Goal: Task Accomplishment & Management: Complete application form

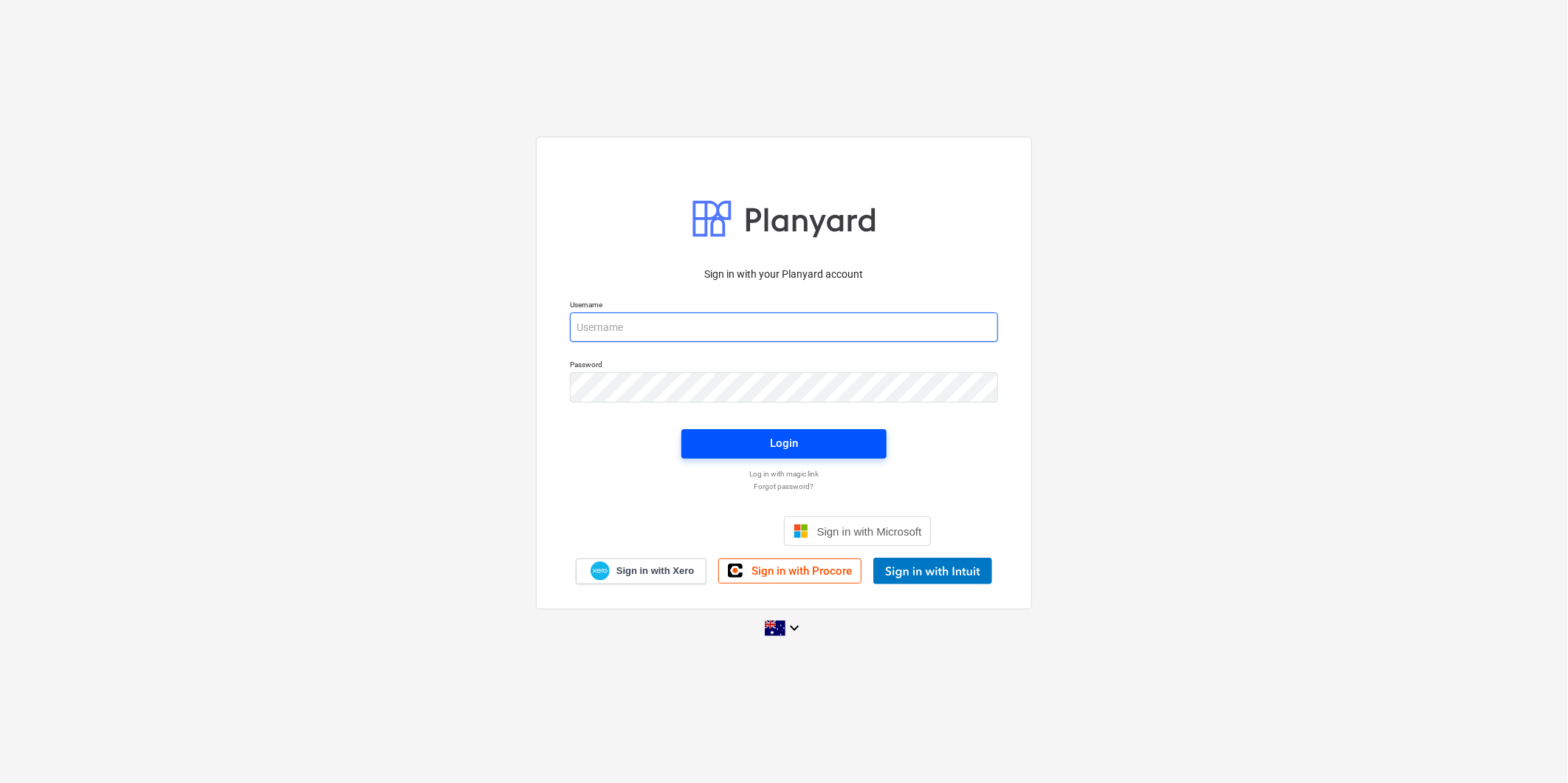
type input "[PERSON_NAME][EMAIL_ADDRESS][DOMAIN_NAME]"
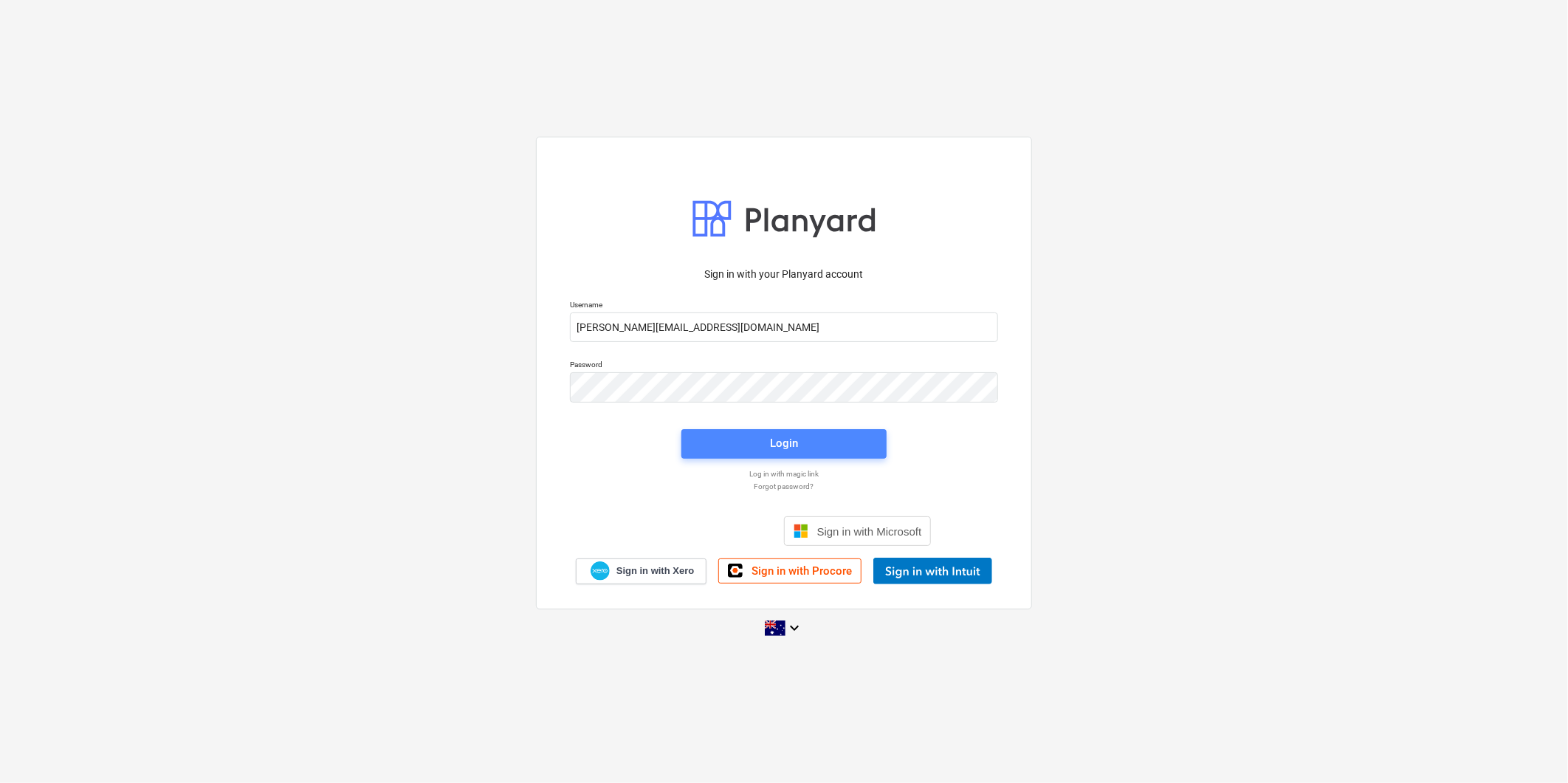
click at [803, 440] on span "Login" at bounding box center [784, 443] width 170 height 19
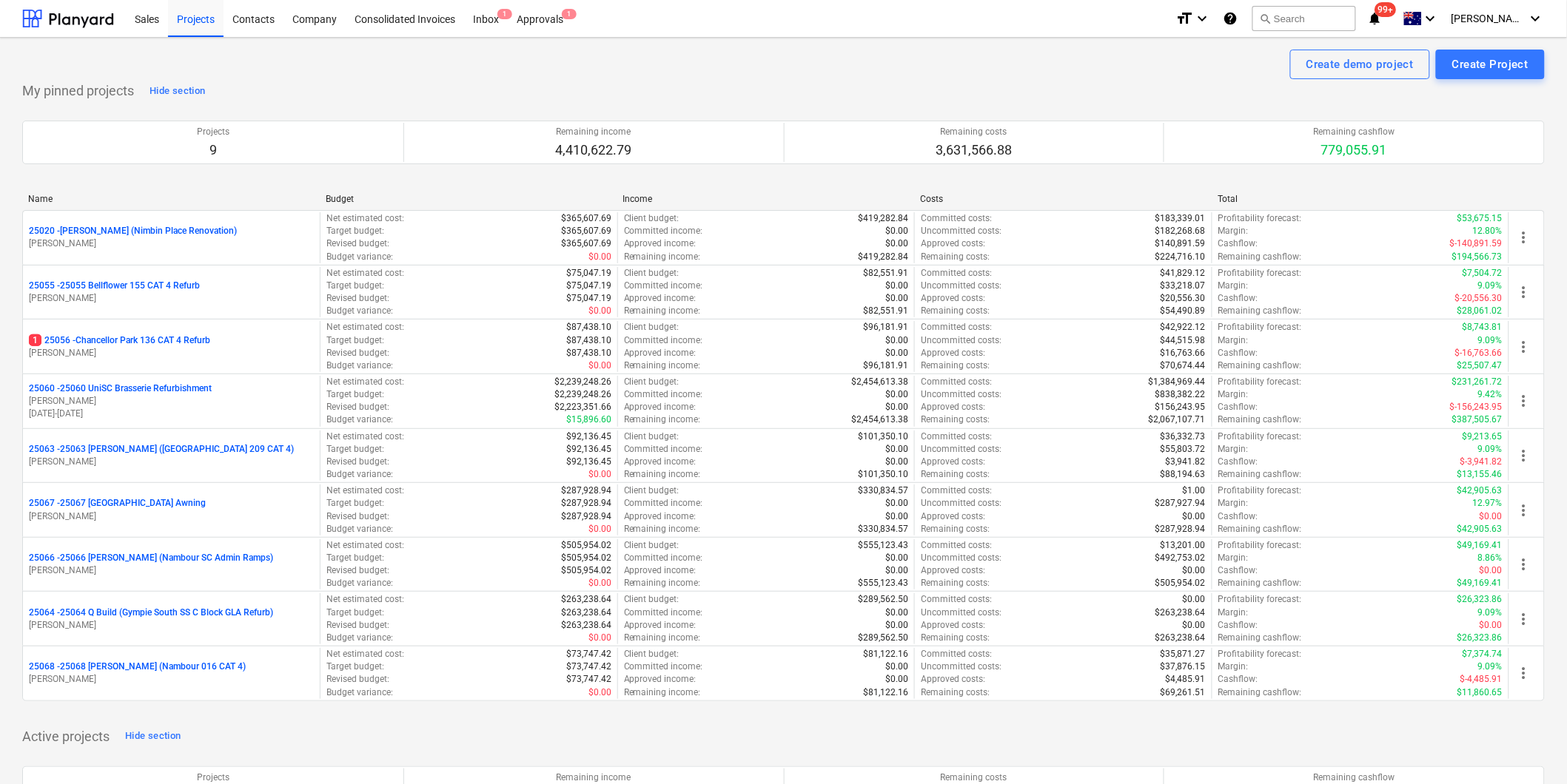
click at [175, 566] on p "[PERSON_NAME]" at bounding box center [171, 570] width 285 height 13
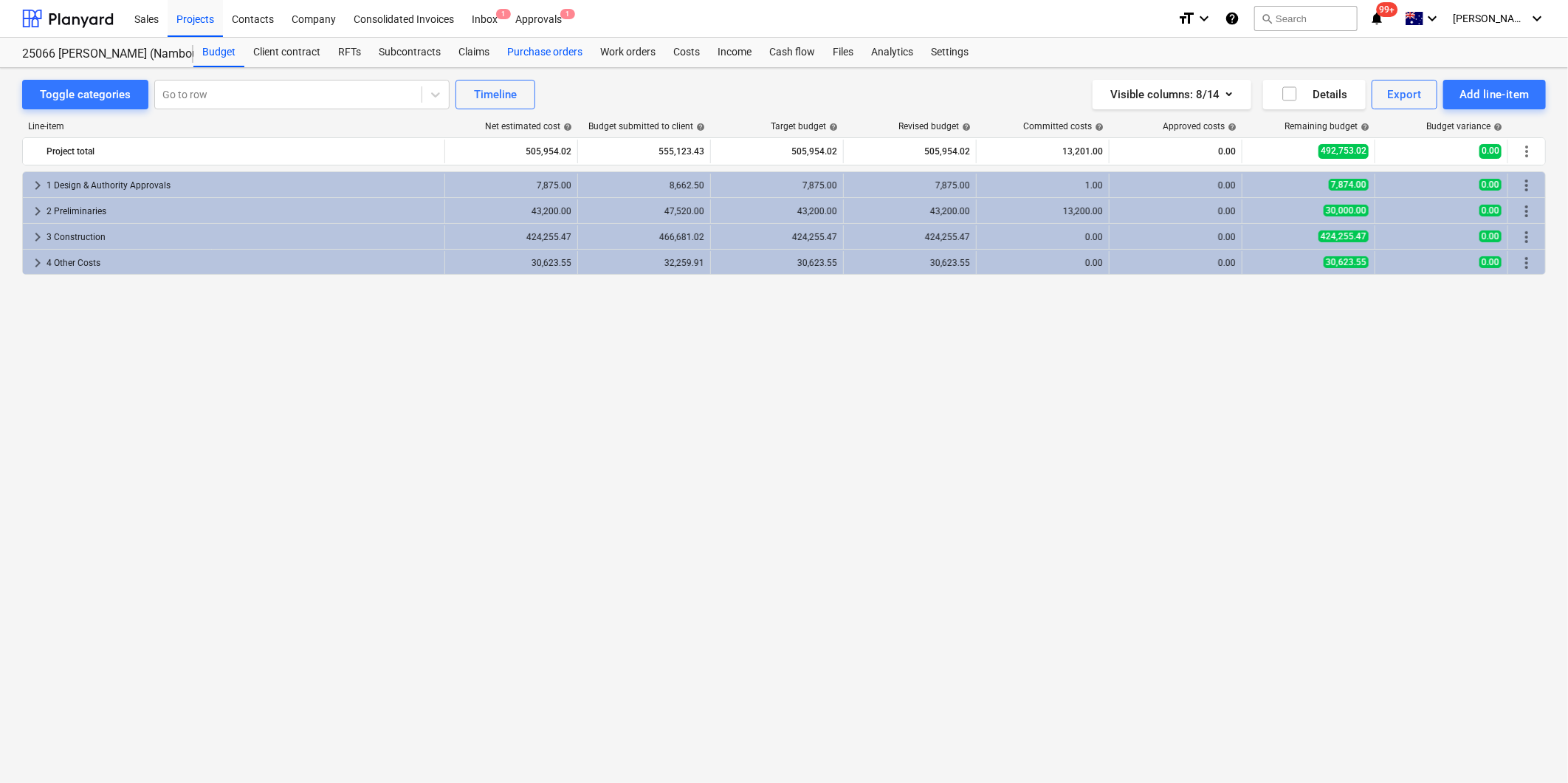
click at [546, 48] on div "Purchase orders" at bounding box center [545, 53] width 93 height 30
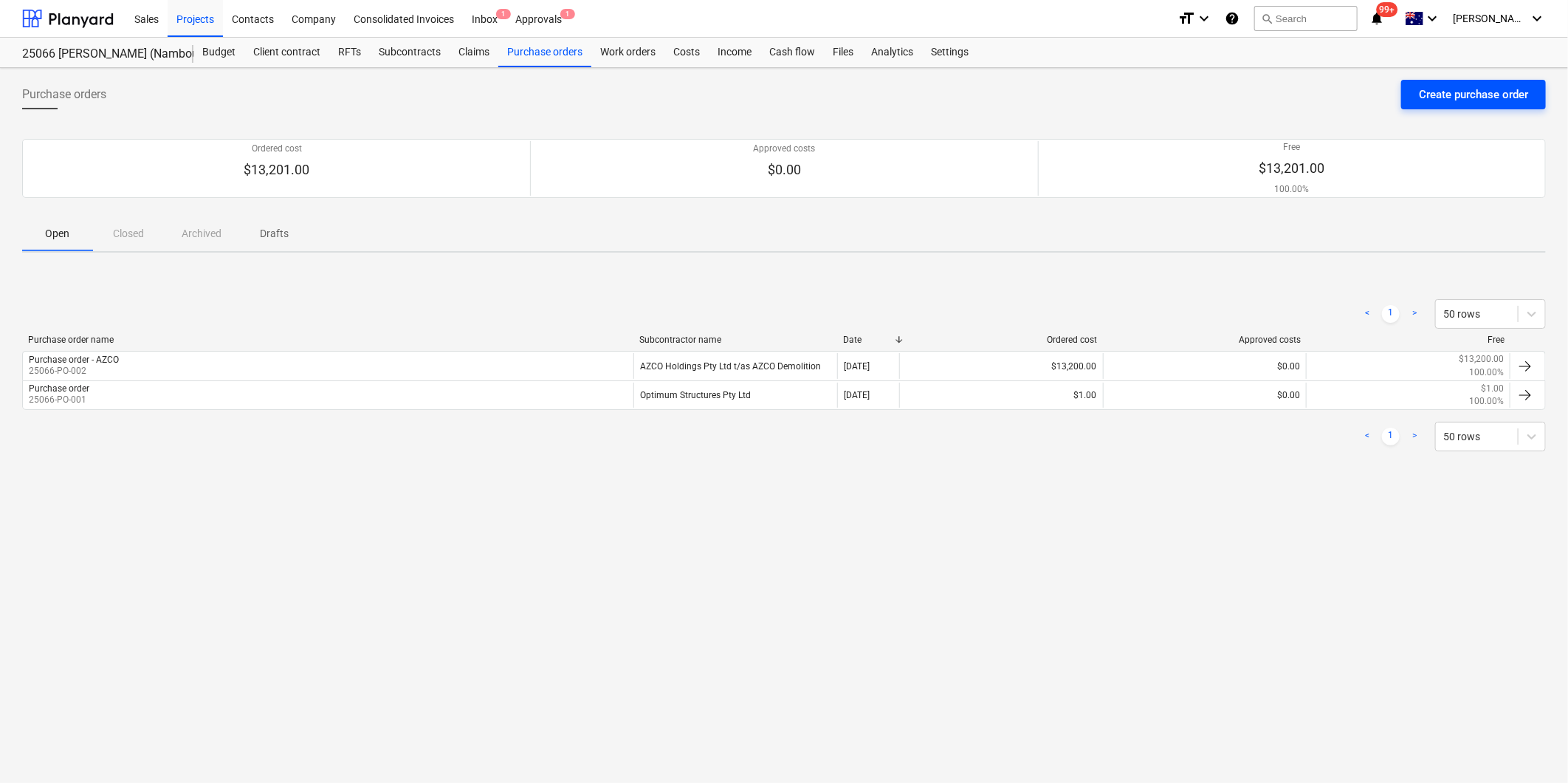
click at [1456, 96] on div "Create purchase order" at bounding box center [1474, 94] width 109 height 19
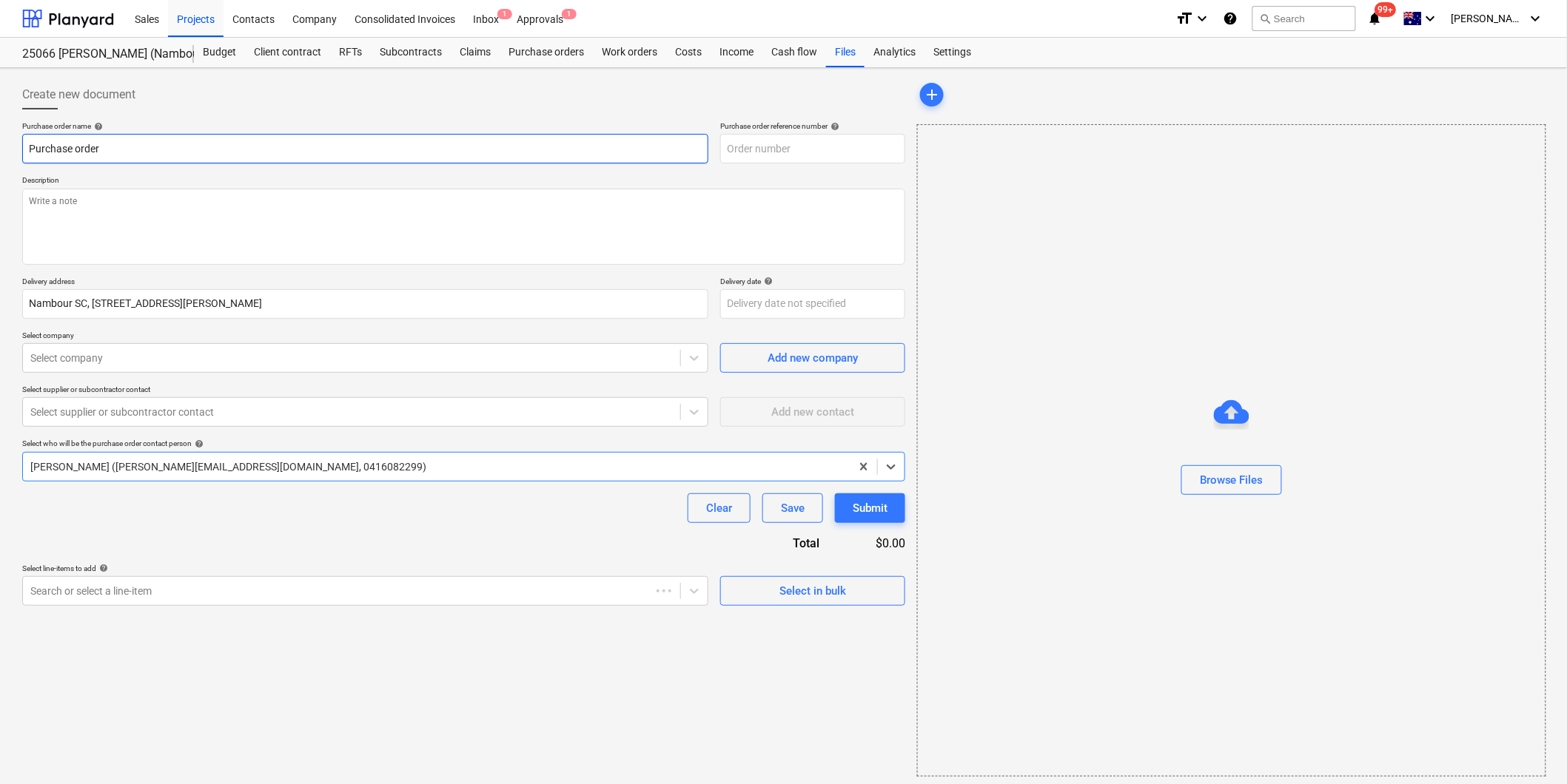
type textarea "x"
type input "25066-PO-003"
type textarea "x"
click at [187, 150] on input "Purchase order" at bounding box center [365, 149] width 686 height 30
type input "Purchase order"
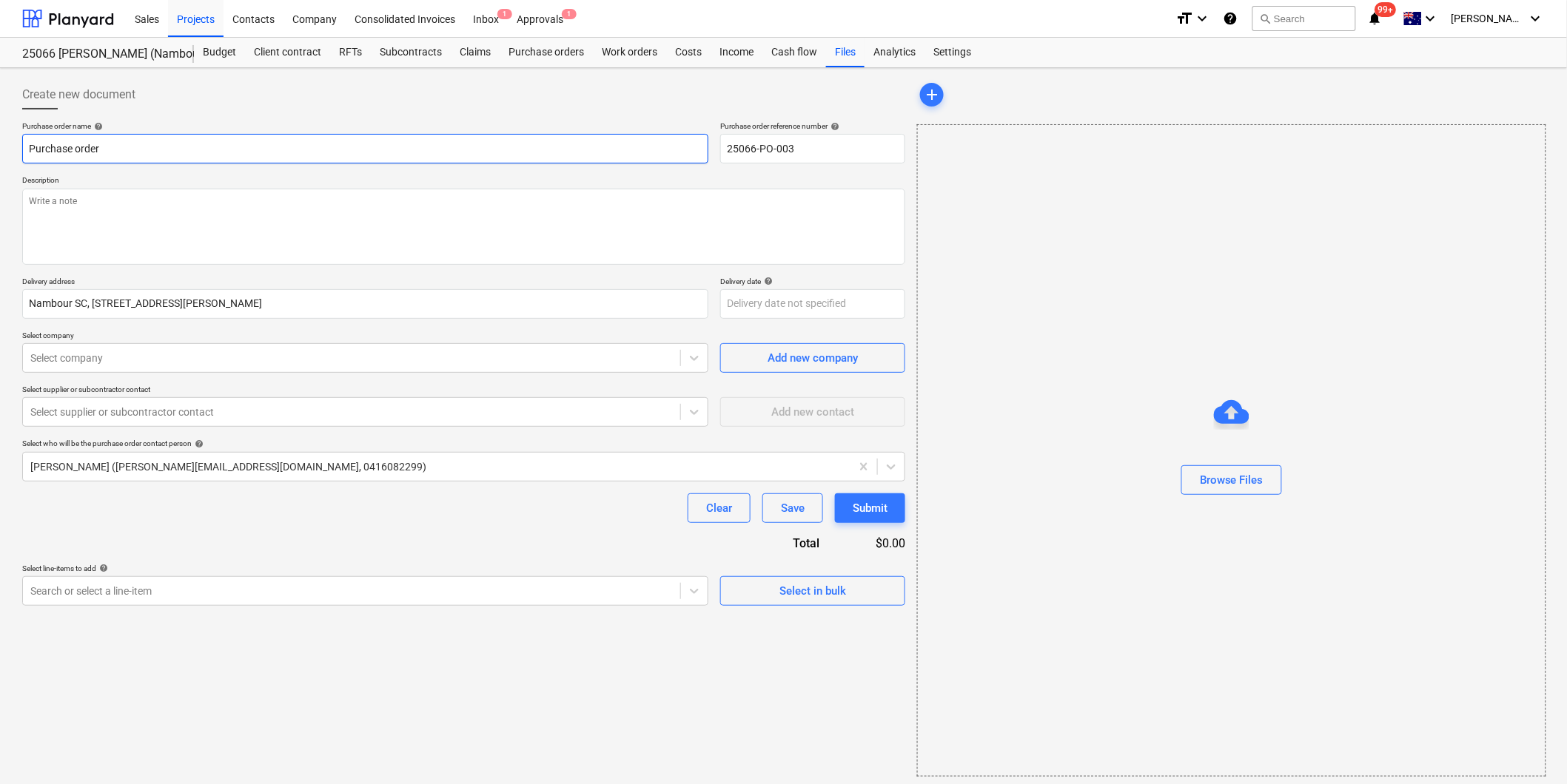
type textarea "x"
type input "Purchase order -"
type textarea "x"
type input "Purchase order - B"
type textarea "x"
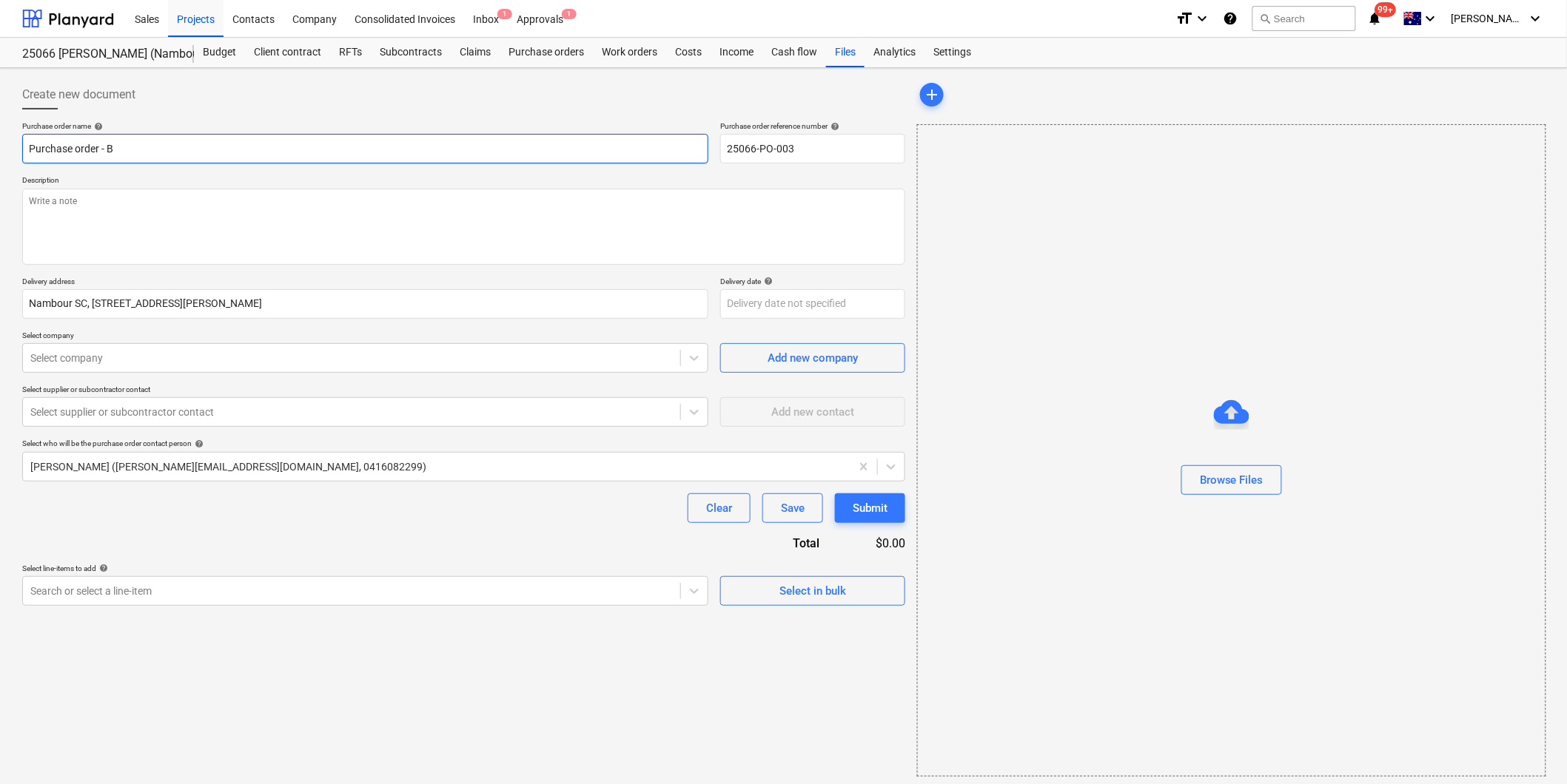
type input "Purchase order - Be"
type textarea "x"
type input "Purchase order - Ben"
type textarea "x"
type input "Purchase order - [PERSON_NAME]"
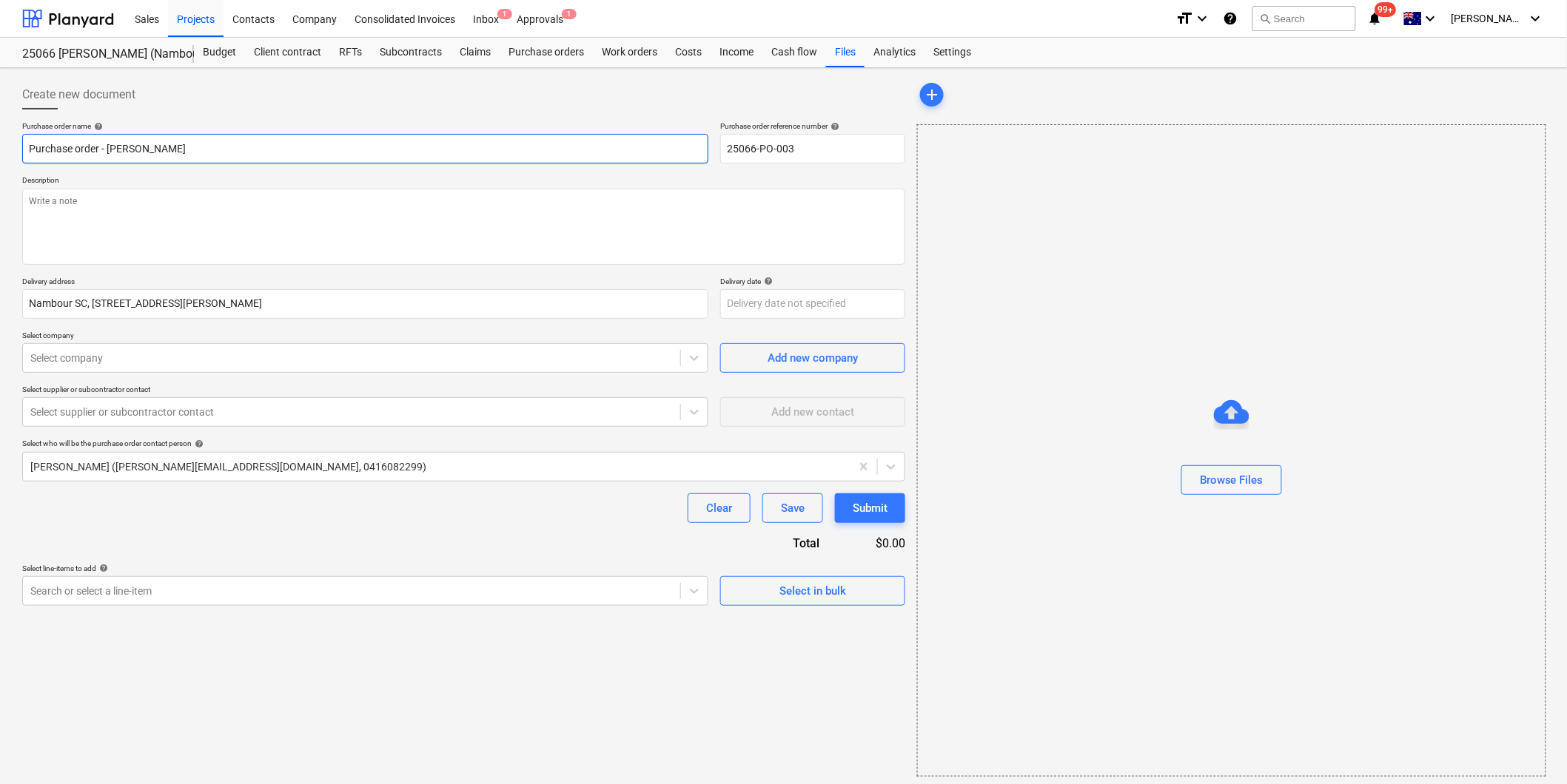
type textarea "x"
type input "Purchase order - Bennet"
type textarea "x"
type input "Purchase order - [PERSON_NAME]"
type textarea "x"
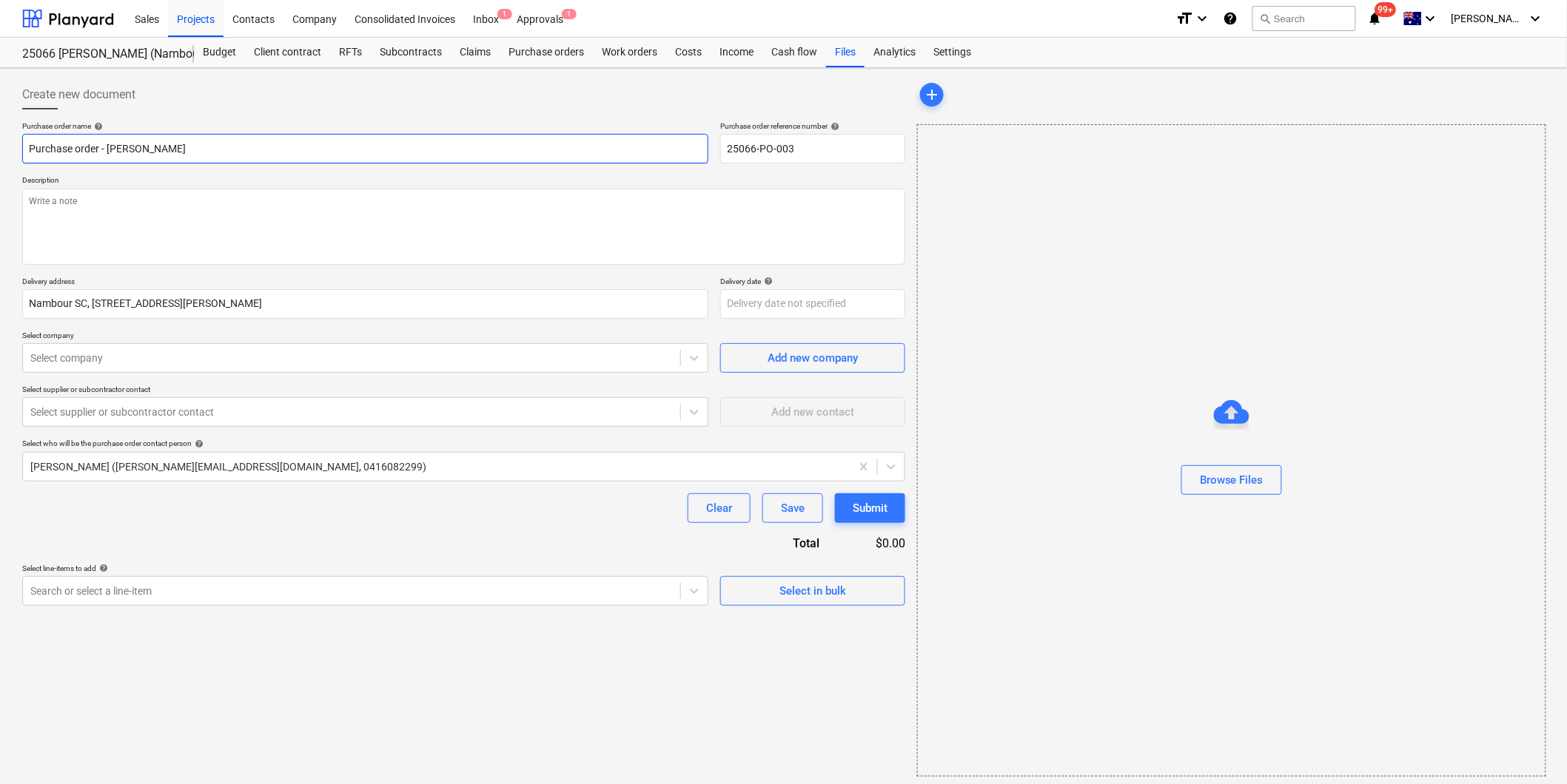
type input "Purchase order - [PERSON_NAME]"
type textarea "x"
type input "Purchase order - [PERSON_NAME] &"
type textarea "x"
type input "Purchase order - [PERSON_NAME] &"
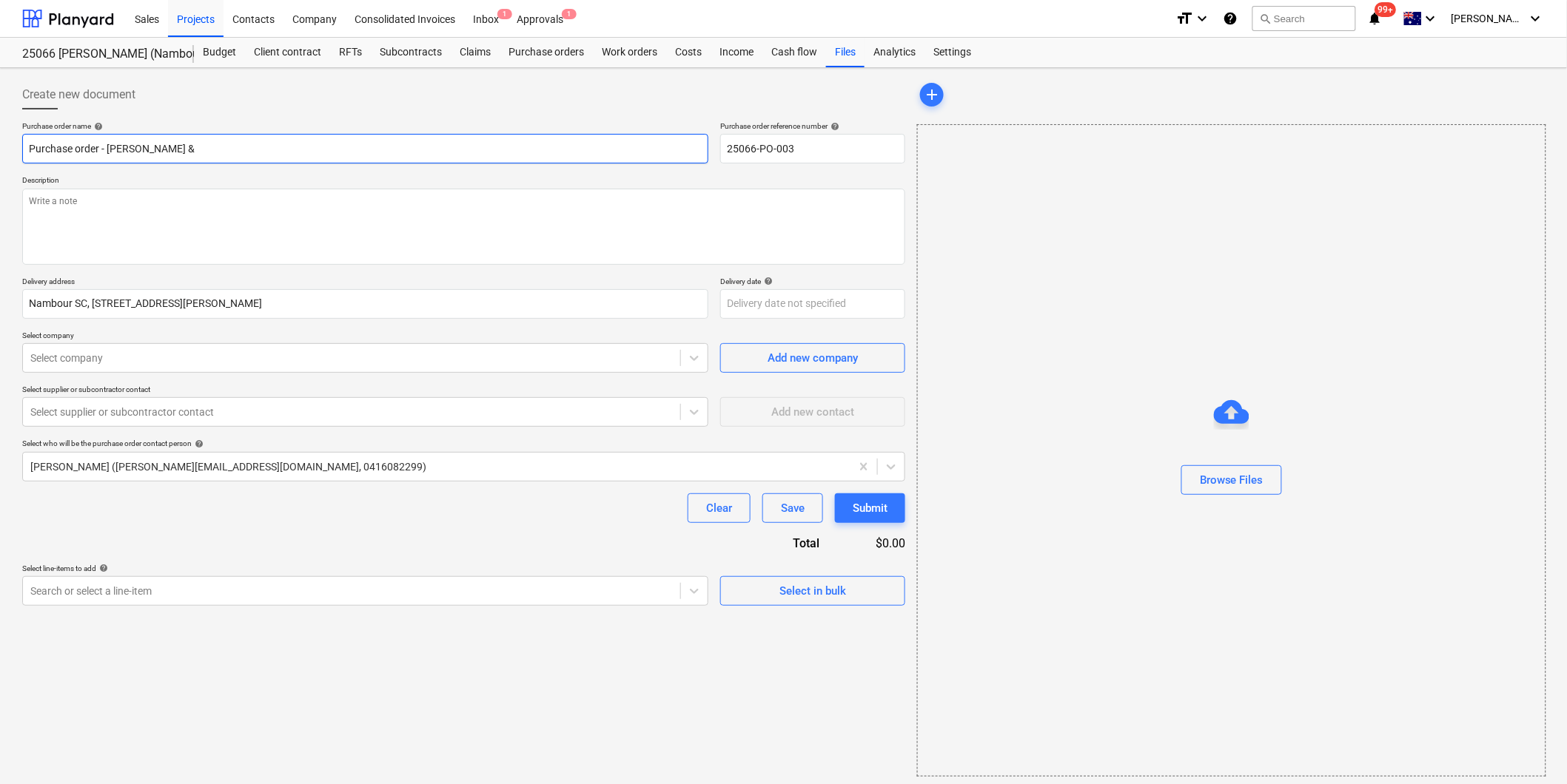
type textarea "x"
type input "Purchase order - [PERSON_NAME] & B"
type textarea "x"
type input "Purchase order - [PERSON_NAME] & Be"
type textarea "x"
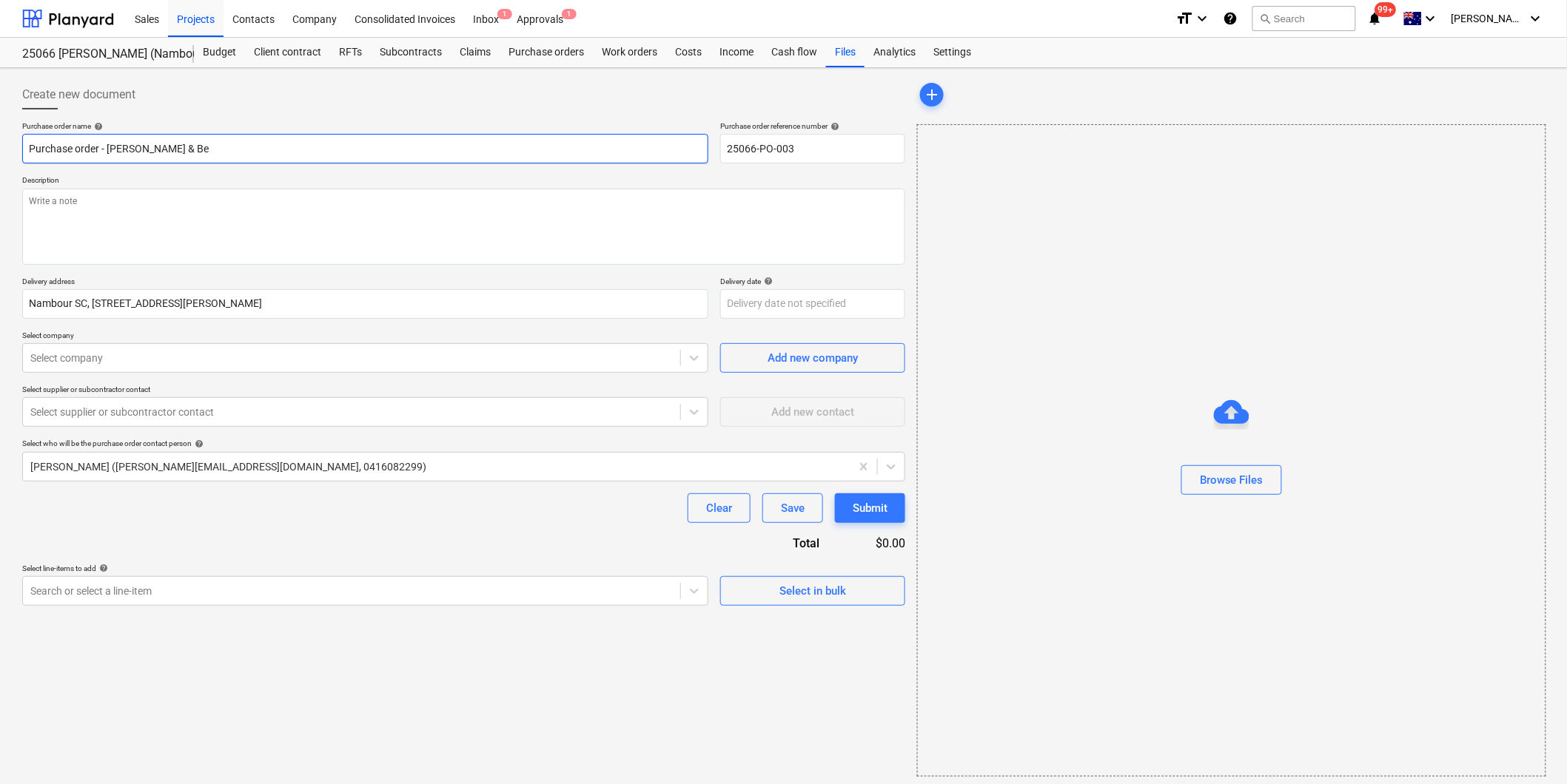
type input "Purchase order - [PERSON_NAME] & [PERSON_NAME]"
type textarea "x"
type input "Purchase order - [PERSON_NAME] & [PERSON_NAME]"
type textarea "x"
type input "Purchase order - [PERSON_NAME] & [PERSON_NAME]"
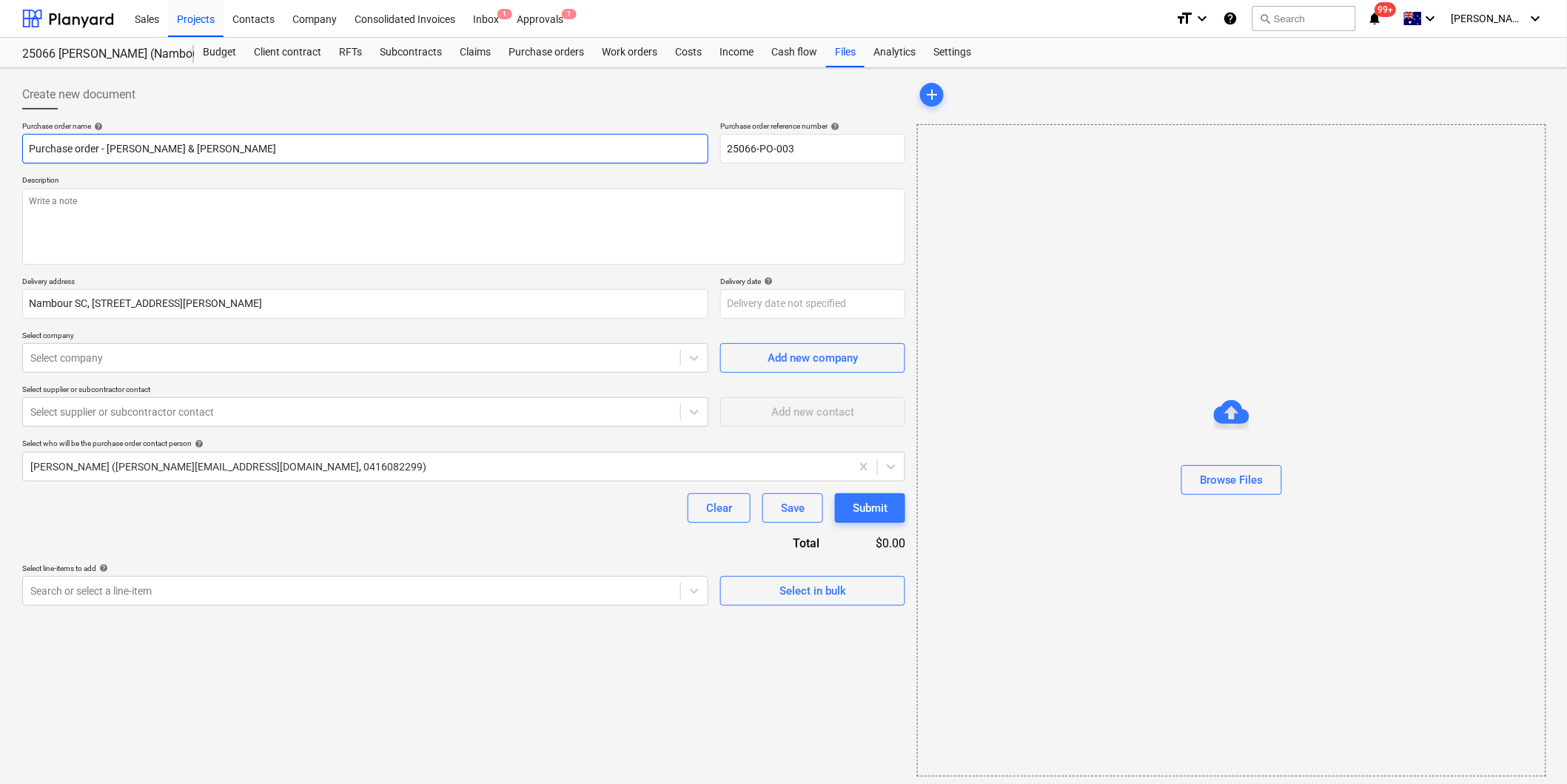
type textarea "x"
type input "Purchase order - [PERSON_NAME] & [PERSON_NAME]"
type textarea "x"
click at [139, 361] on div at bounding box center [352, 358] width 642 height 15
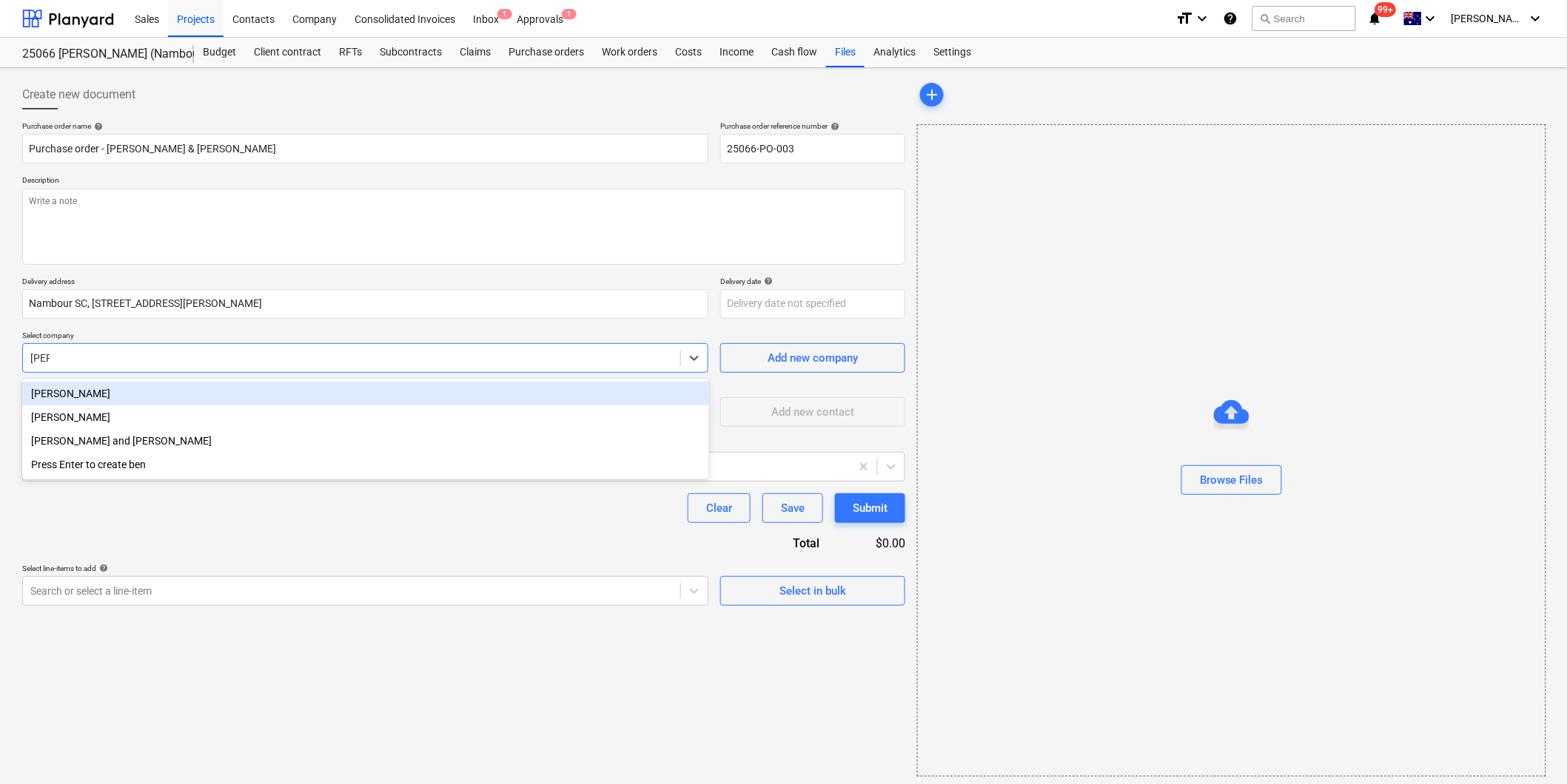
type input "[PERSON_NAME]"
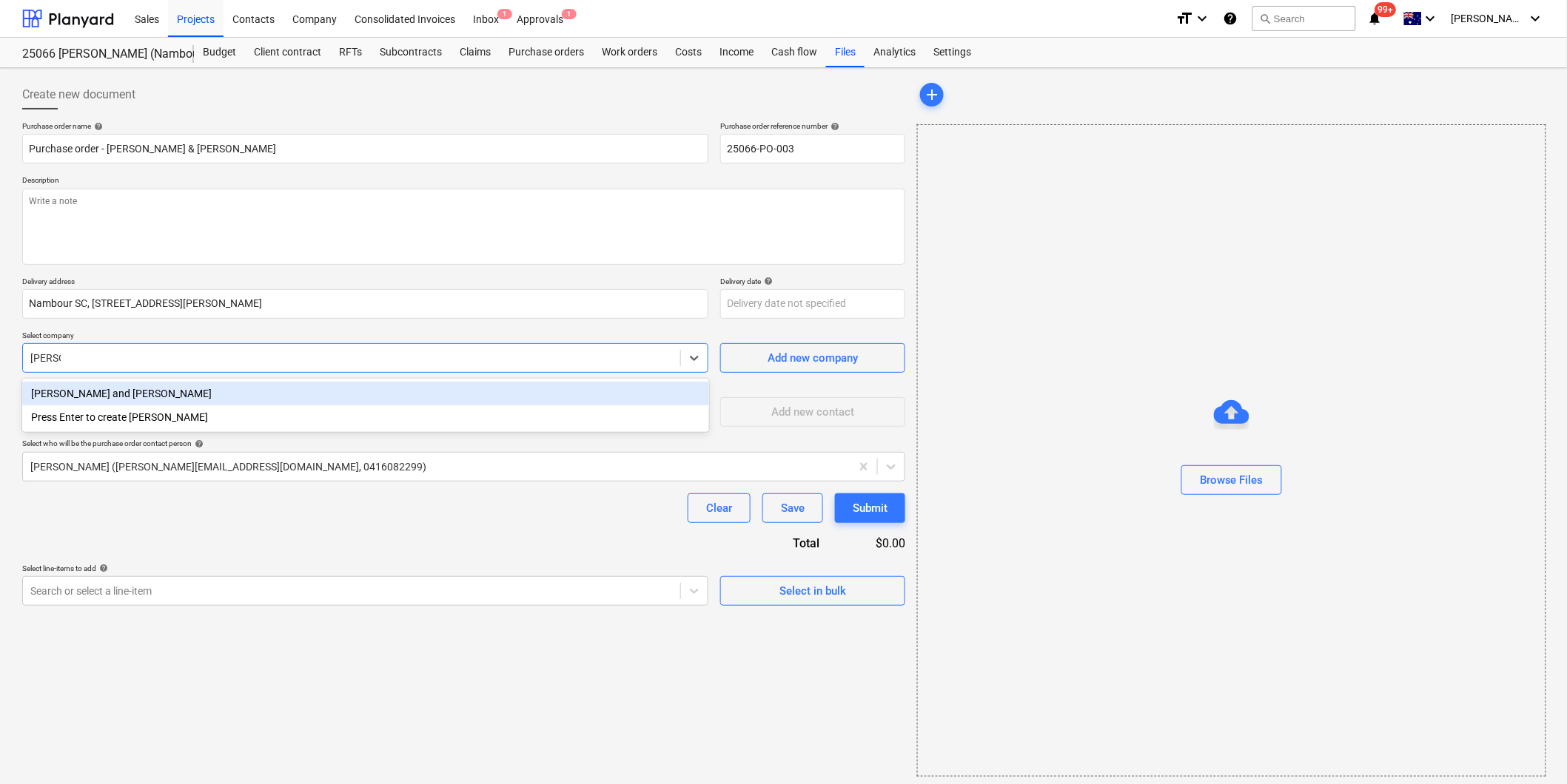
click at [105, 394] on div "[PERSON_NAME] and [PERSON_NAME]" at bounding box center [365, 393] width 687 height 24
type textarea "x"
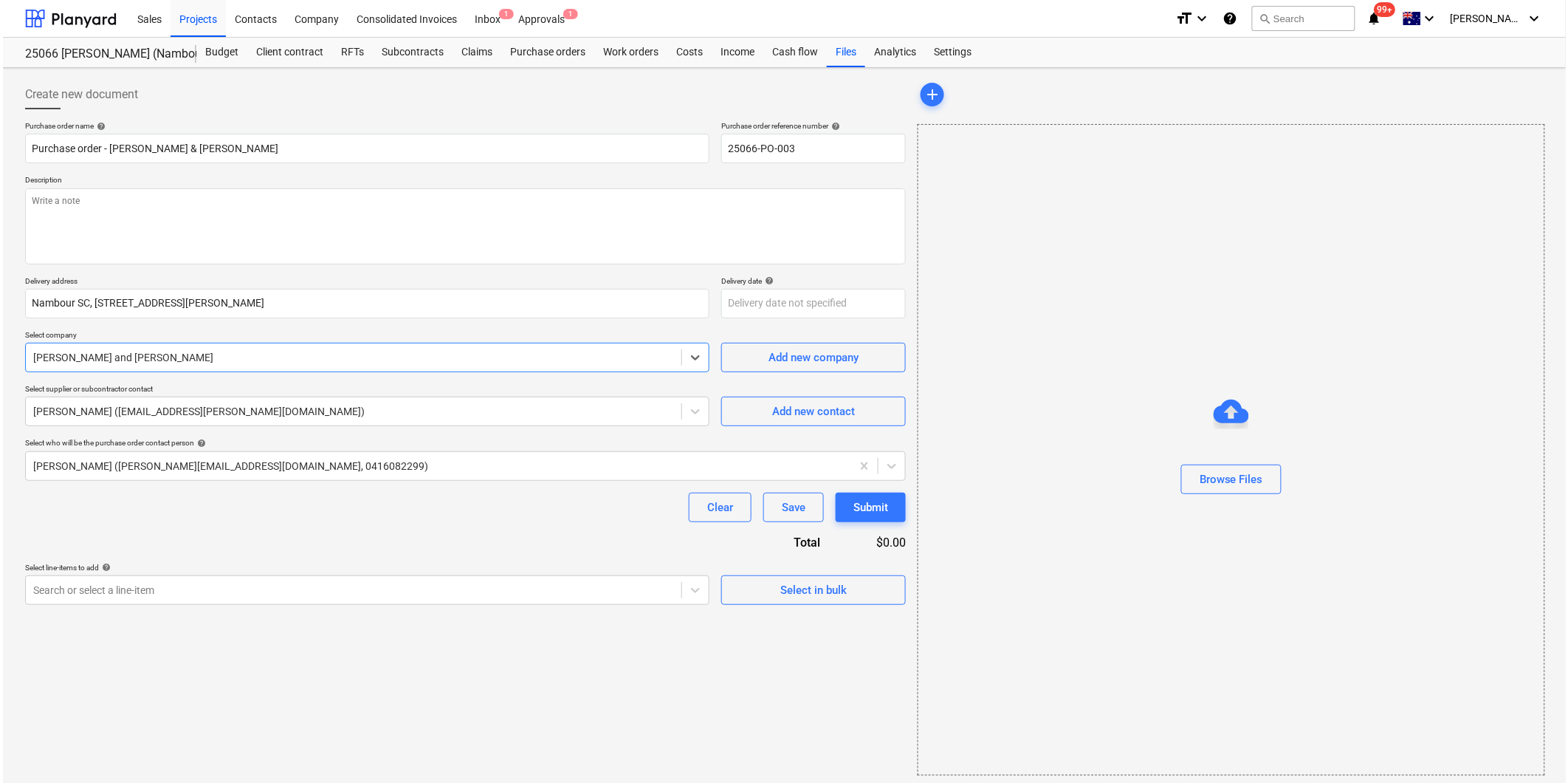
scroll to position [4, 0]
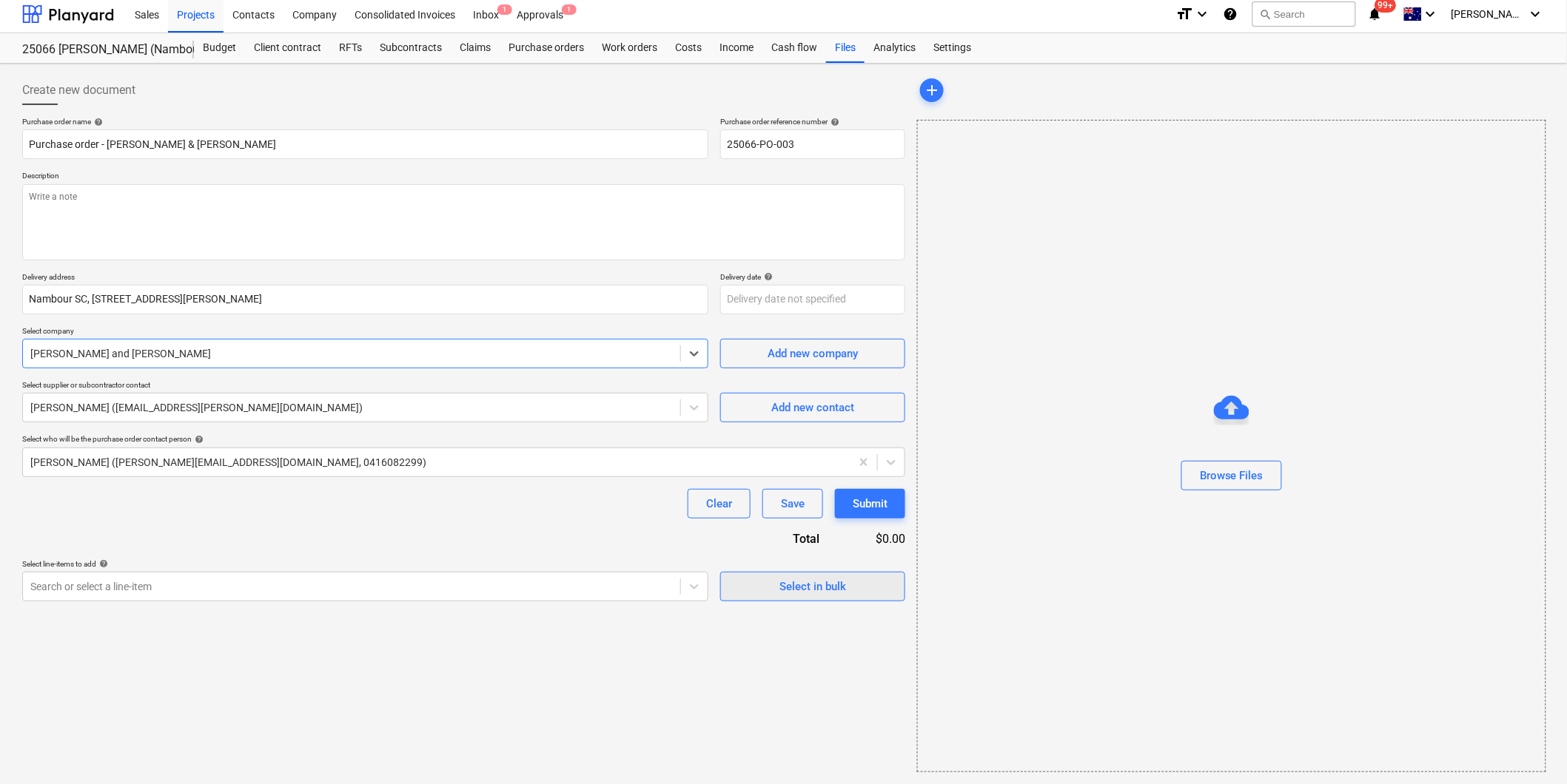
click at [779, 581] on span "Select in bulk" at bounding box center [812, 586] width 148 height 19
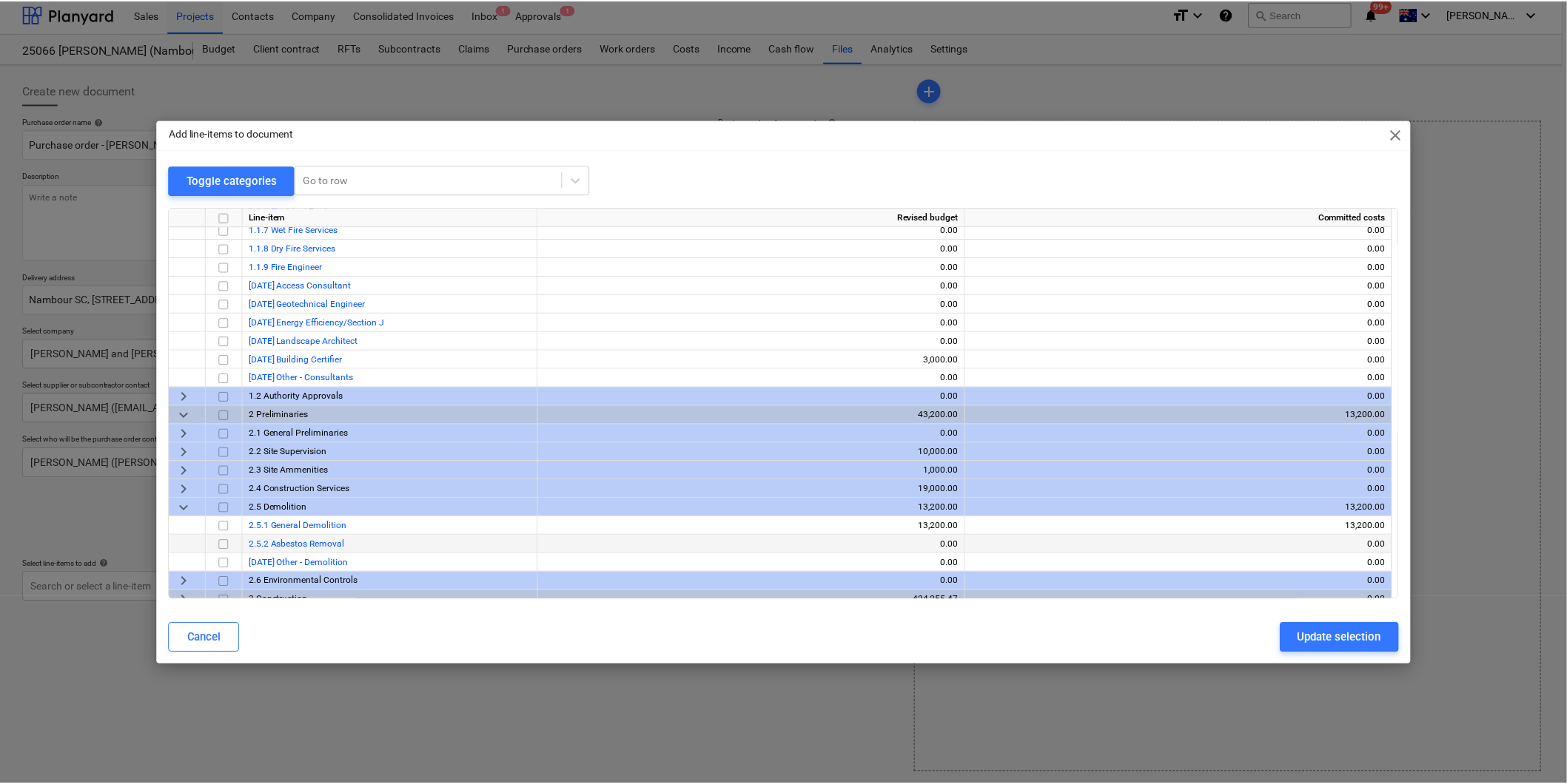
scroll to position [183, 0]
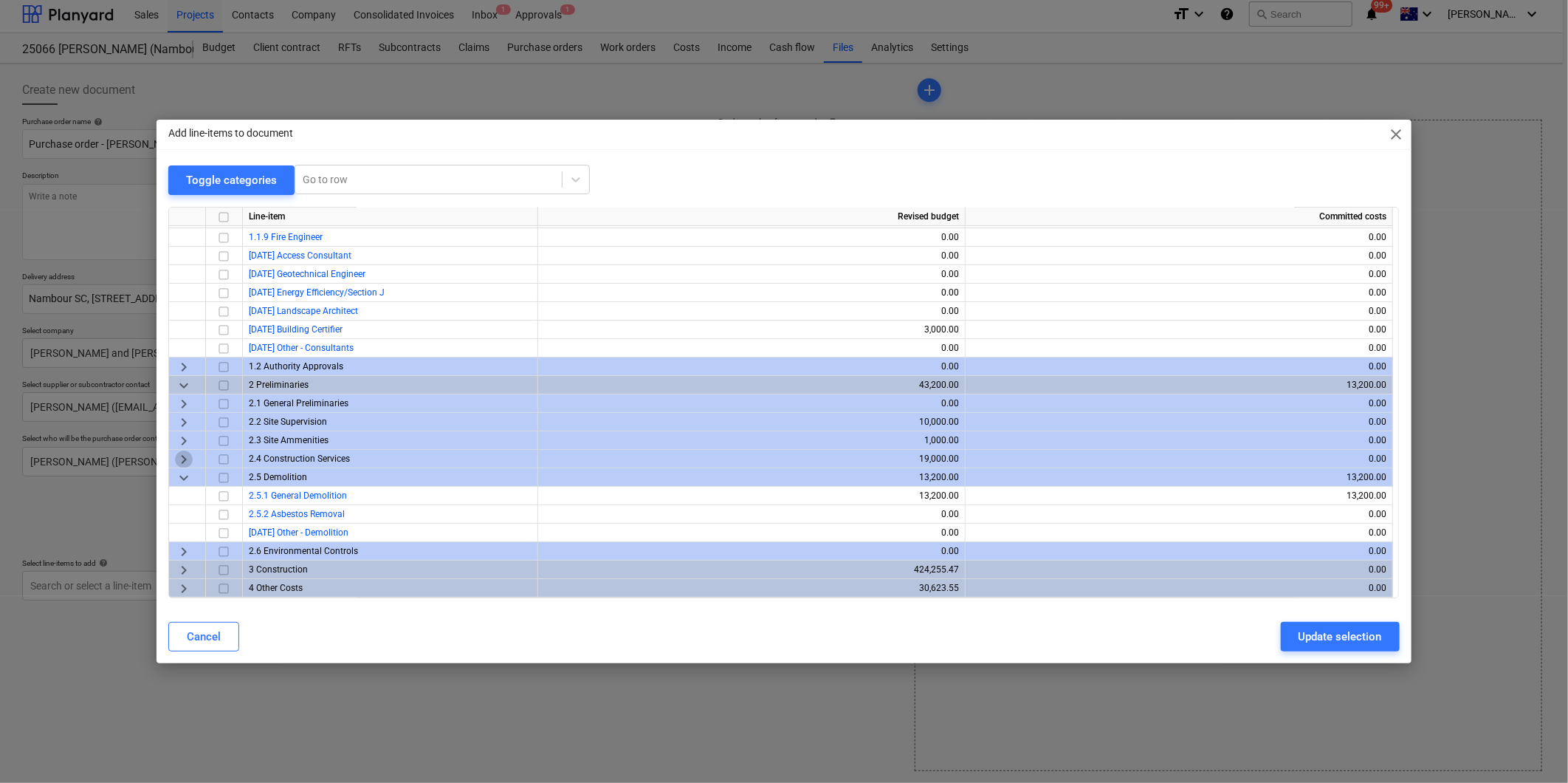
click at [181, 458] on span "keyboard_arrow_right" at bounding box center [183, 459] width 18 height 18
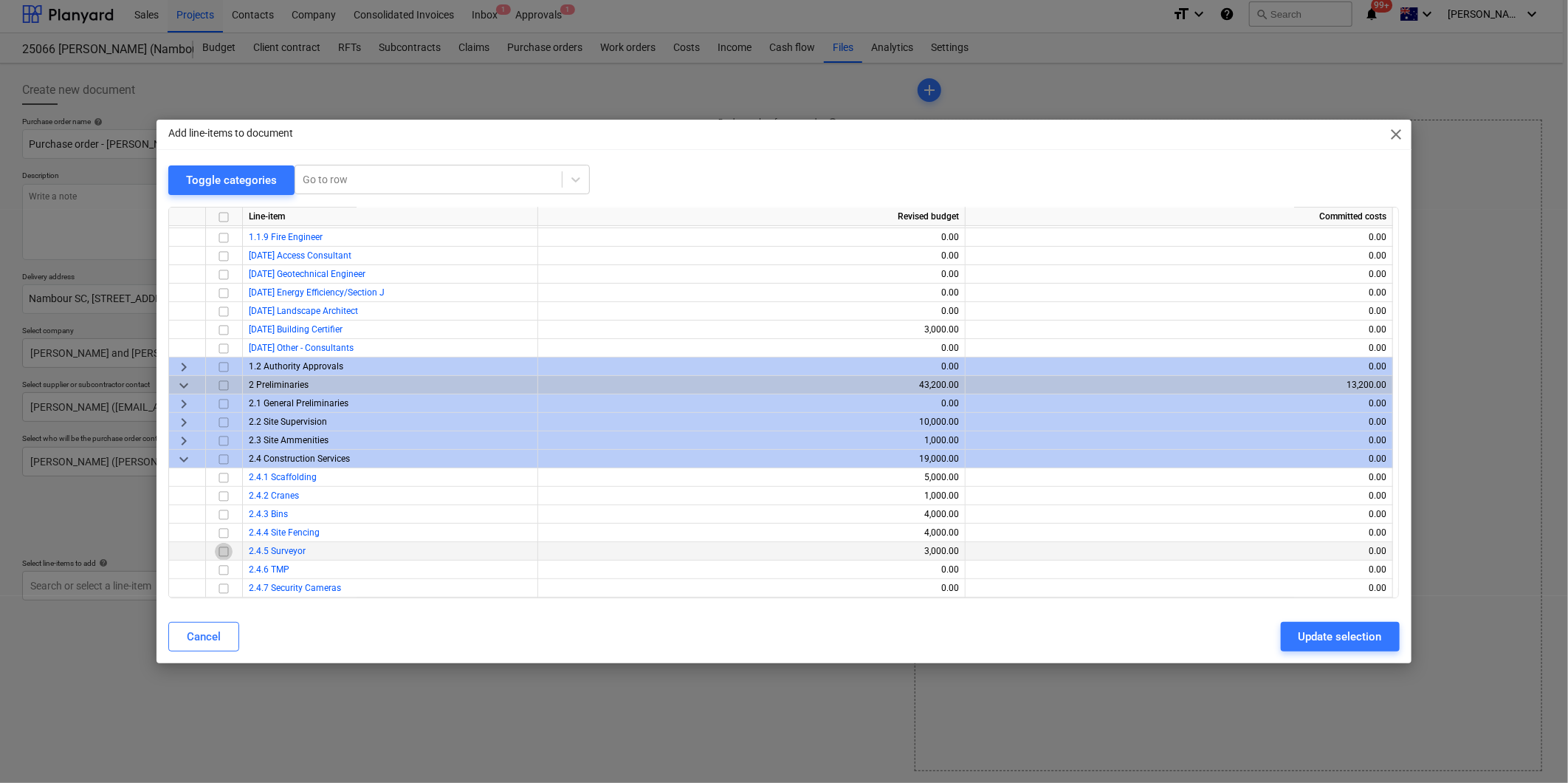
click at [219, 550] on input "checkbox" at bounding box center [224, 552] width 18 height 18
click at [1327, 636] on div "Update selection" at bounding box center [1340, 636] width 83 height 19
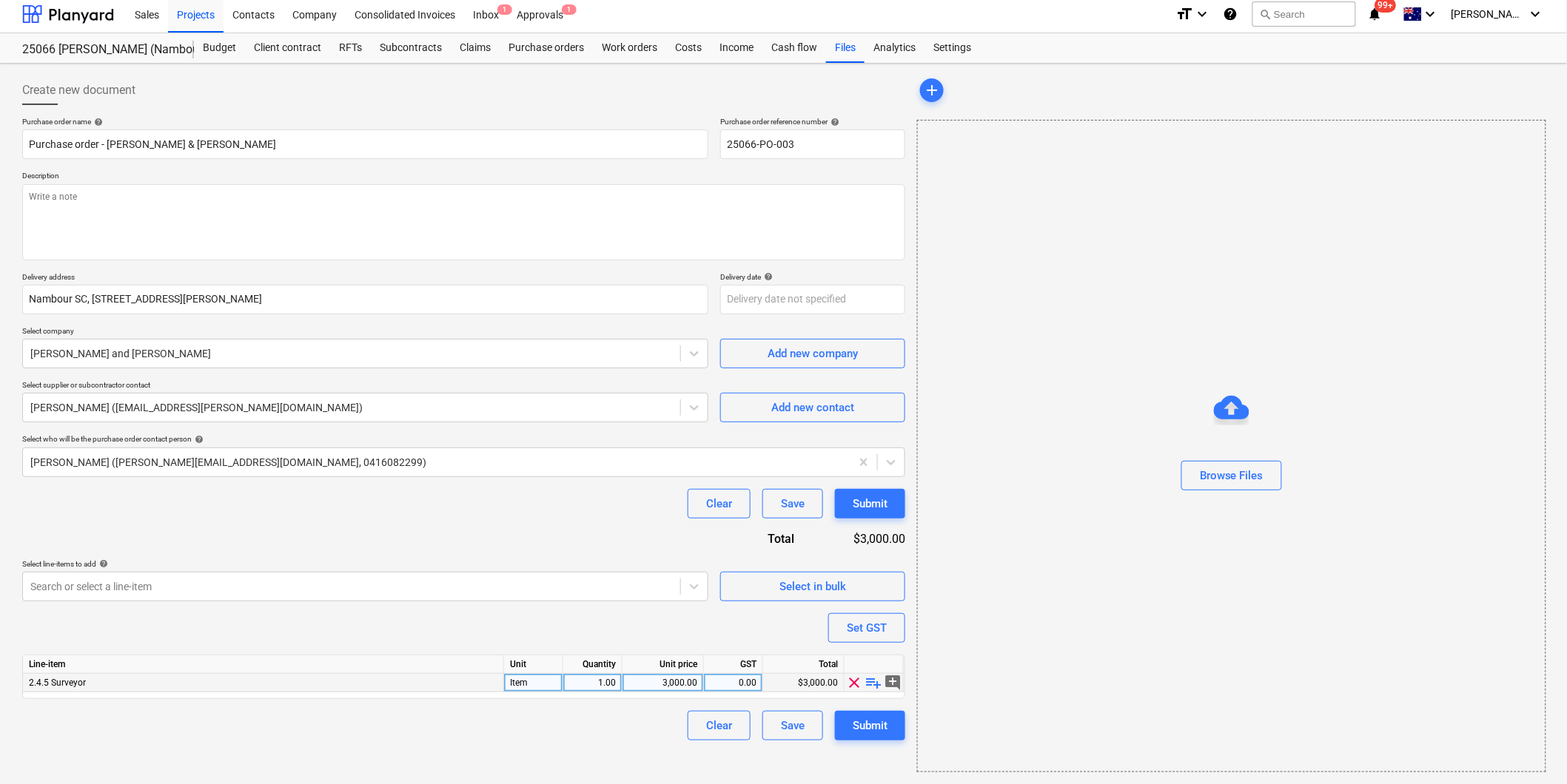
click at [869, 681] on span "playlist_add" at bounding box center [874, 683] width 18 height 18
type textarea "x"
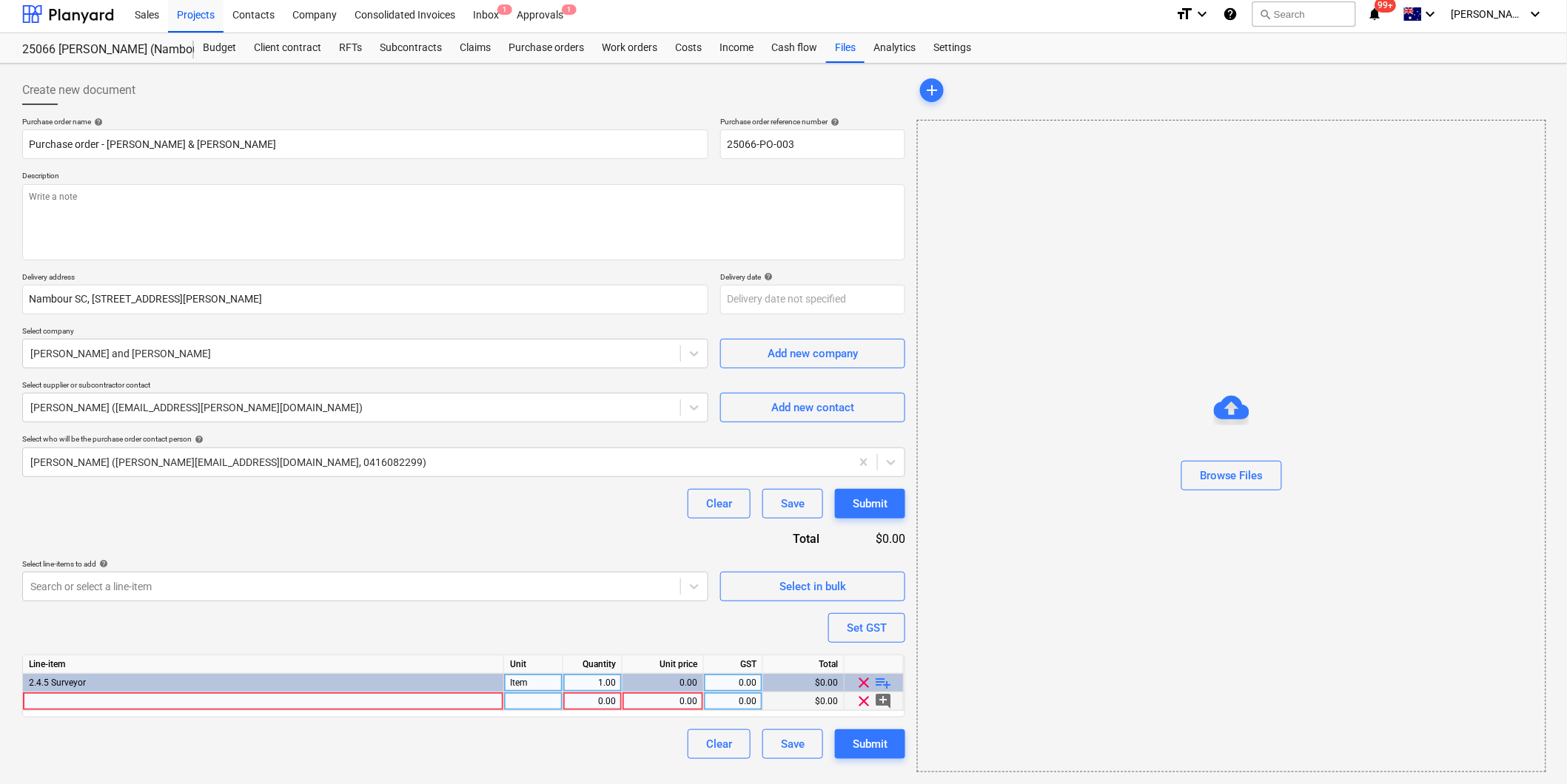
click at [54, 700] on div at bounding box center [263, 702] width 481 height 19
type input "Surveying works to be performed as do & charge"
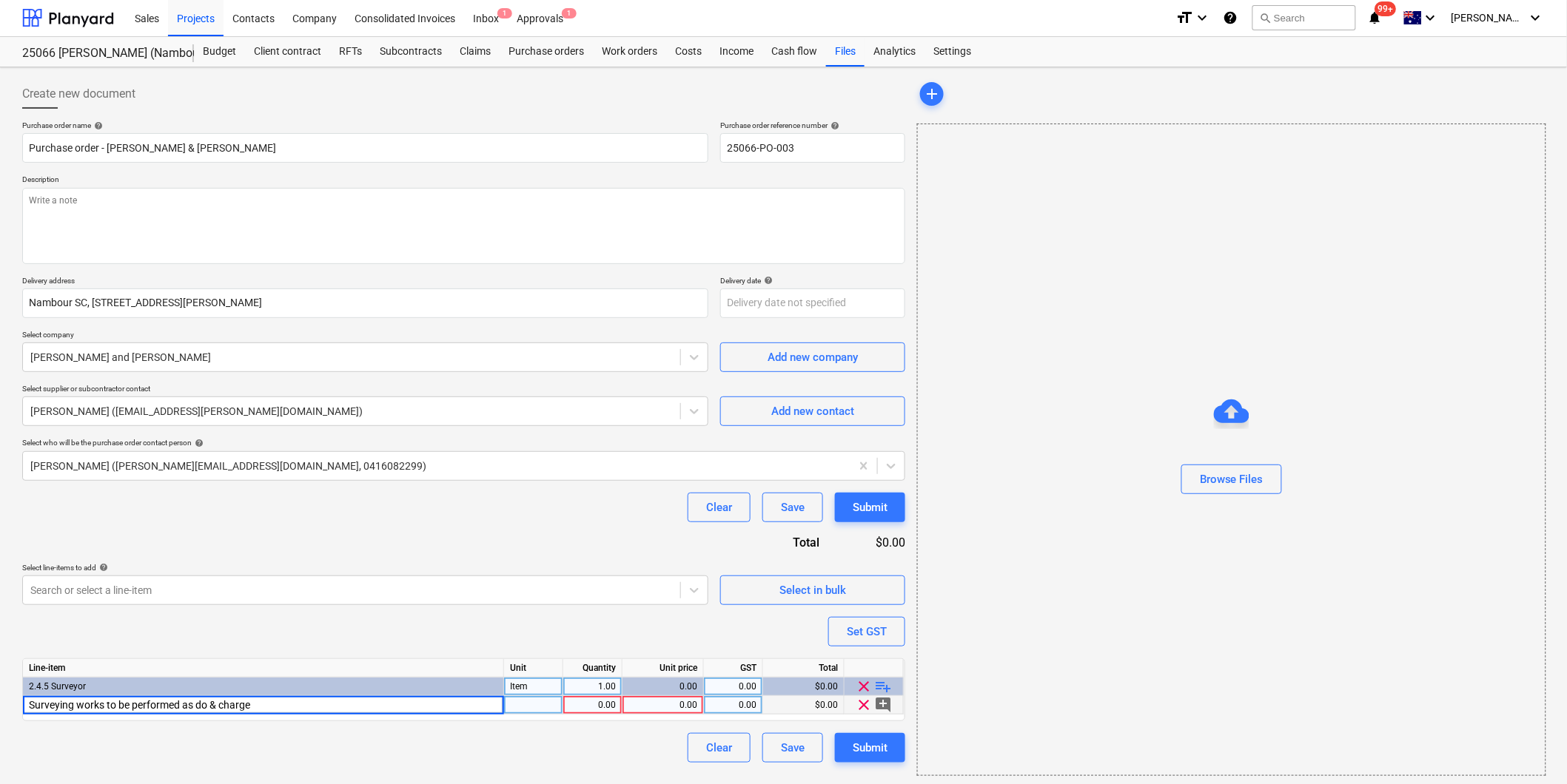
scroll to position [0, 0]
type textarea "x"
click at [550, 712] on div at bounding box center [534, 706] width 60 height 19
click at [607, 703] on div "1.00" at bounding box center [592, 706] width 47 height 19
click at [692, 710] on div "0.00" at bounding box center [662, 706] width 69 height 19
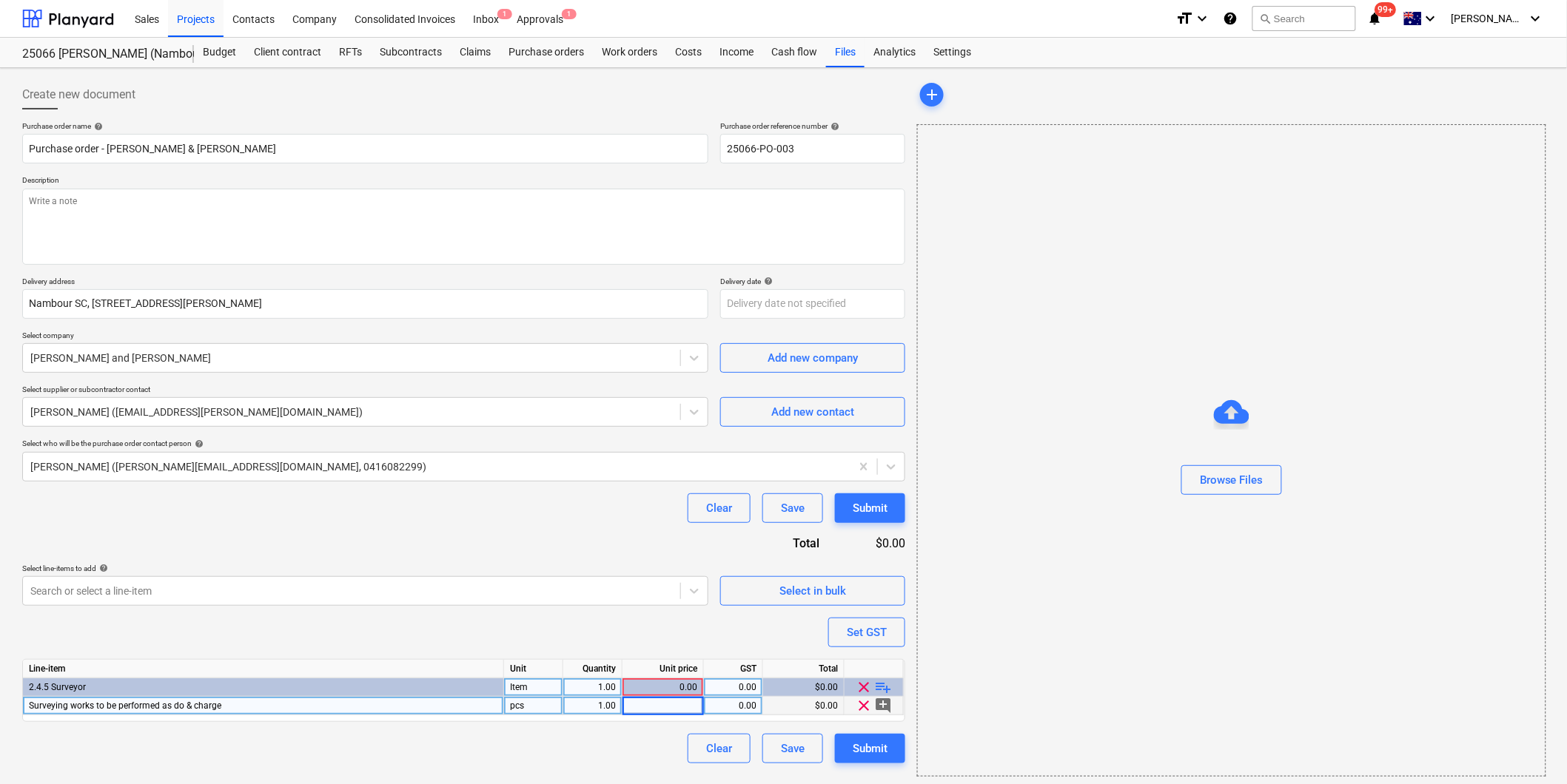
type input "1"
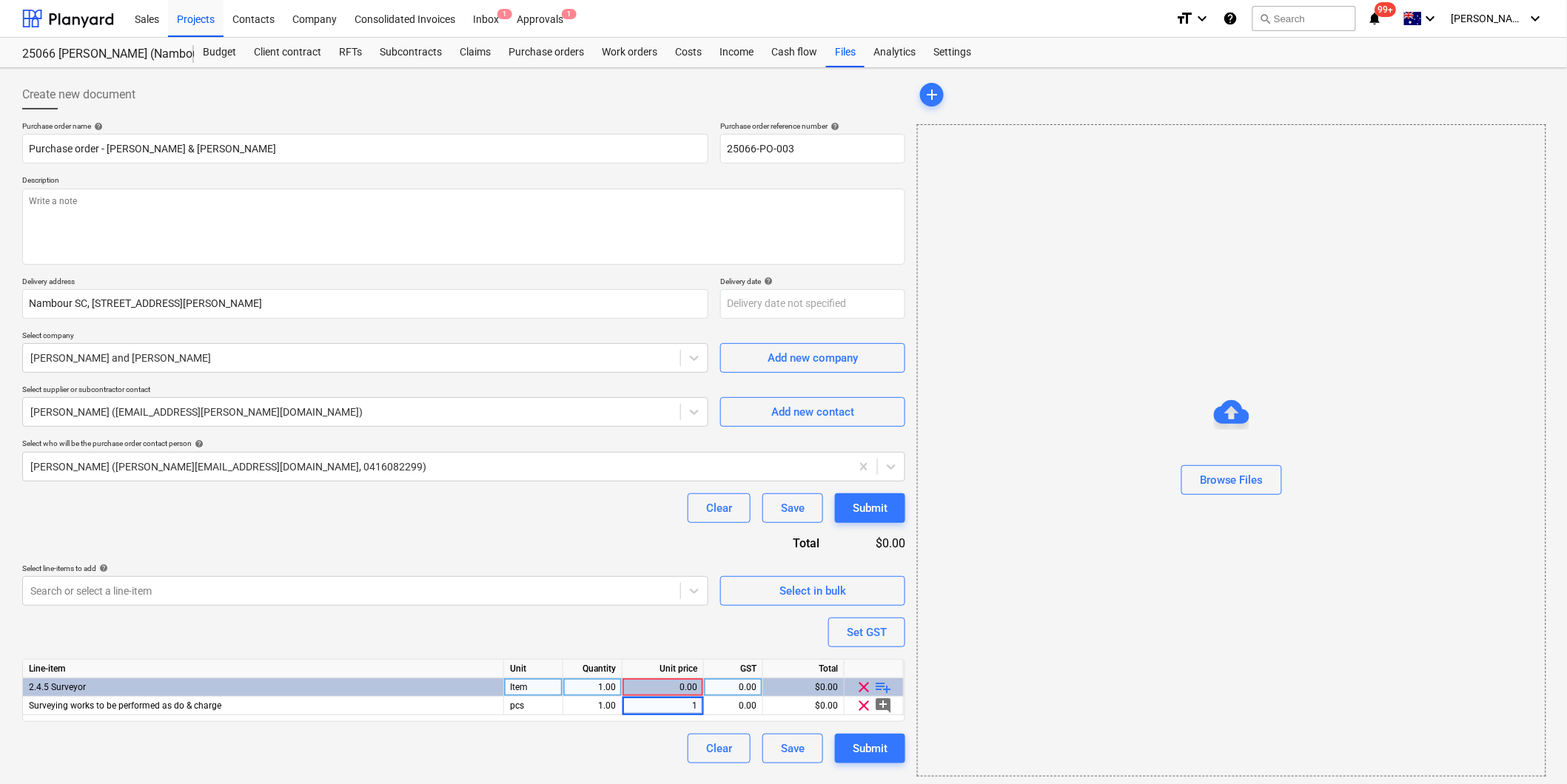
type textarea "x"
click at [612, 635] on div "Purchase order name help Purchase order - [PERSON_NAME] & [PERSON_NAME] Purchas…" at bounding box center [463, 442] width 883 height 642
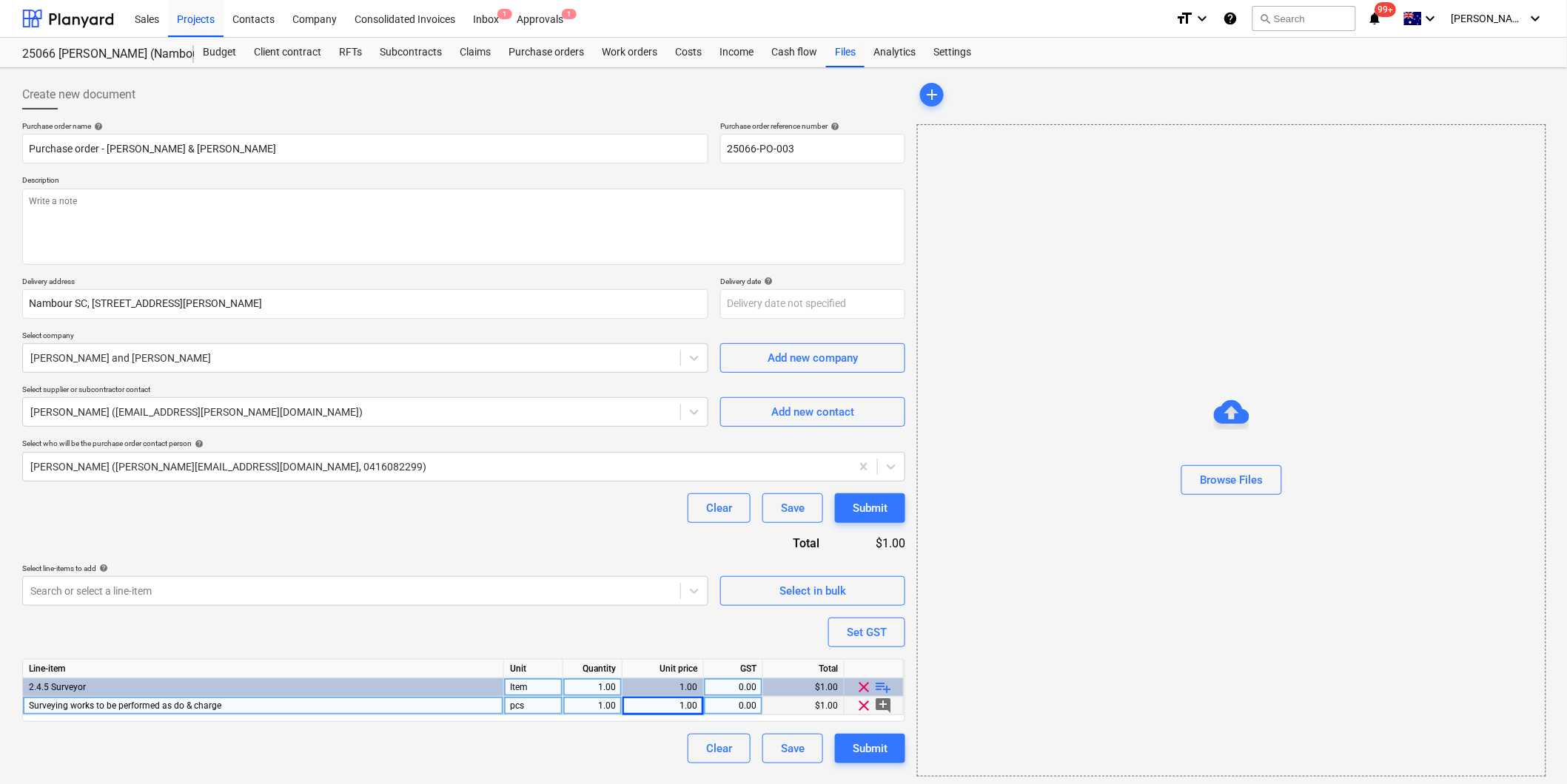
click at [734, 705] on div "0.00" at bounding box center [733, 706] width 47 height 19
type input "10"
type textarea "x"
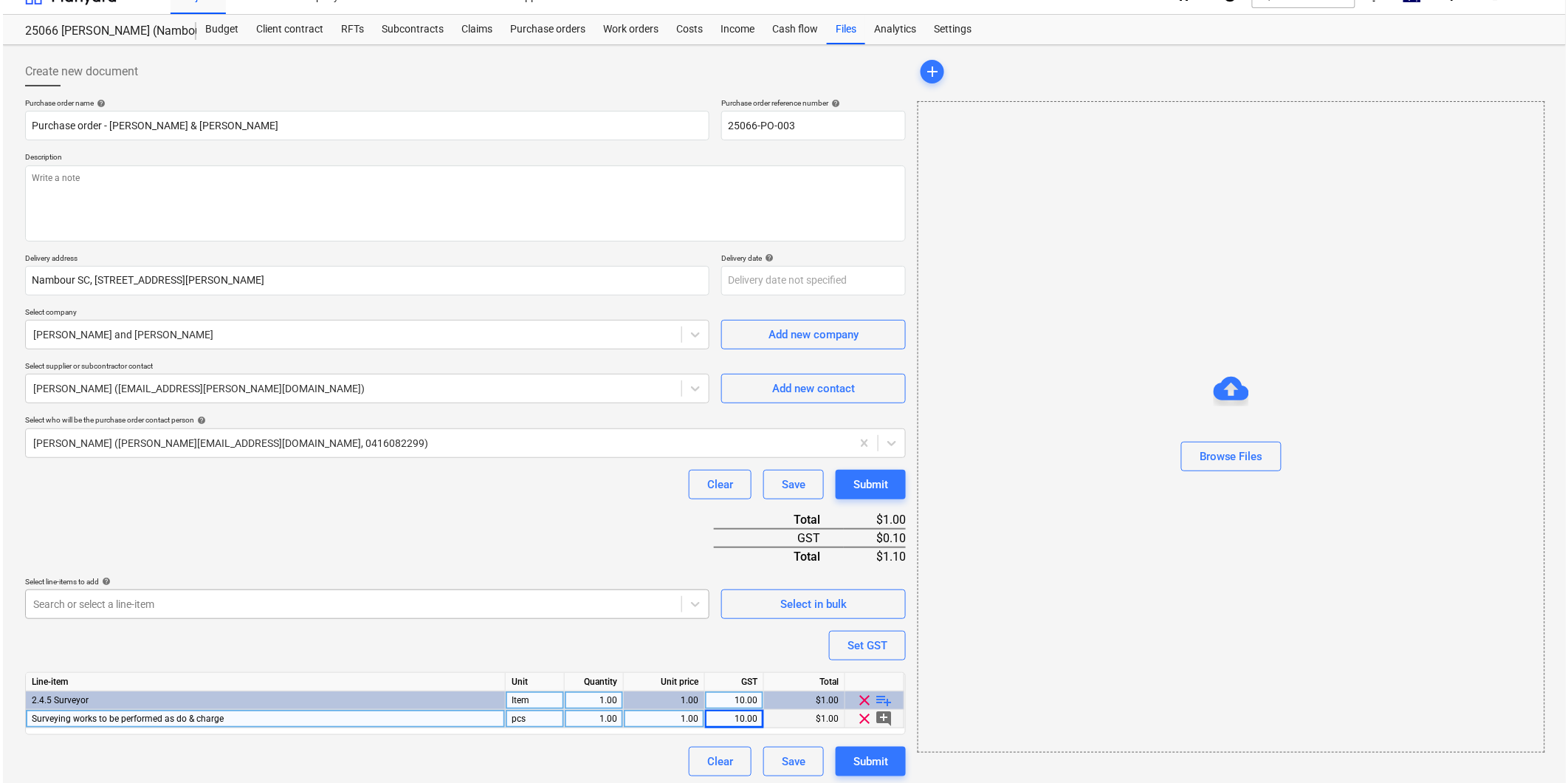
scroll to position [30, 0]
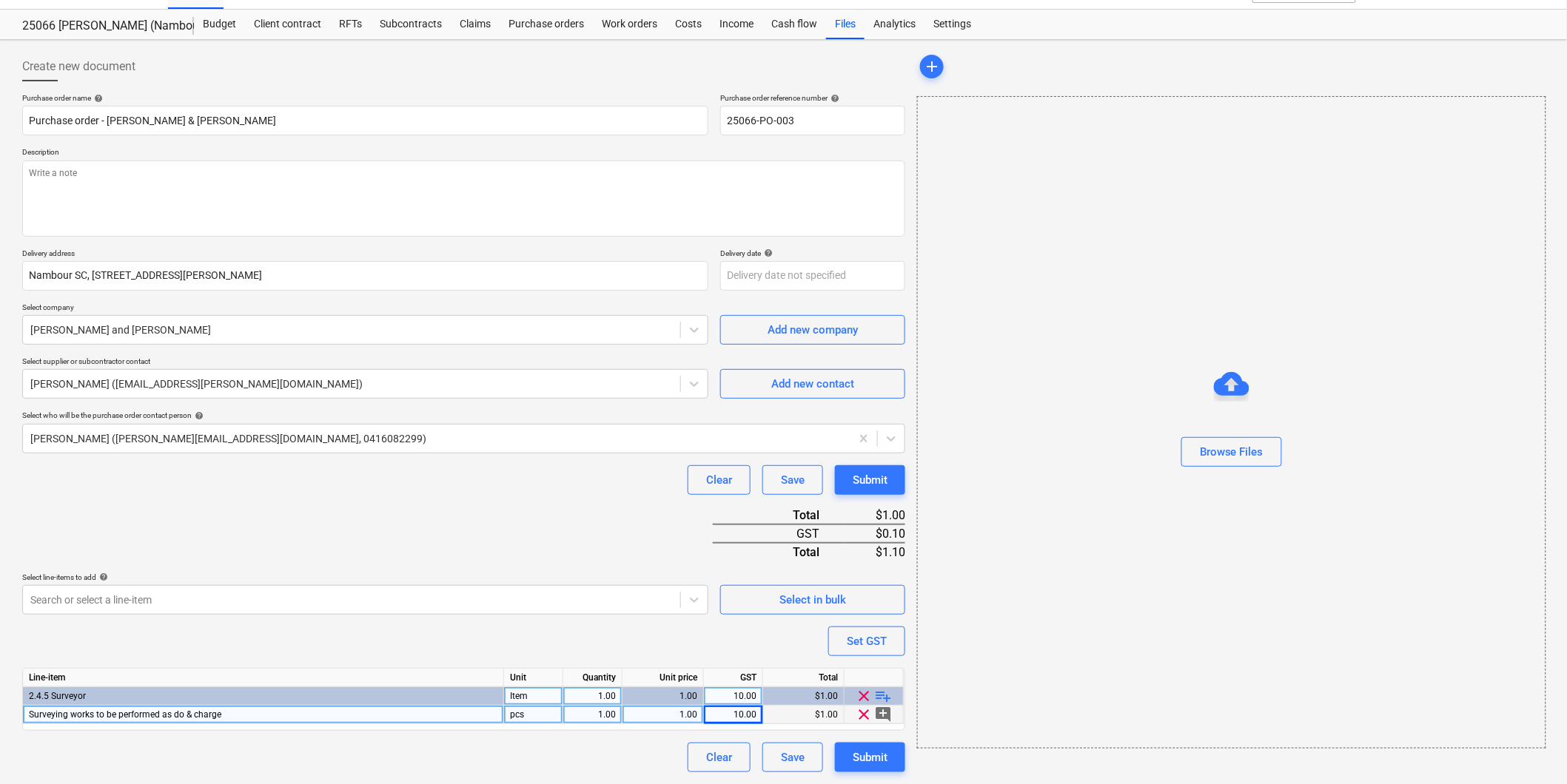
click at [245, 711] on div "Surveying works to be performed as do & charge" at bounding box center [263, 714] width 481 height 19
click at [272, 710] on input "Surveying works to be performed as do & charge" at bounding box center [262, 714] width 480 height 18
type input "Surveying works to be performed as do & charge - PO issued for invoice matching…"
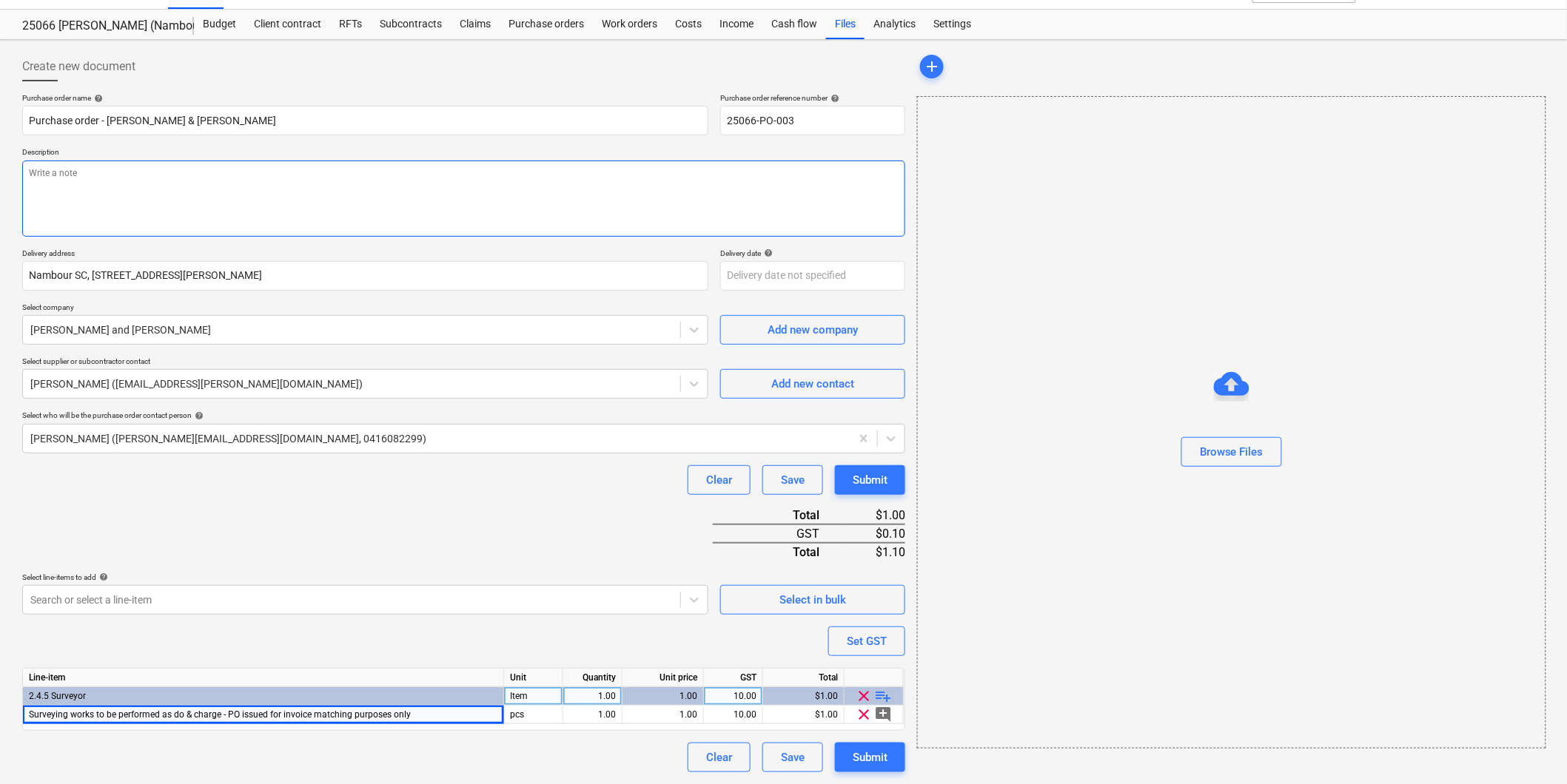
click at [80, 170] on textarea at bounding box center [463, 199] width 883 height 77
type textarea "x"
type textarea "P"
type textarea "x"
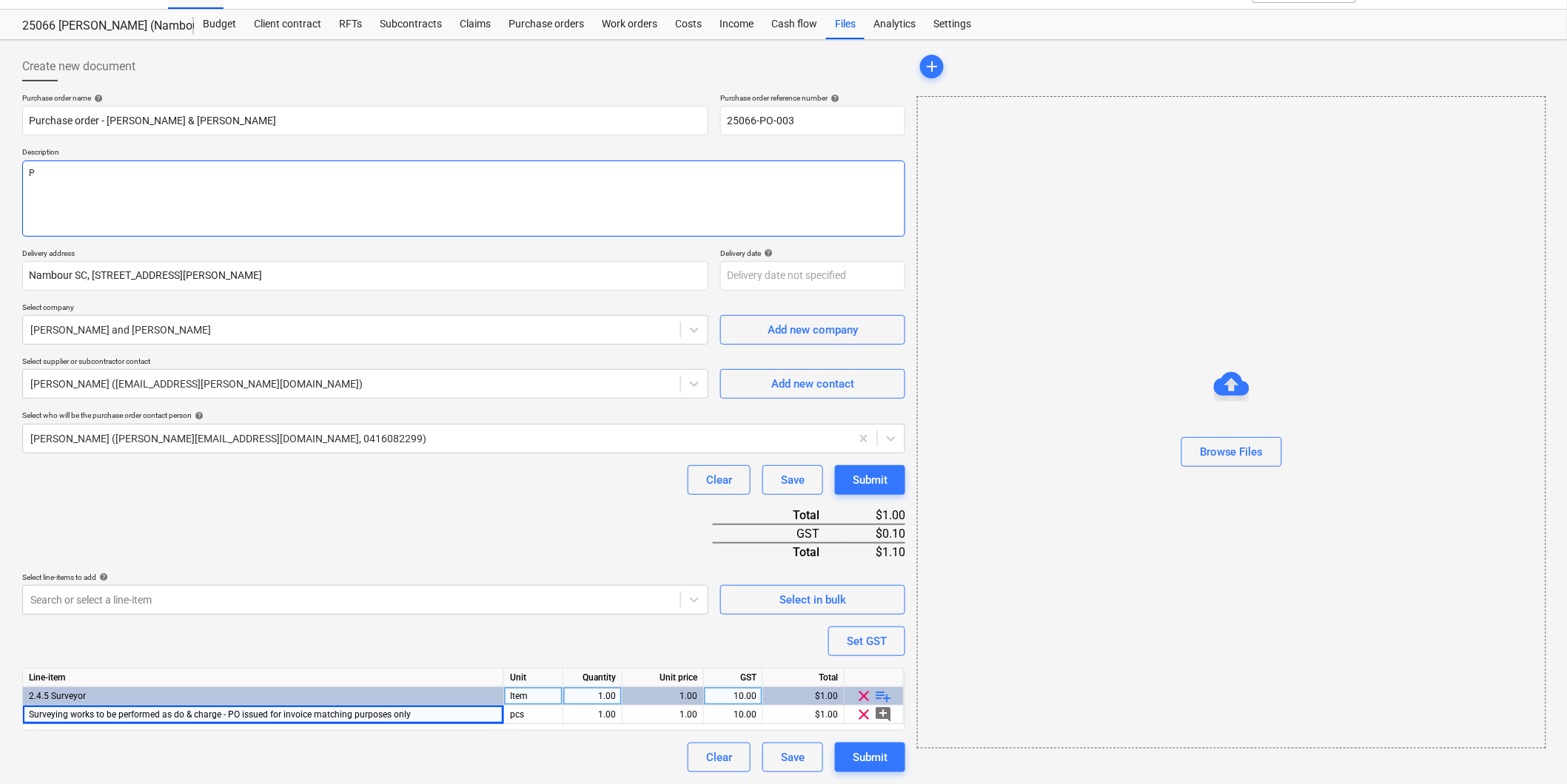
type textarea "Pa"
type textarea "x"
type textarea "Pay"
type textarea "x"
type textarea "Paym"
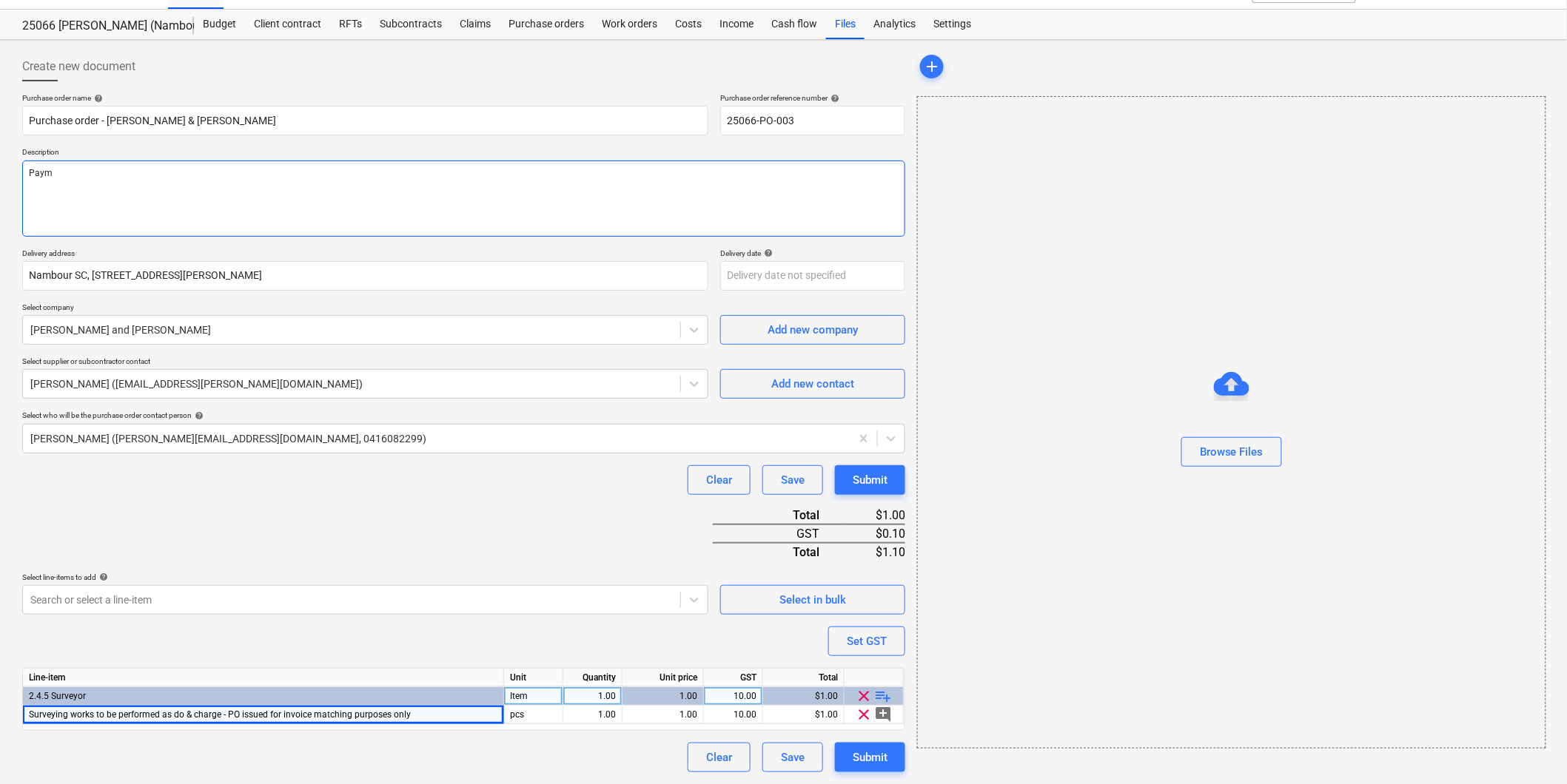
type textarea "x"
type textarea "Paymen"
type textarea "x"
type textarea "Payment"
type textarea "x"
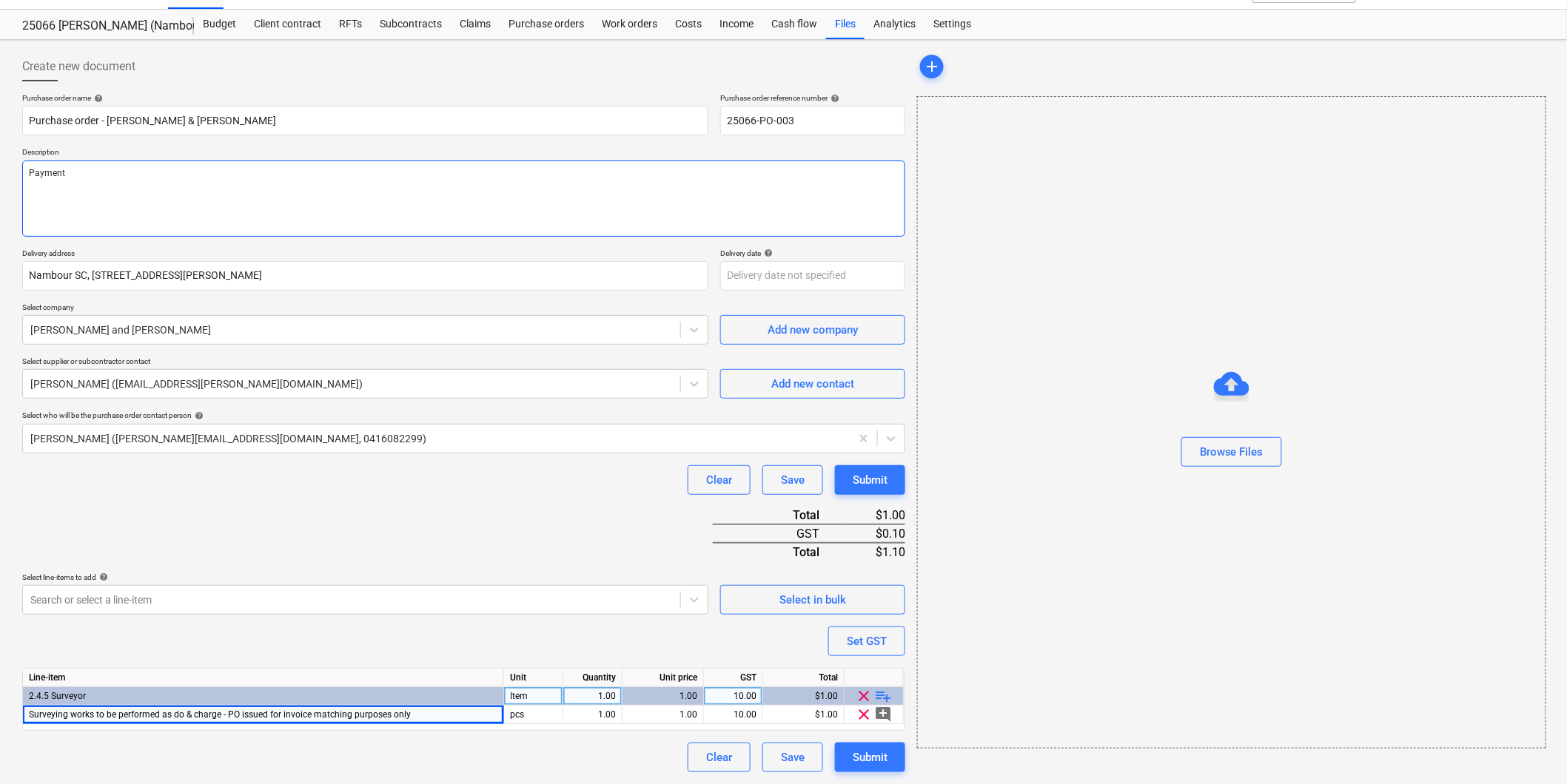
type textarea "Payment T"
type textarea "x"
type textarea "Payment Te"
type textarea "x"
type textarea "Payment Ter"
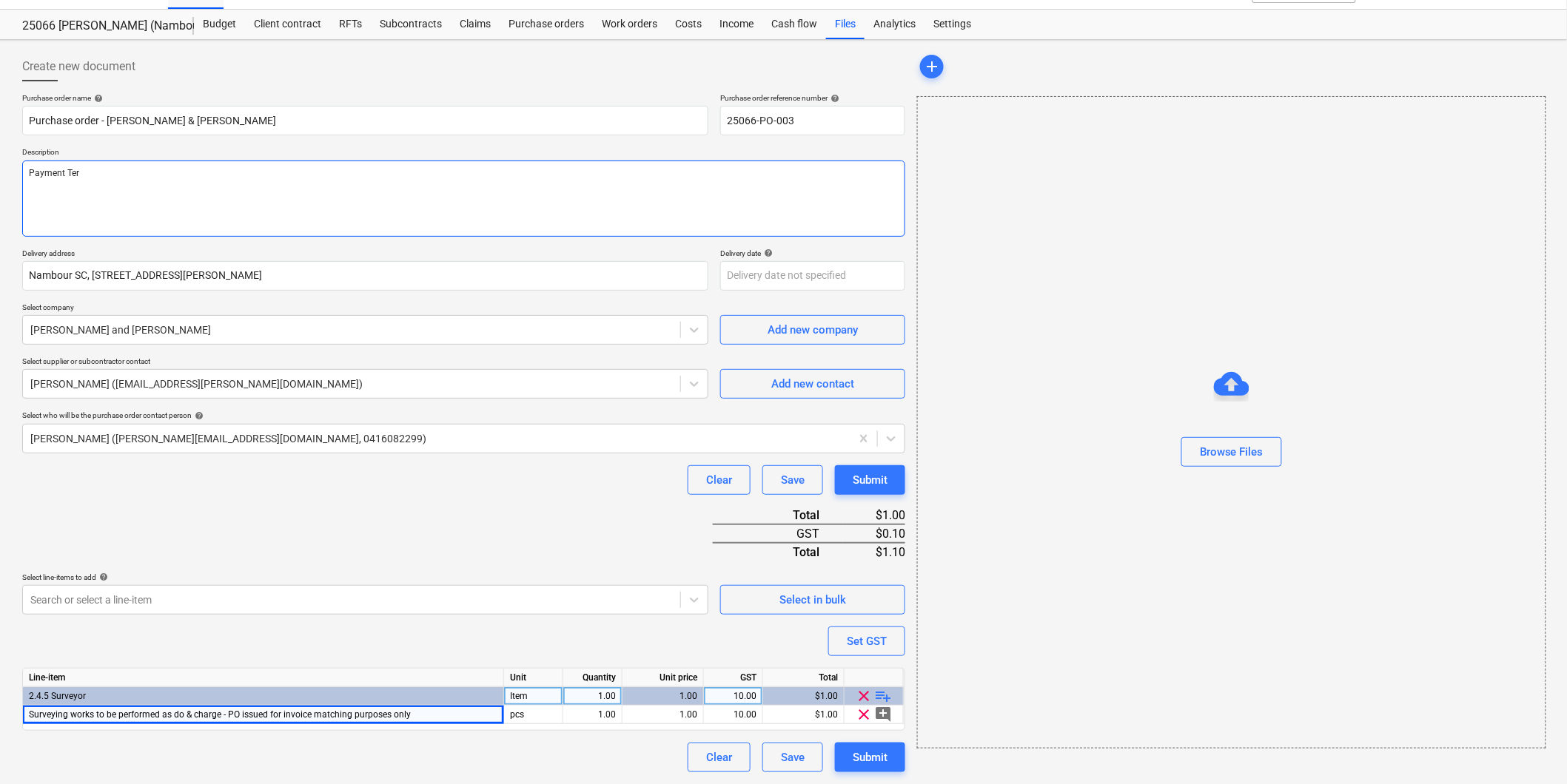
type textarea "x"
type textarea "Payment Term"
type textarea "x"
type textarea "Payment Terms"
type textarea "x"
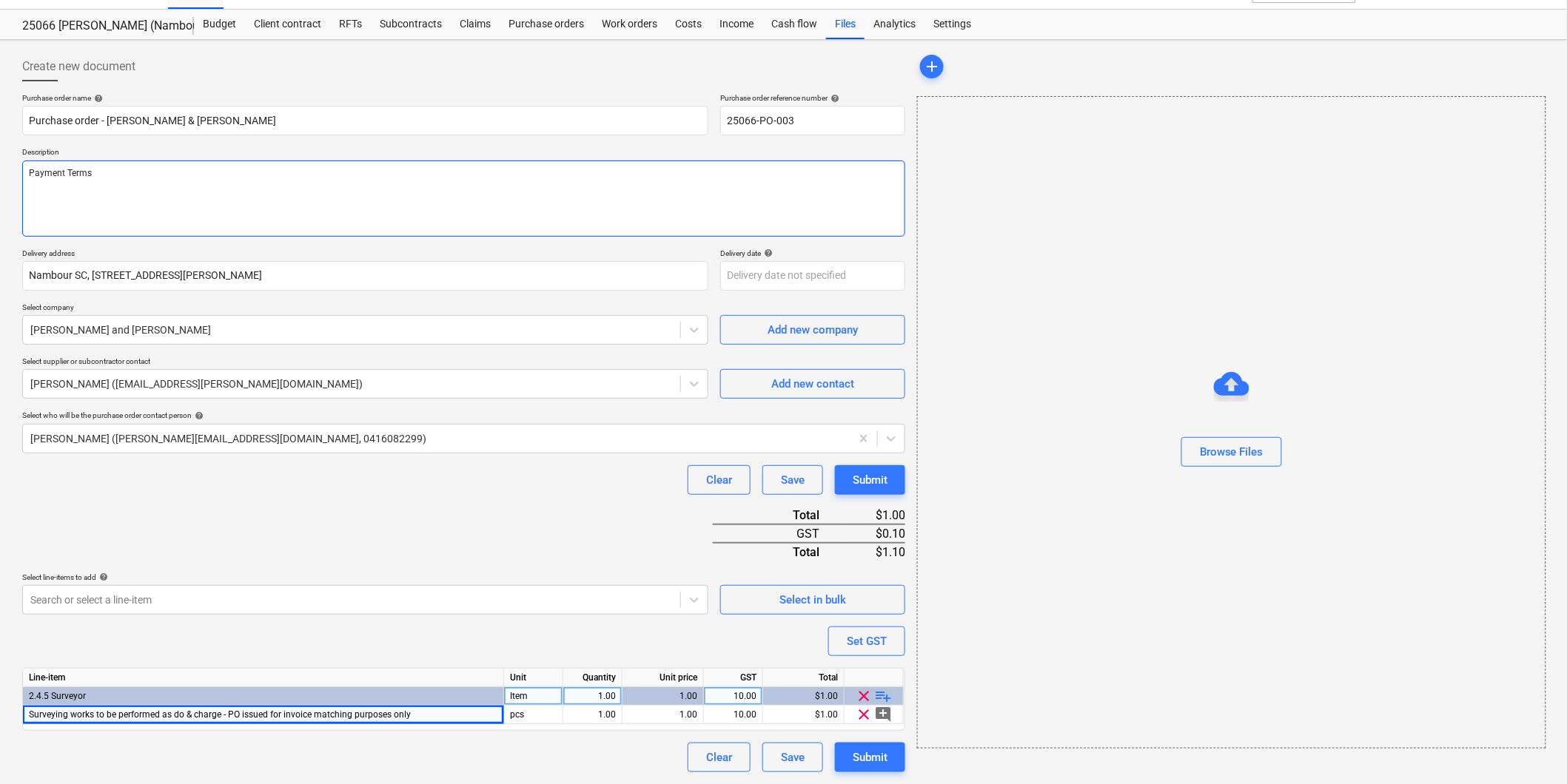
type textarea "Payment Terms:"
type textarea "x"
type textarea "Payment Terms:"
type textarea "x"
type textarea "Payment Terms: 1"
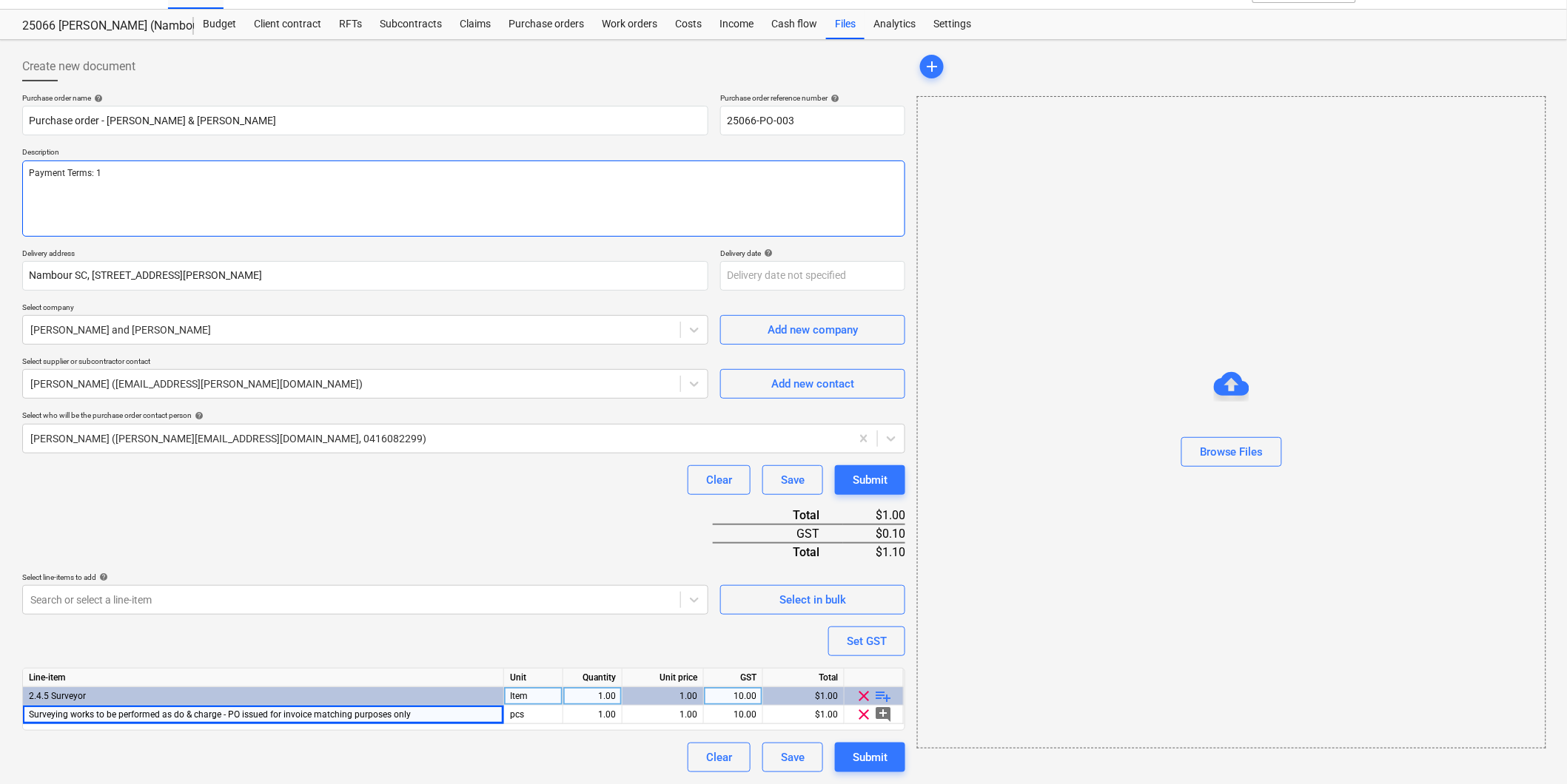
type textarea "x"
type textarea "Payment Terms: 14"
type textarea "x"
type textarea "Payment Terms: 14 d"
type textarea "x"
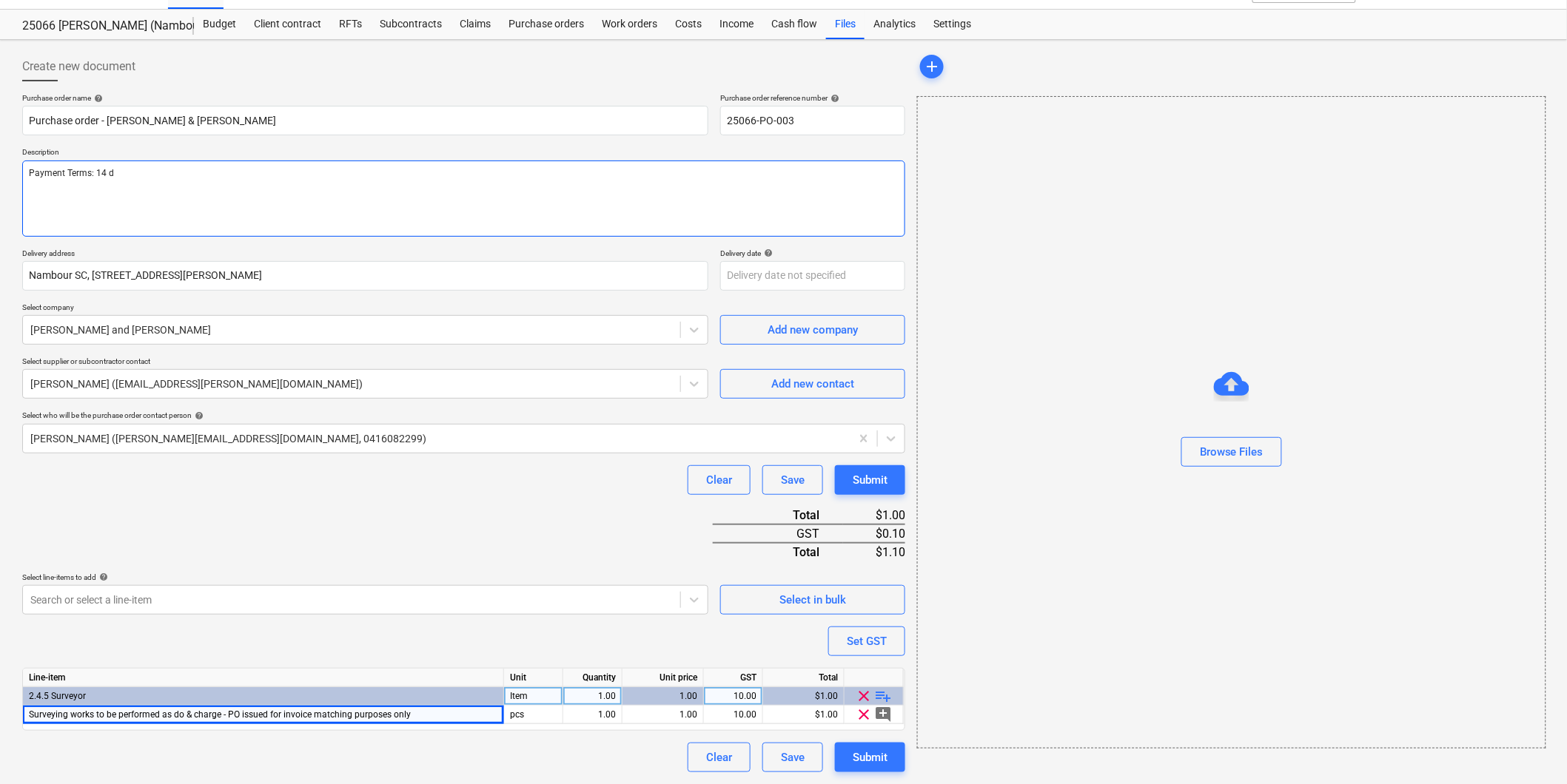
type textarea "Payment Terms: 14 da"
type textarea "x"
type textarea "Payment Terms: 14 days"
type textarea "x"
type textarea "Payment Terms: 14 days"
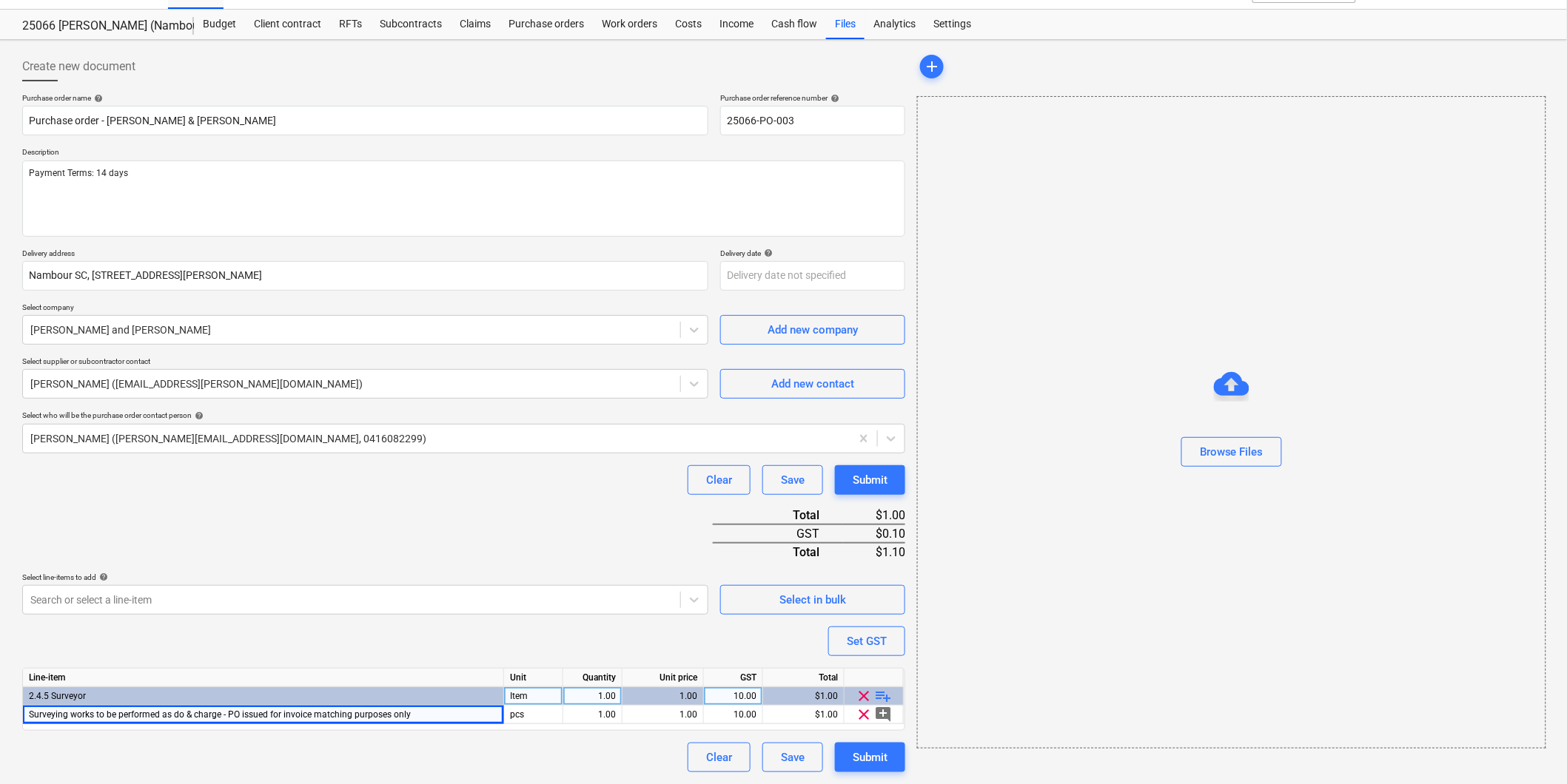
click at [163, 574] on div "Select line-items to add help" at bounding box center [365, 577] width 686 height 10
click at [850, 750] on button "Submit" at bounding box center [870, 757] width 71 height 30
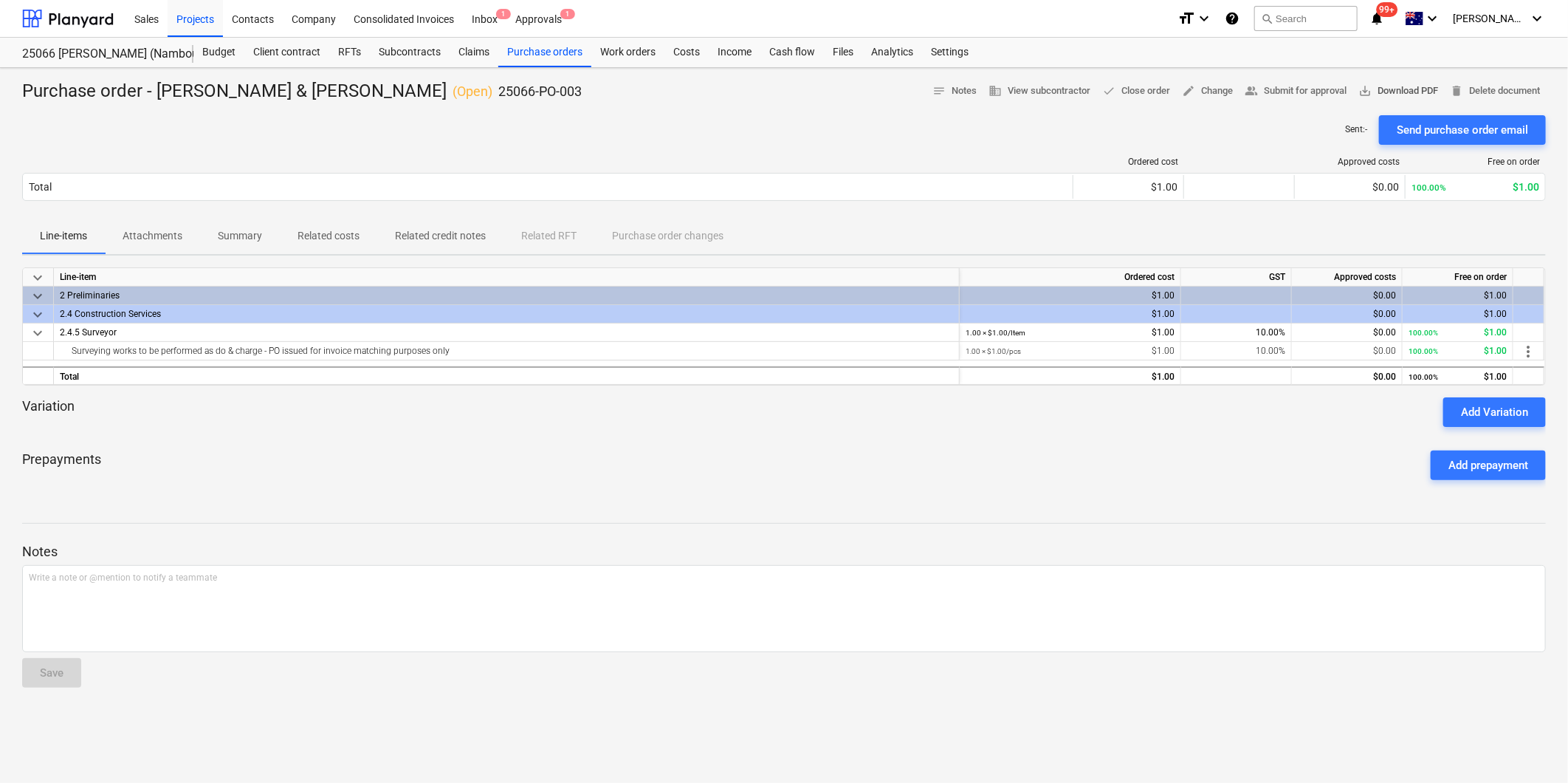
click at [1395, 91] on span "save_alt Download PDF" at bounding box center [1398, 90] width 79 height 17
click at [550, 53] on div "Purchase orders" at bounding box center [545, 53] width 93 height 30
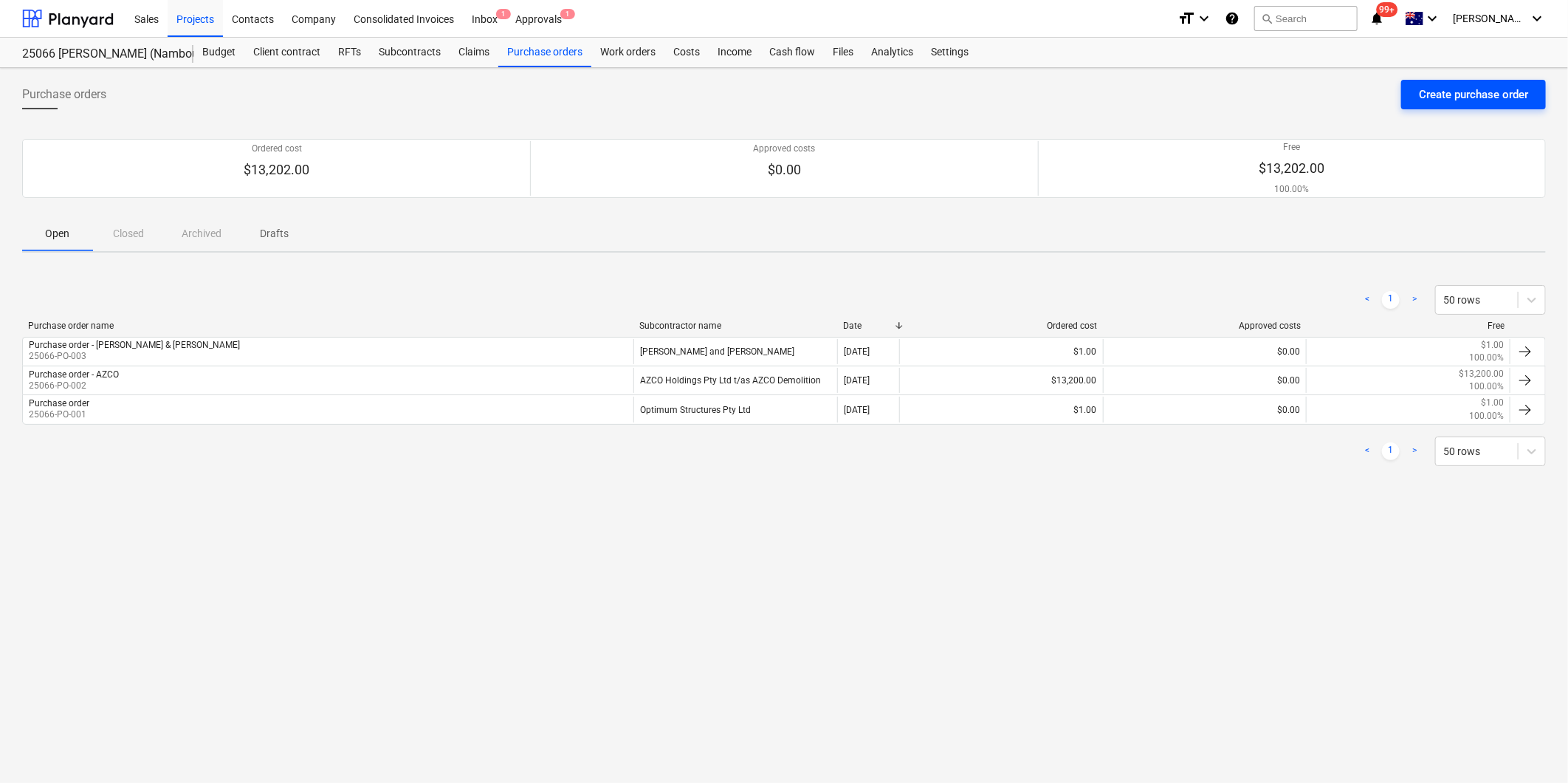
click at [1495, 92] on div "Create purchase order" at bounding box center [1474, 94] width 109 height 19
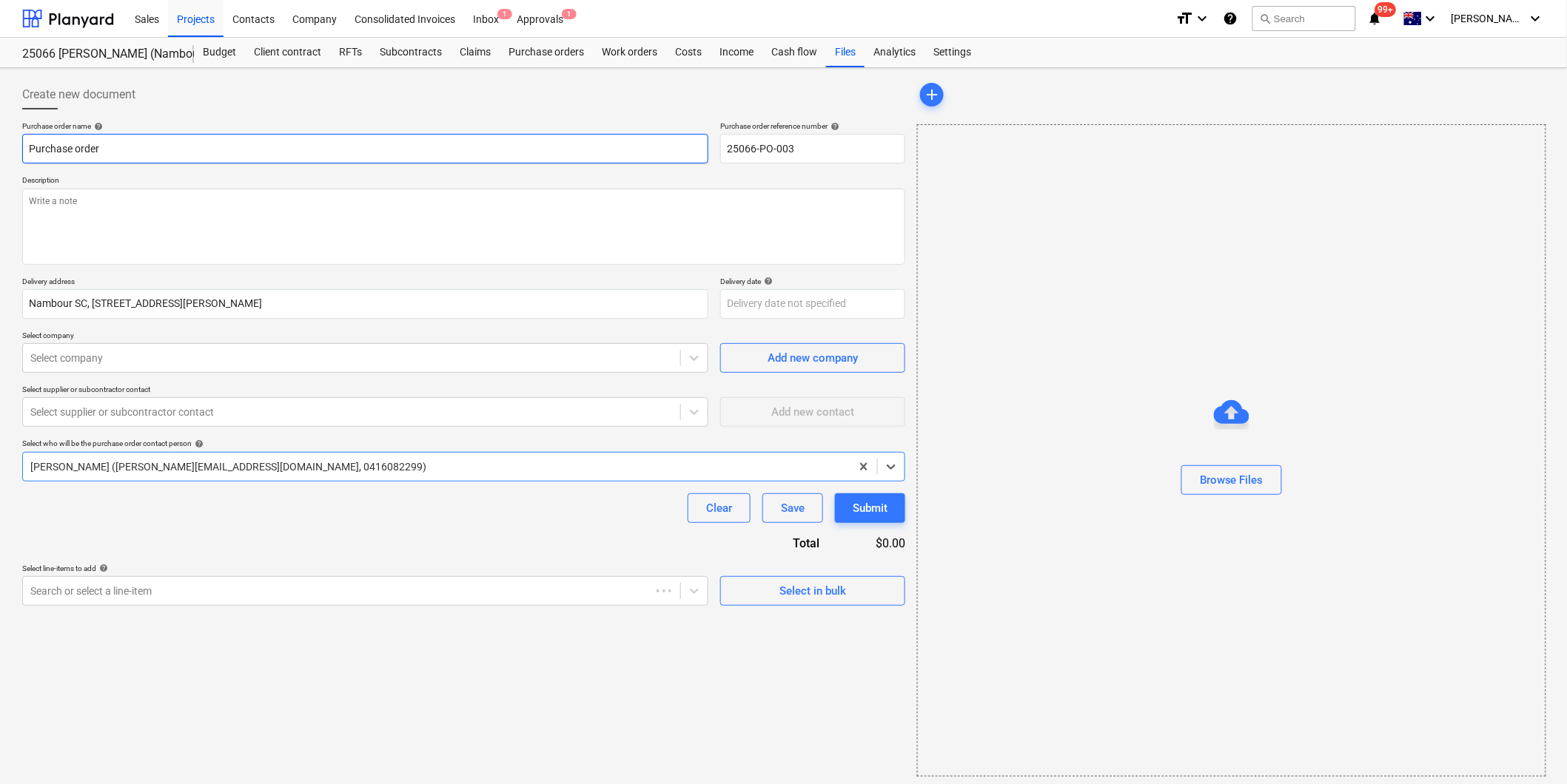
type textarea "x"
click at [175, 146] on input "Purchase order" at bounding box center [365, 149] width 686 height 30
type input "Purchase order"
type textarea "x"
type input "Purchase order -"
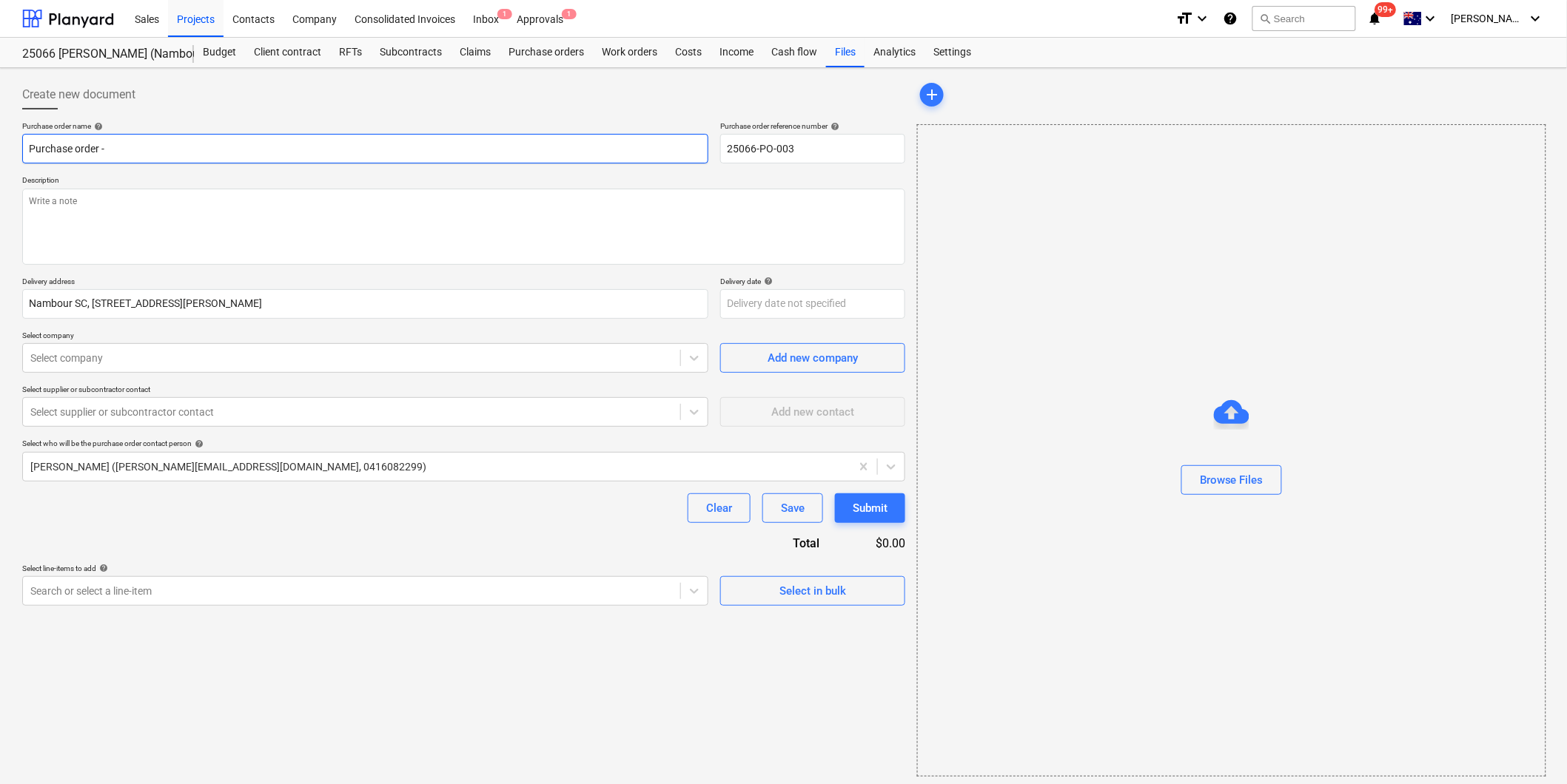
type textarea "x"
type input "Purchase order -"
type textarea "x"
type input "Purchase order - A"
type textarea "x"
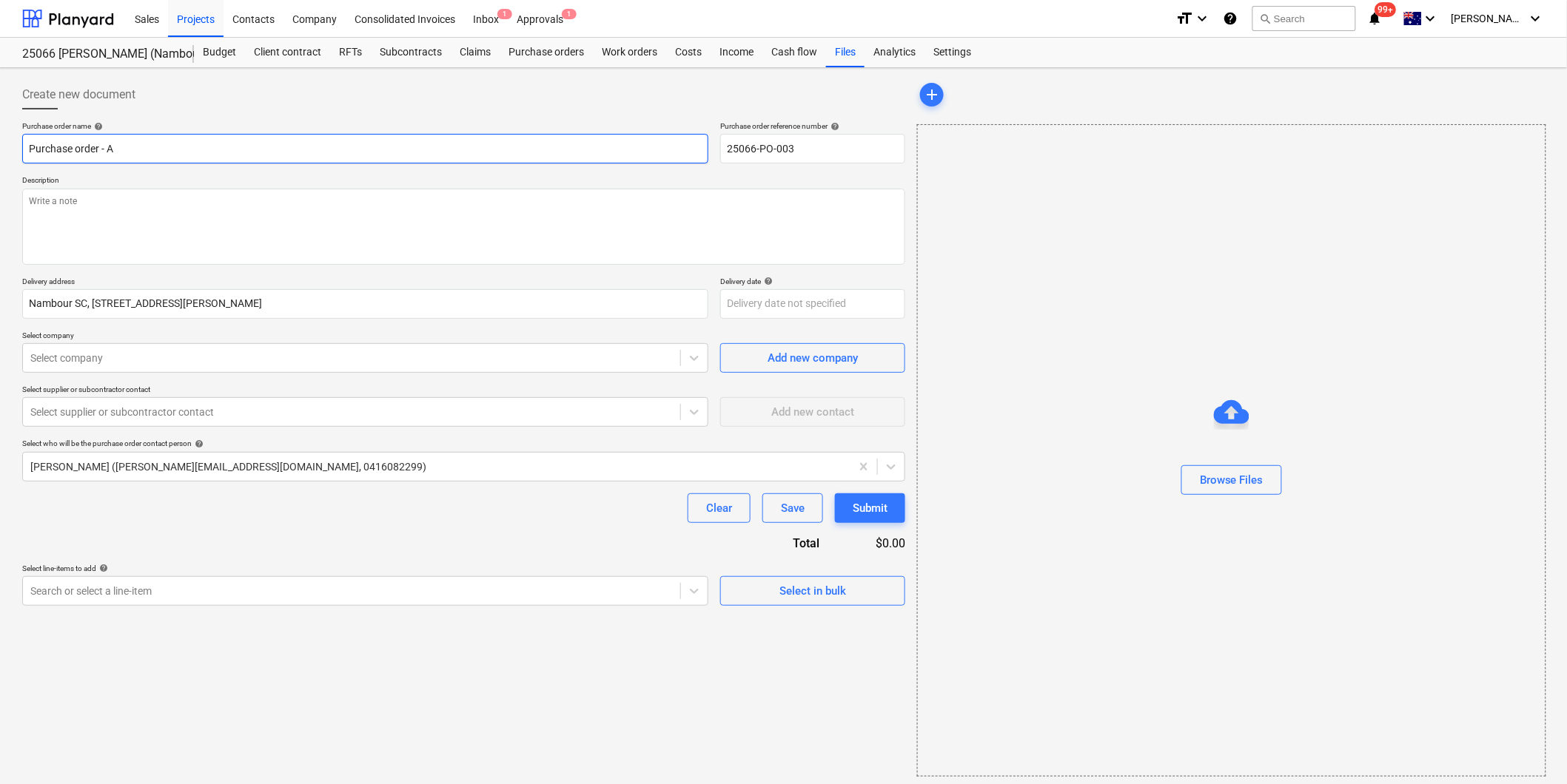
type input "Purchase order - AT"
type textarea "x"
type input "Purchase order - ATF"
type textarea "x"
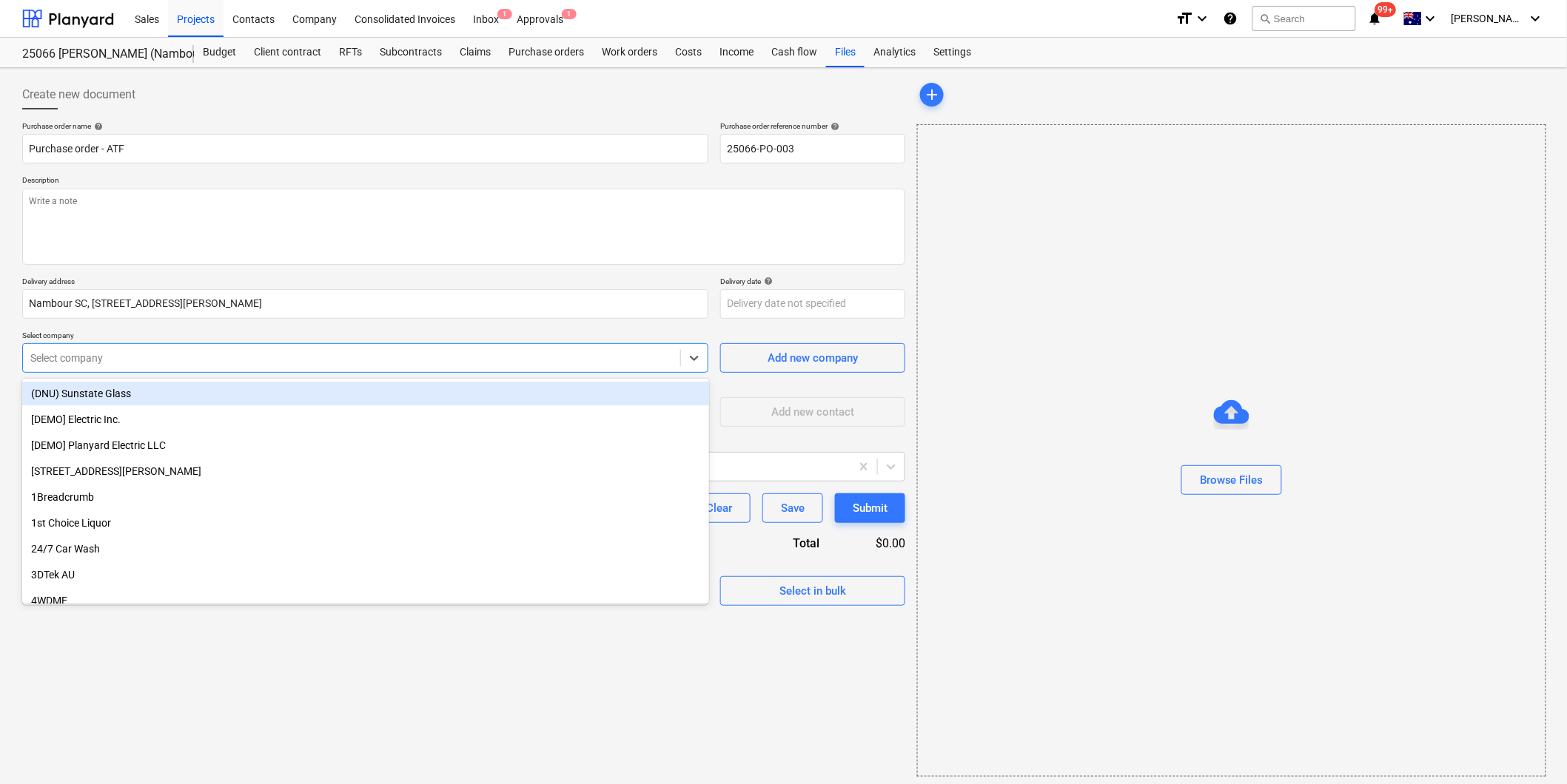
click at [135, 359] on div at bounding box center [352, 358] width 642 height 15
type input "atf"
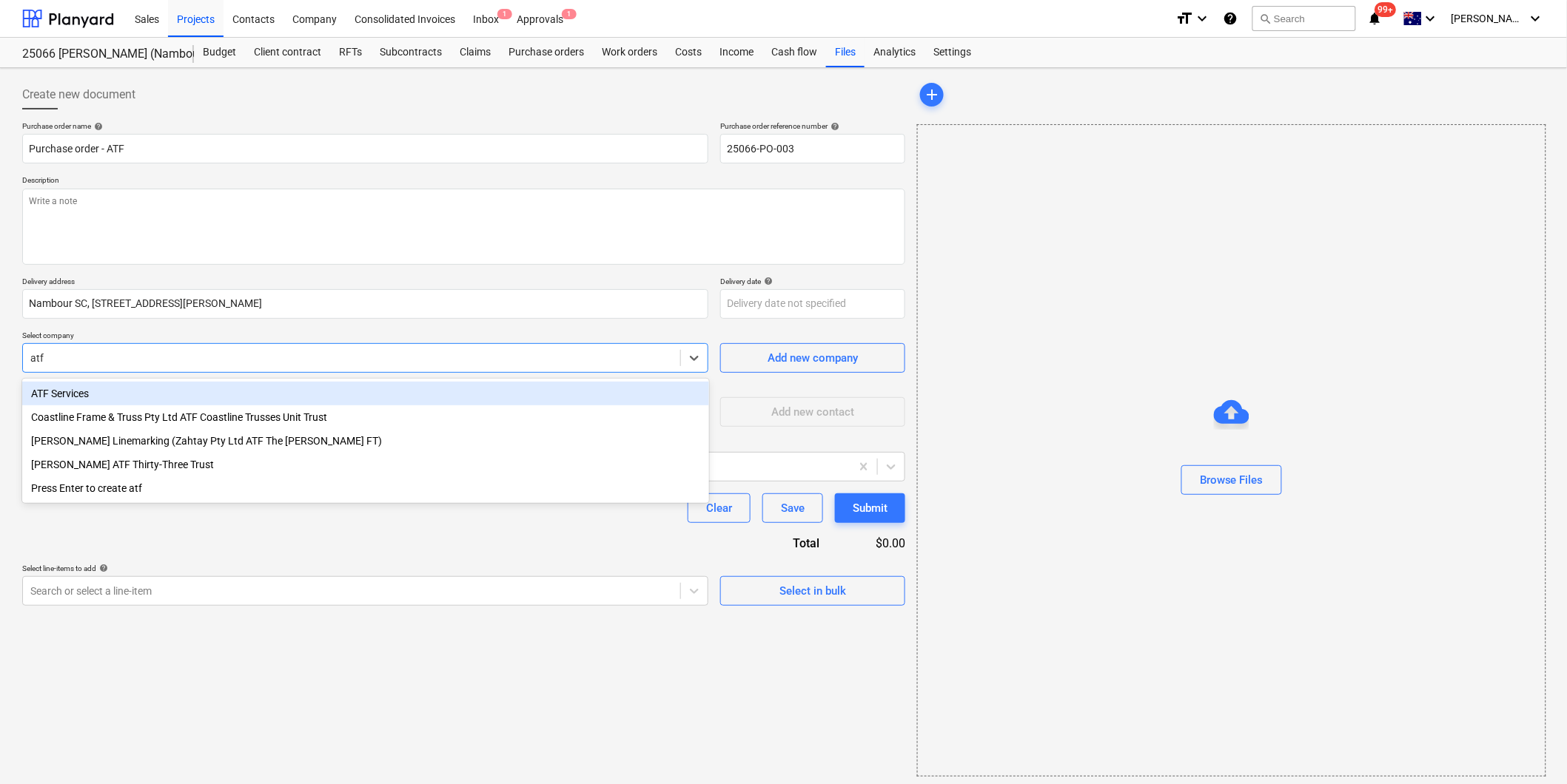
click at [63, 393] on div "ATF Services" at bounding box center [365, 393] width 687 height 24
type textarea "x"
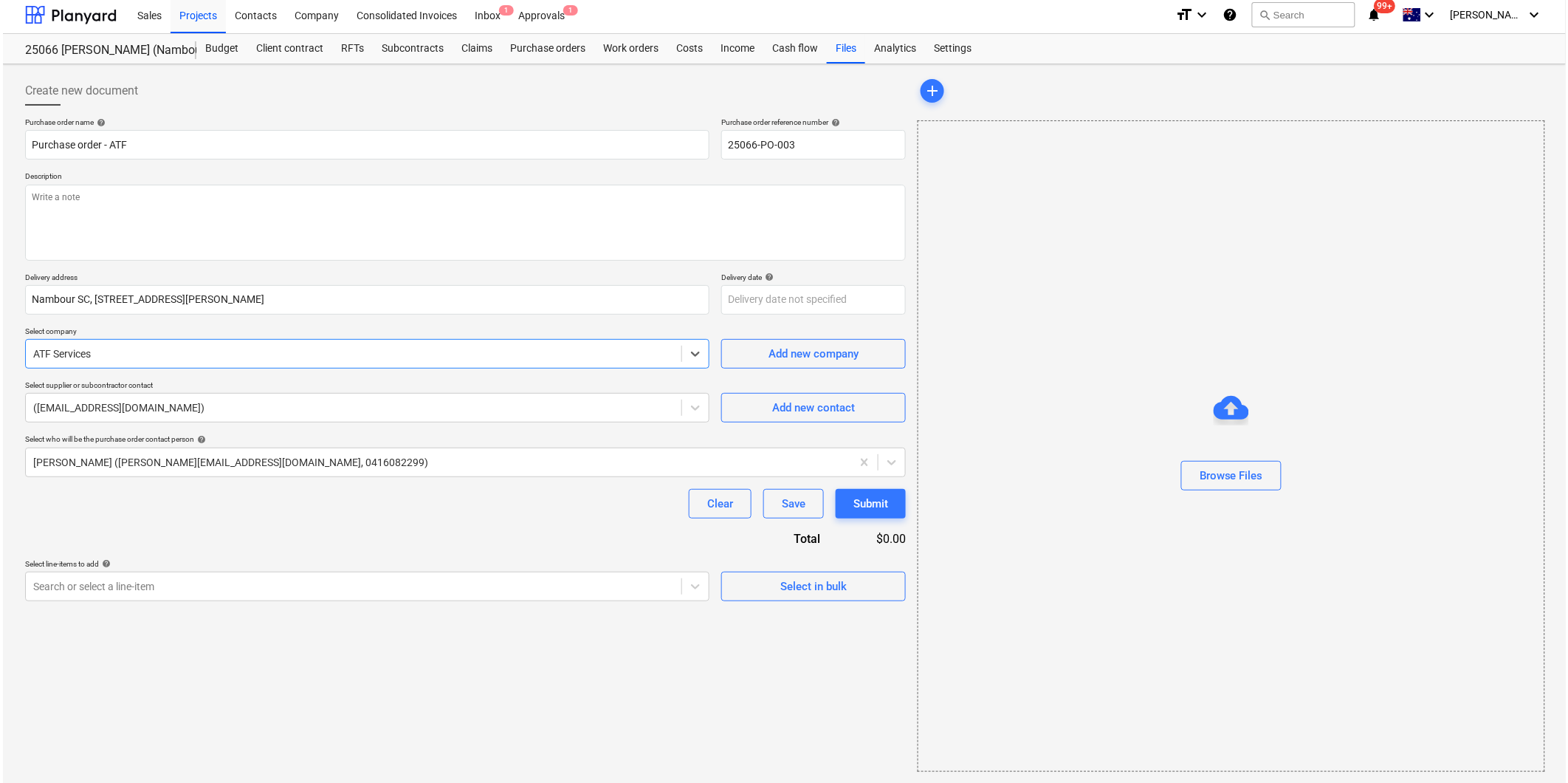
scroll to position [4, 0]
click at [793, 588] on div "Select in bulk" at bounding box center [810, 586] width 66 height 19
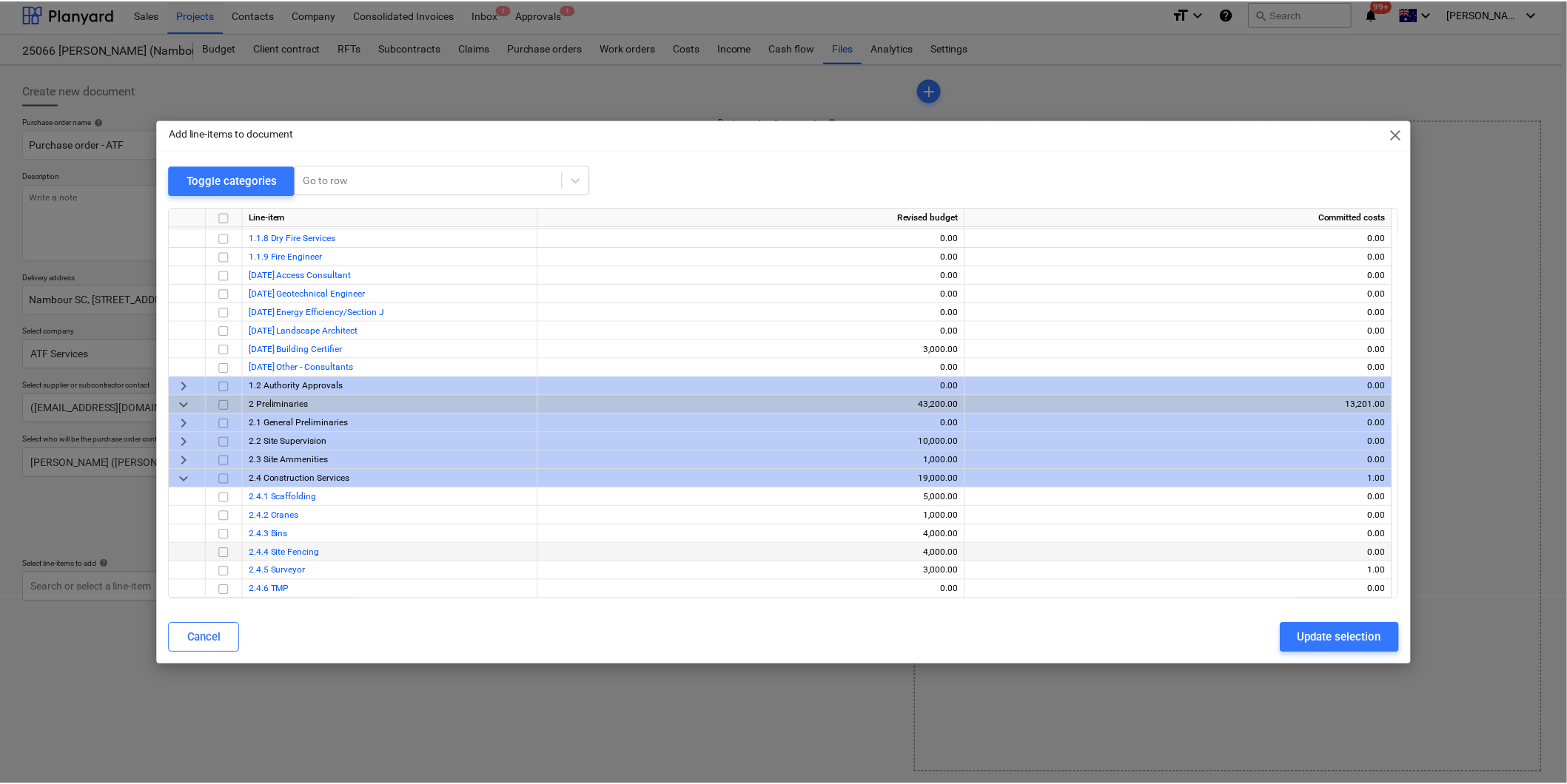
scroll to position [246, 0]
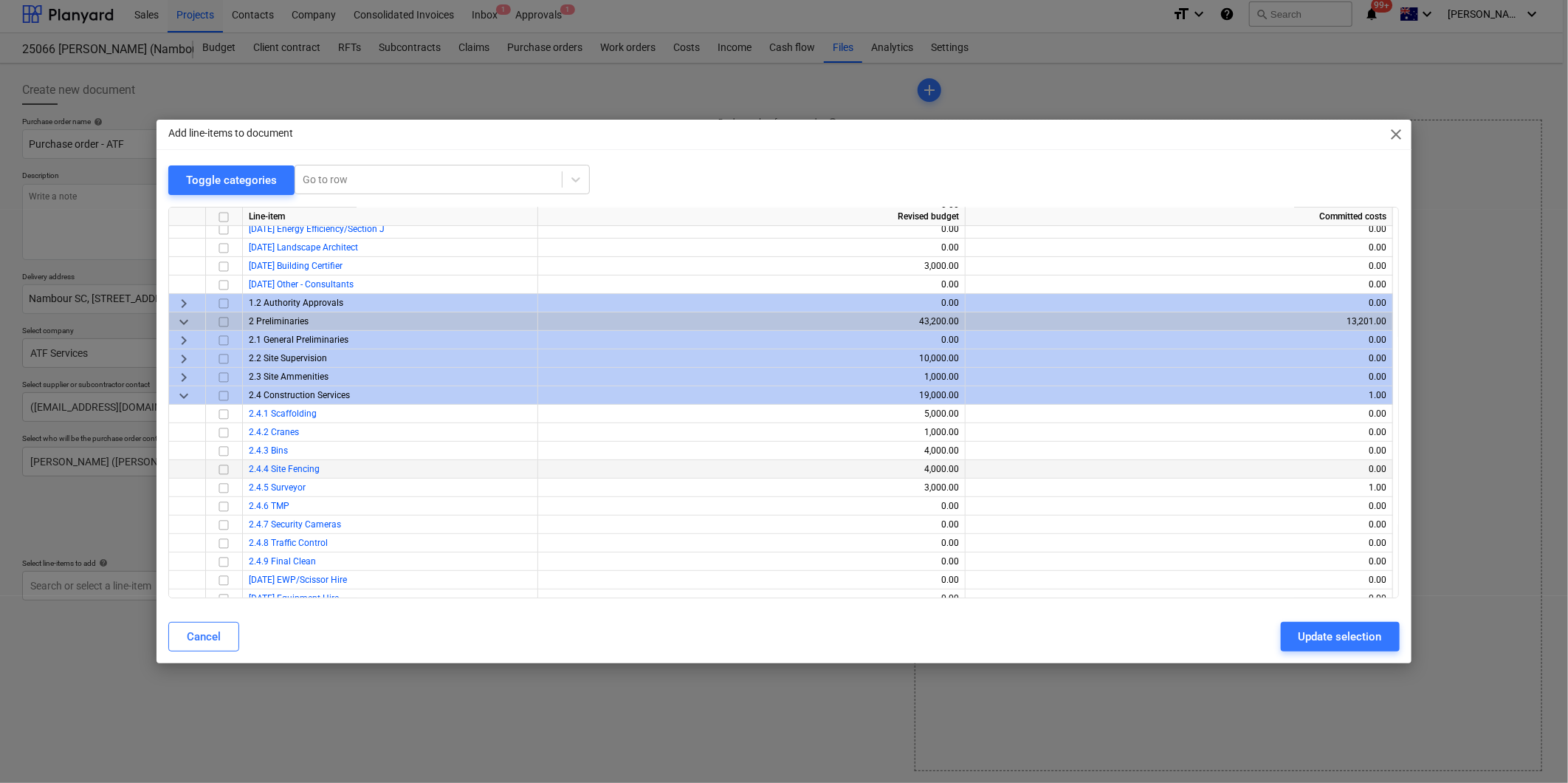
click at [226, 468] on input "checkbox" at bounding box center [224, 470] width 18 height 18
click at [1354, 633] on div "Update selection" at bounding box center [1340, 636] width 83 height 19
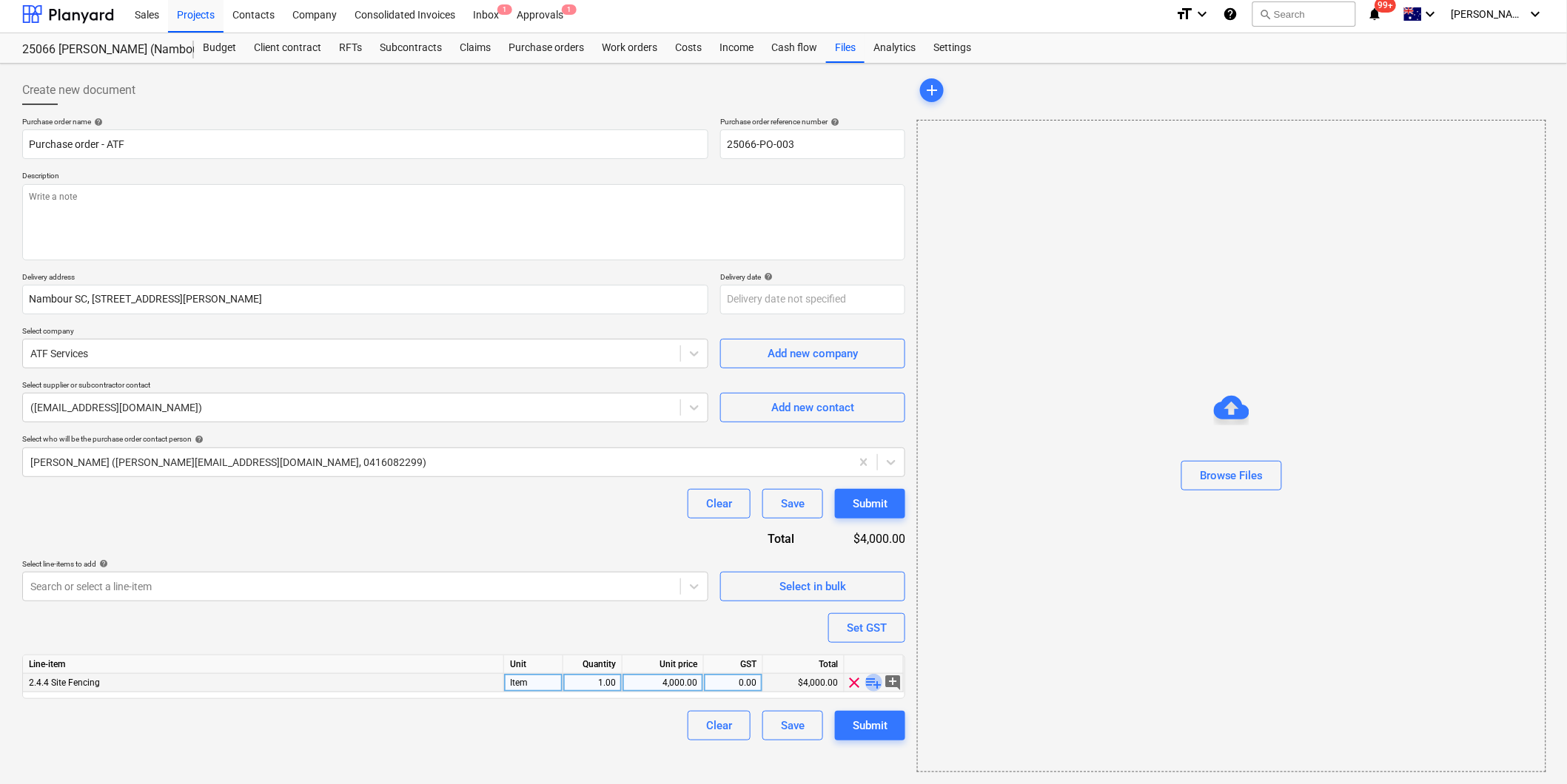
click at [877, 685] on span "playlist_add" at bounding box center [874, 683] width 18 height 18
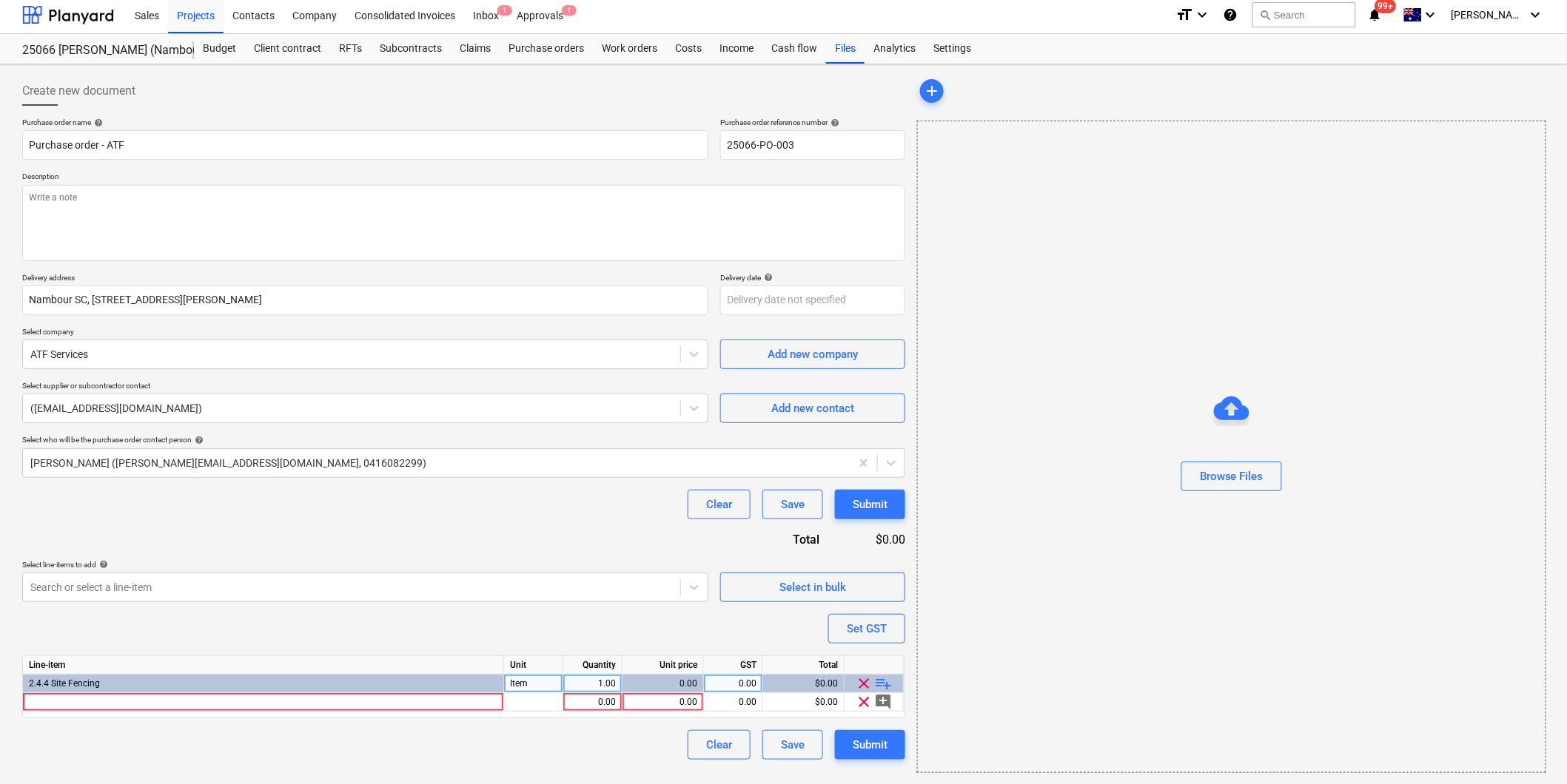
scroll to position [4, 0]
type textarea "x"
click at [83, 703] on div at bounding box center [263, 702] width 481 height 19
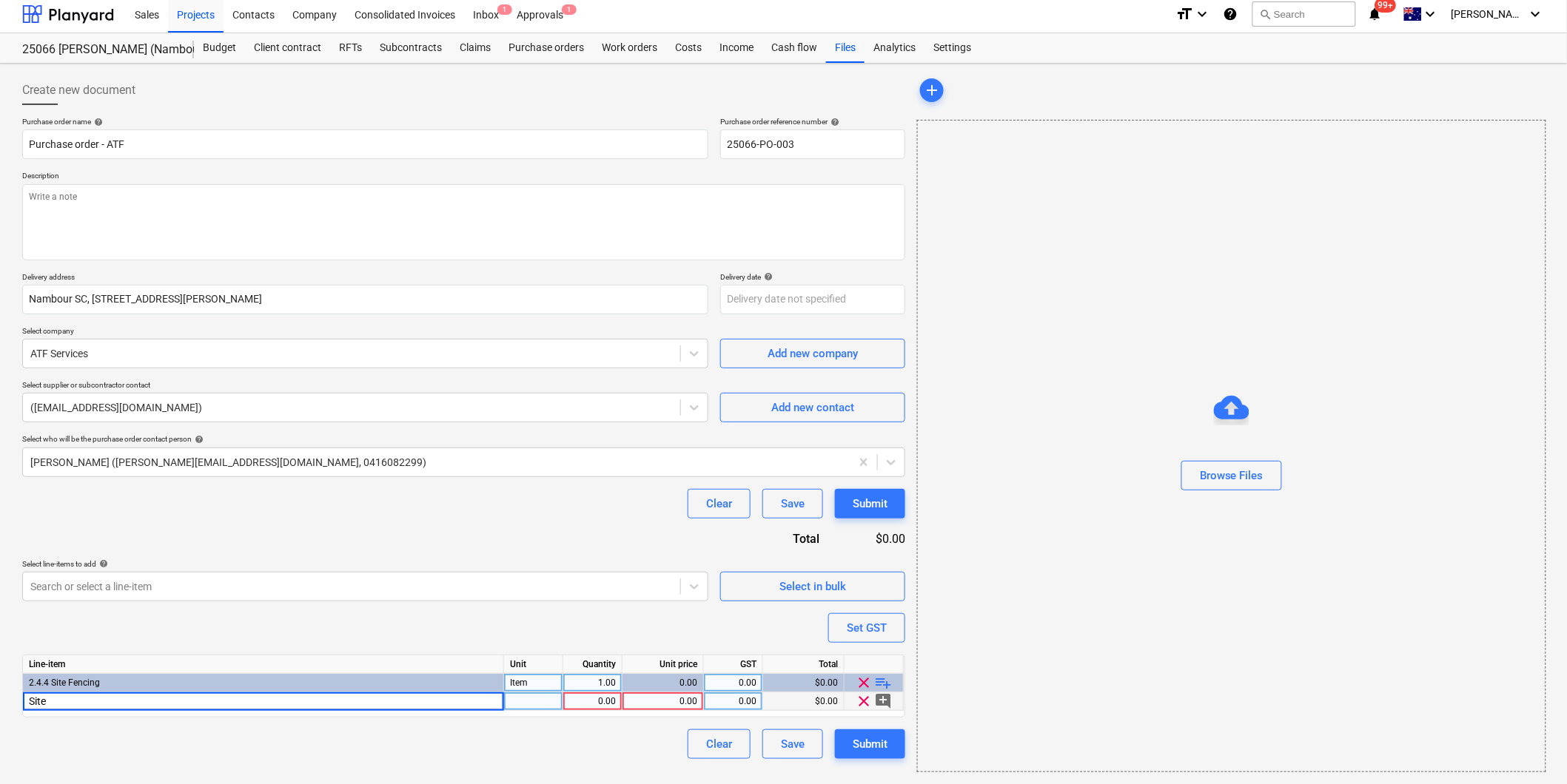
type input "Site"
type textarea "x"
type input "Site fencing as per quotes dated [DATE]"
click at [659, 699] on div "0.00" at bounding box center [662, 702] width 69 height 19
type textarea "x"
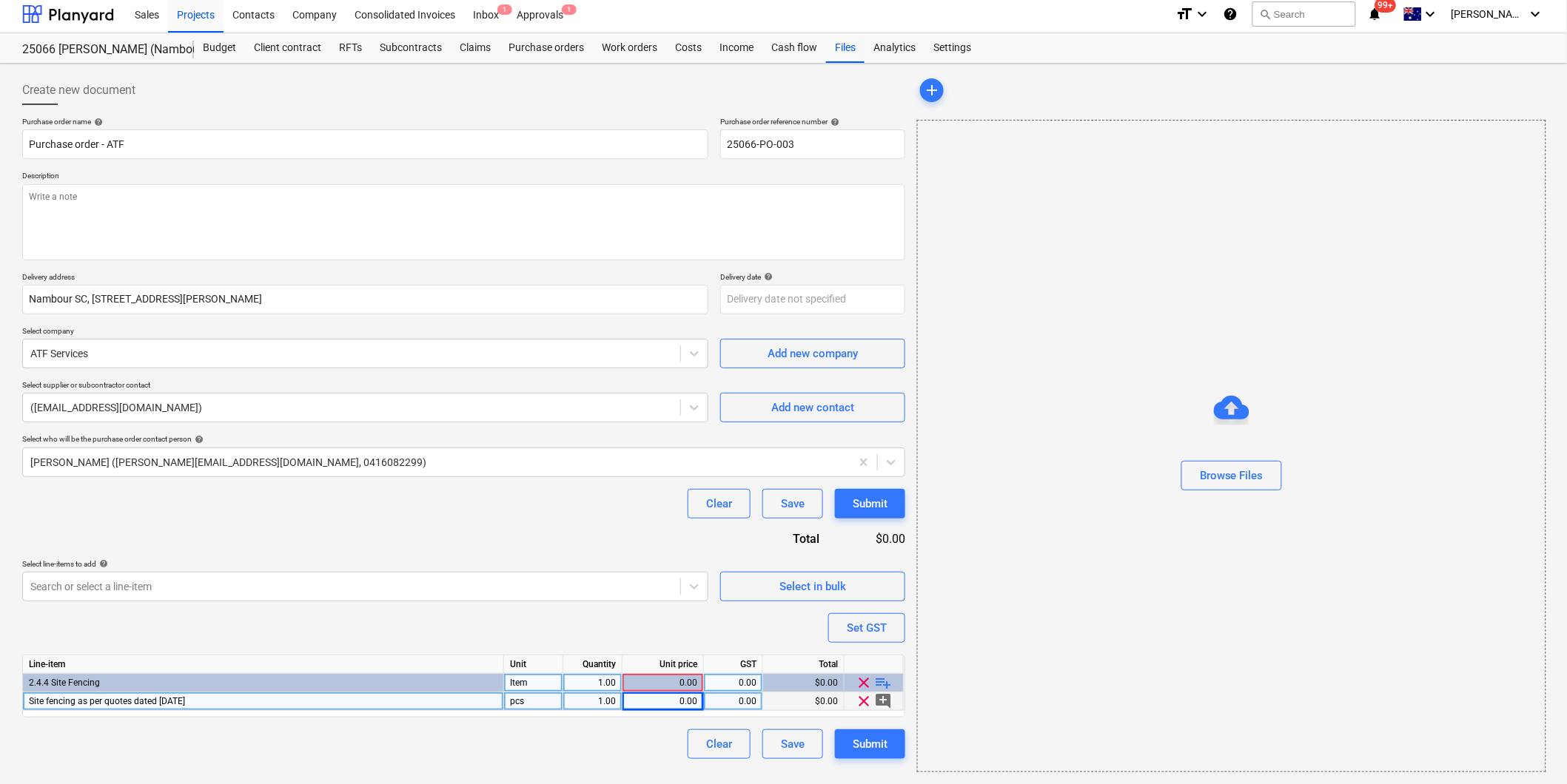
click at [665, 706] on div "0.00" at bounding box center [662, 702] width 69 height 19
type input "1930"
type textarea "x"
click at [724, 708] on div "0.00" at bounding box center [733, 702] width 47 height 19
type input "10"
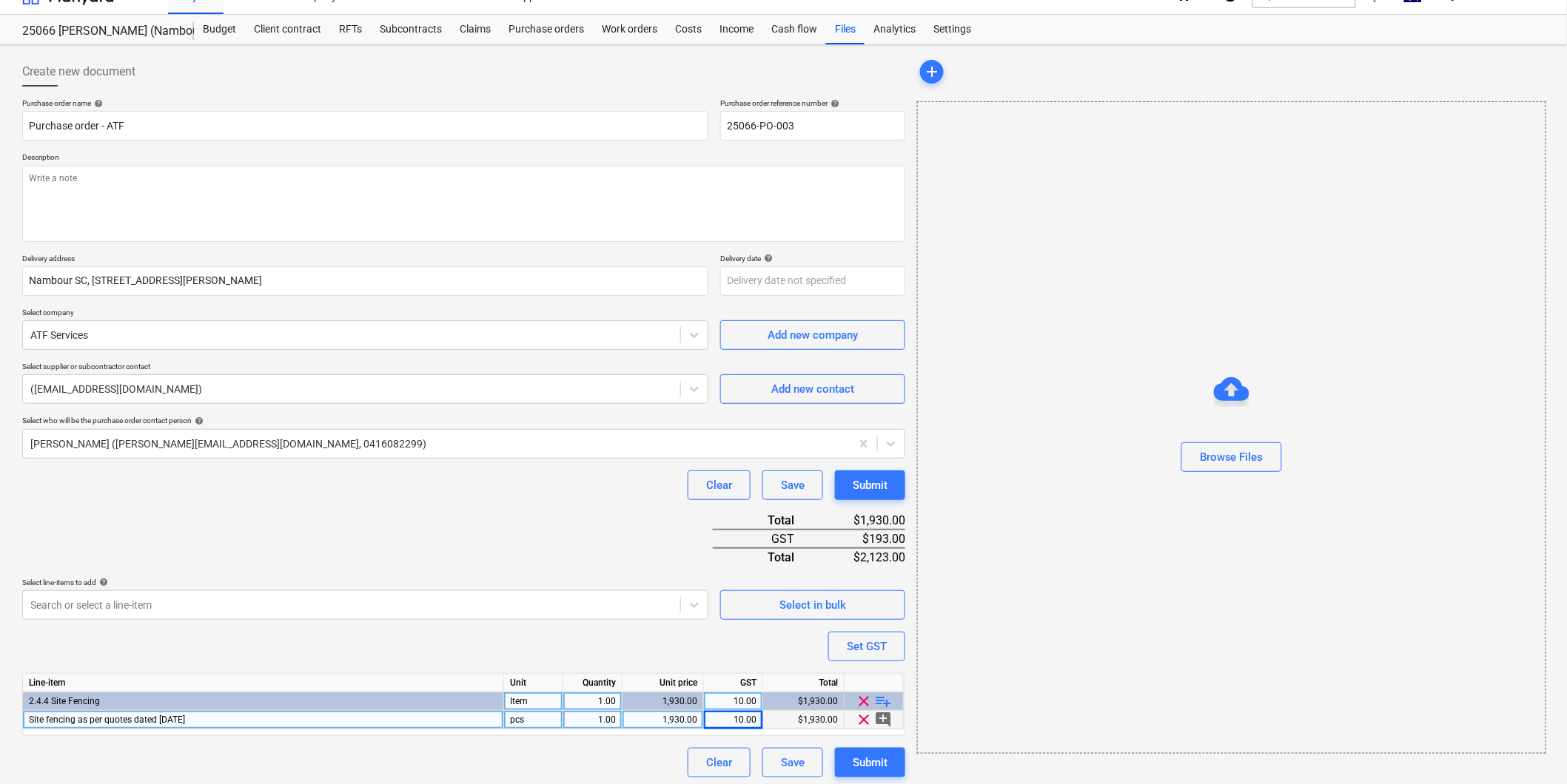
scroll to position [30, 0]
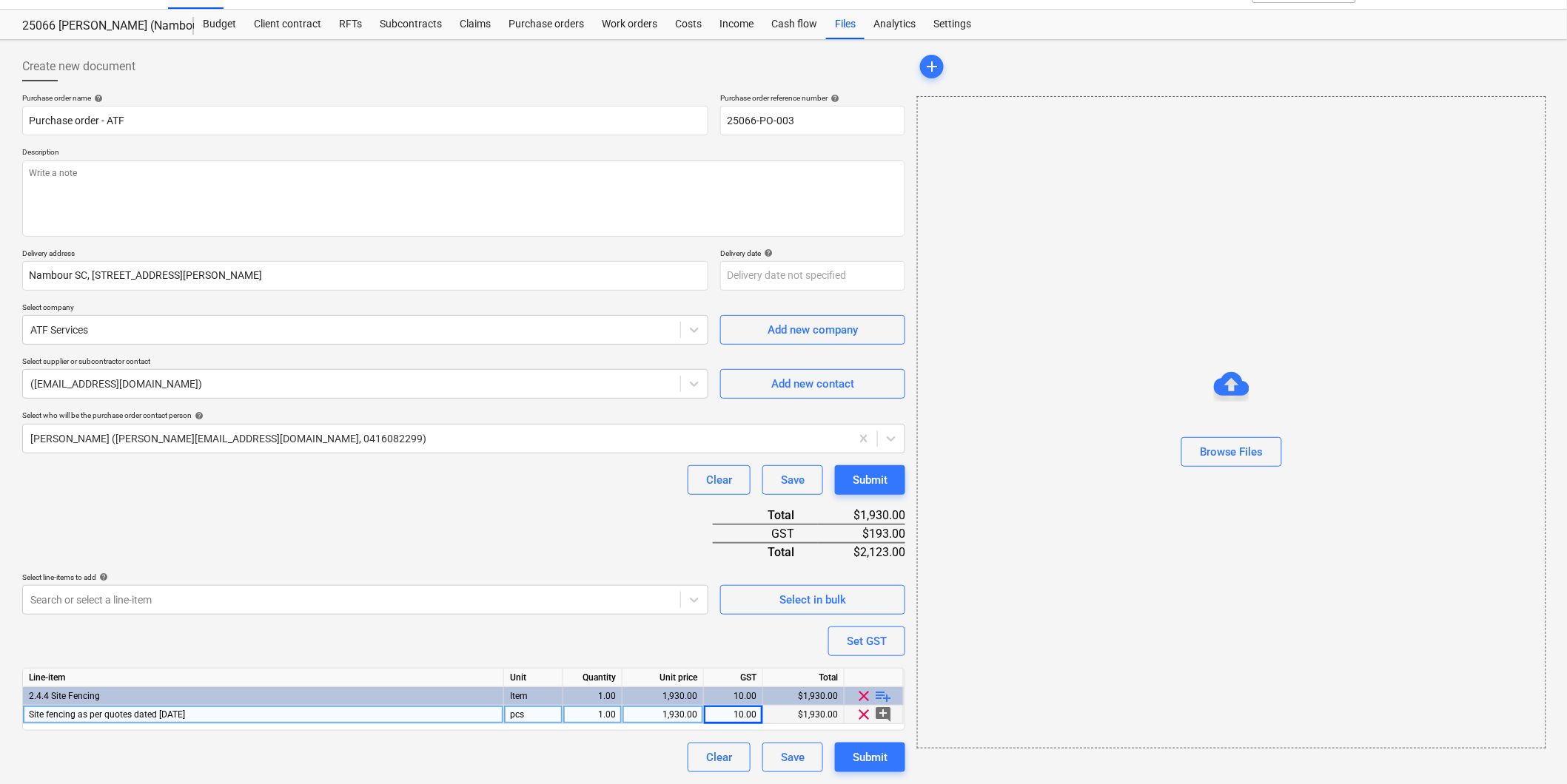
click at [884, 693] on span "playlist_add" at bounding box center [884, 697] width 18 height 18
type textarea "x"
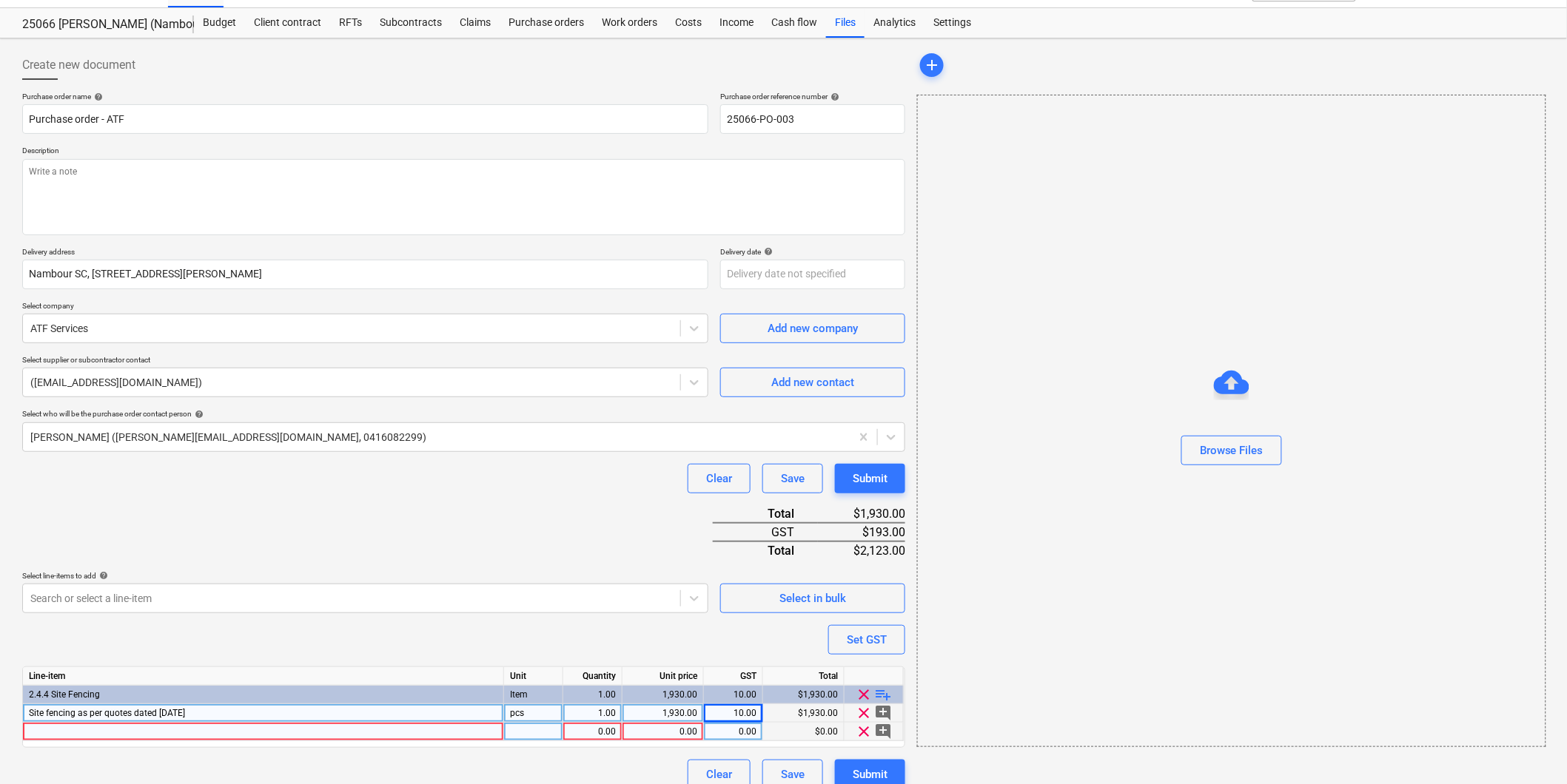
click at [74, 733] on div at bounding box center [263, 731] width 481 height 19
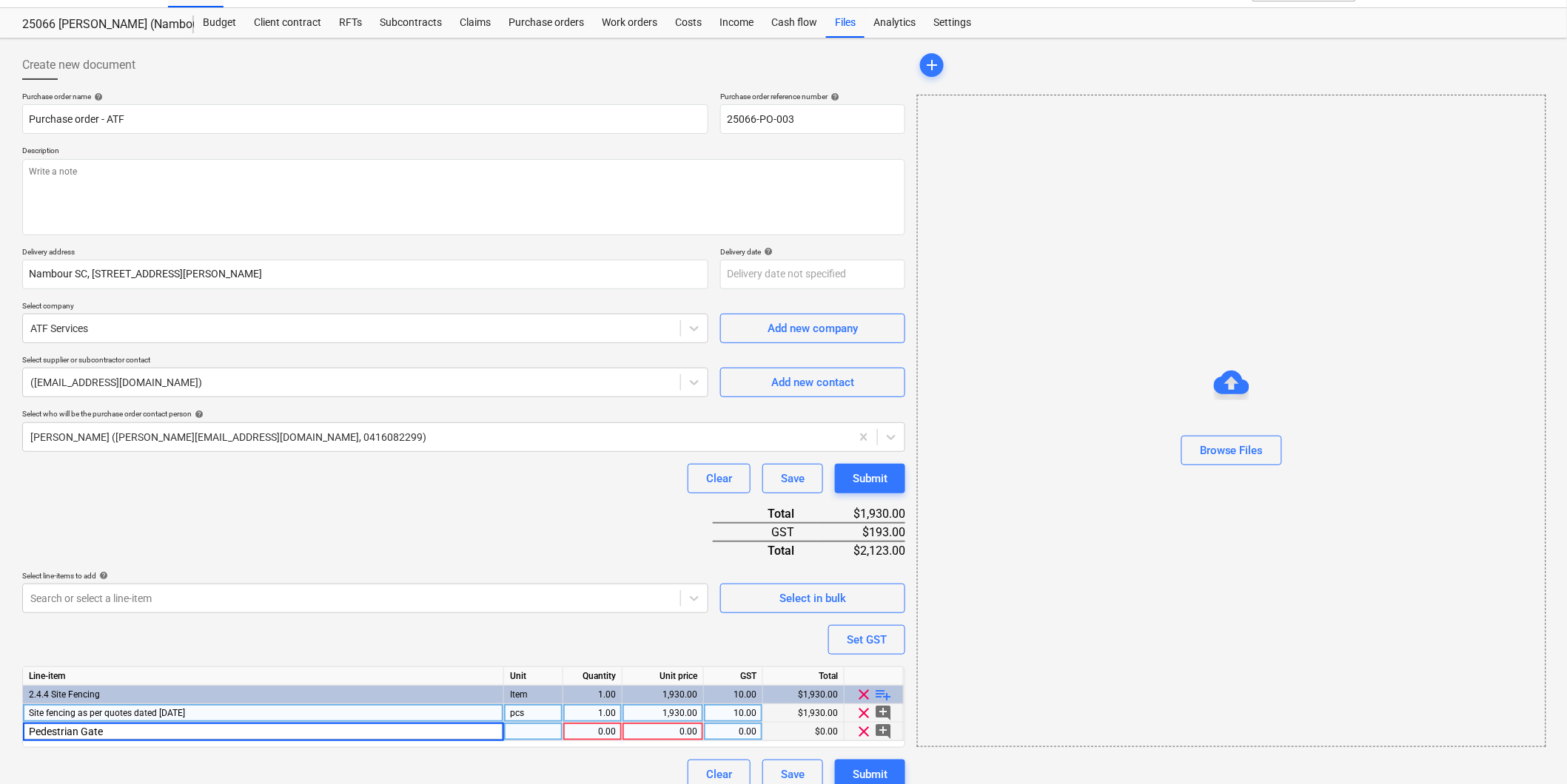
type input "Pedestrian Gates"
type textarea "x"
click at [516, 733] on div at bounding box center [534, 731] width 60 height 19
type input "item"
type textarea "x"
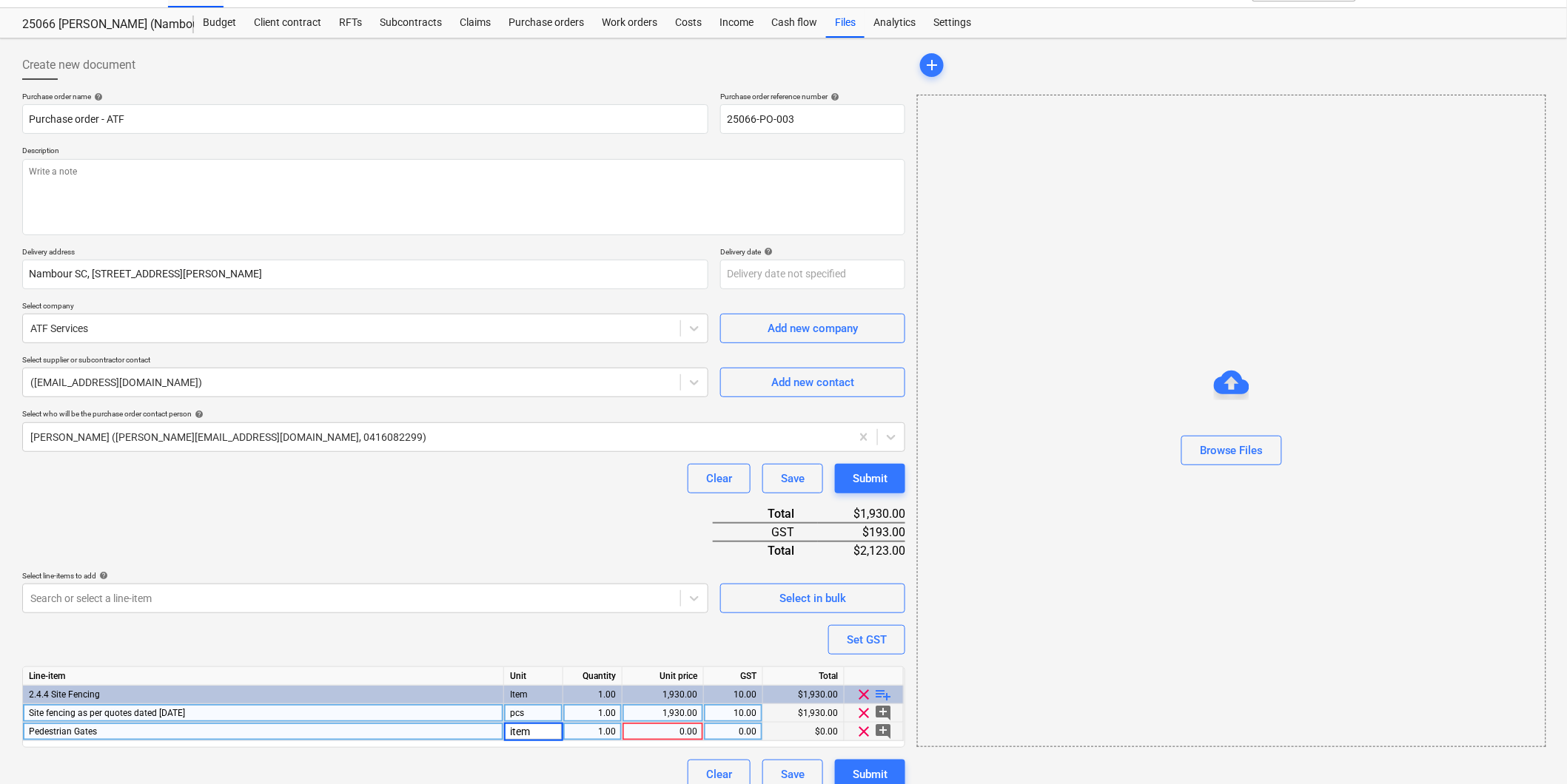
click at [594, 734] on div "1.00" at bounding box center [592, 731] width 47 height 19
type input "2"
type textarea "x"
click at [656, 733] on div "0.00" at bounding box center [662, 731] width 69 height 19
type input "150"
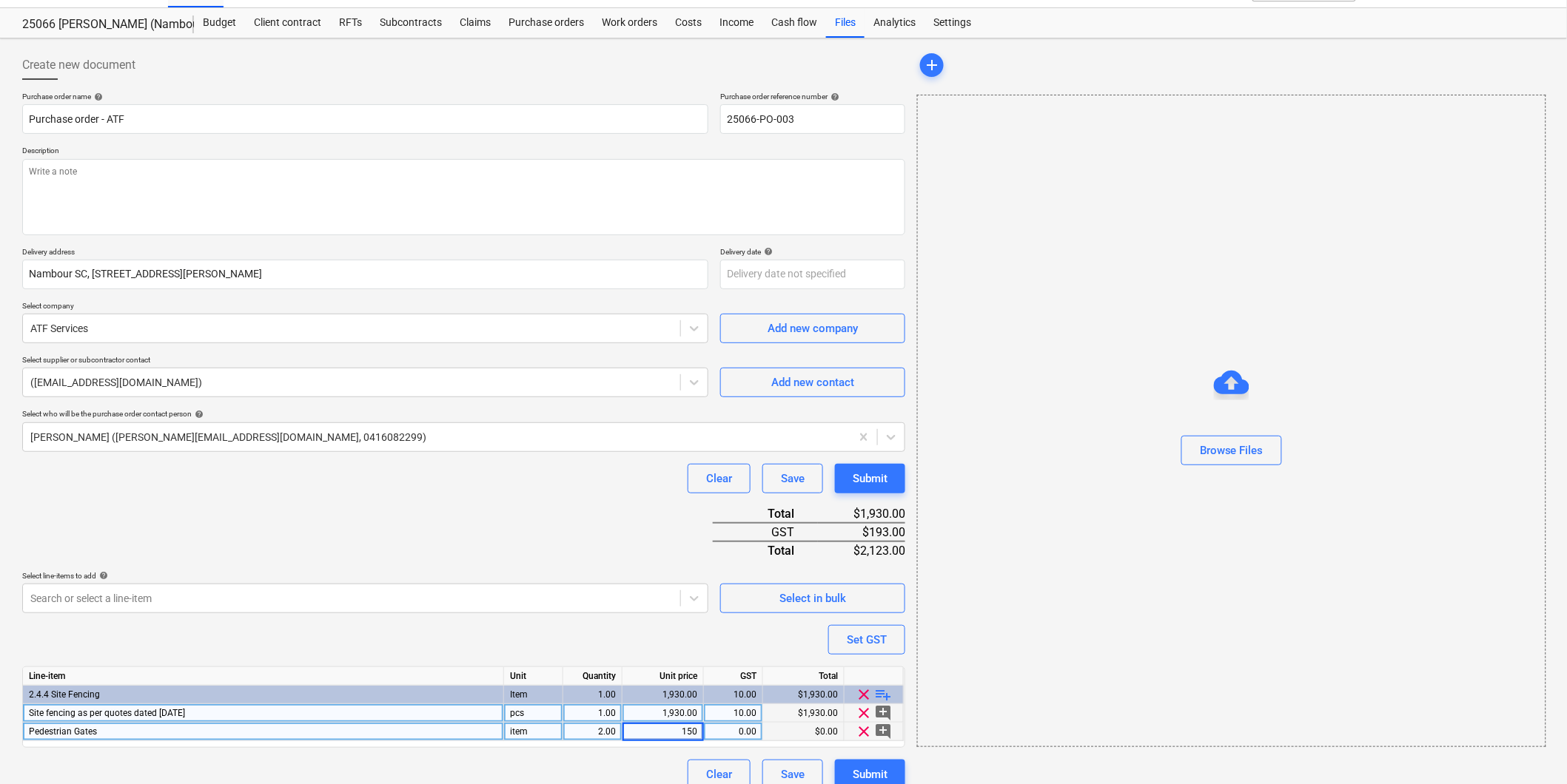
click at [758, 629] on div "Purchase order name help Purchase order - ATF Purchase order reference number h…" at bounding box center [463, 440] width 883 height 698
click at [884, 691] on span "playlist_add" at bounding box center [884, 695] width 18 height 18
type textarea "x"
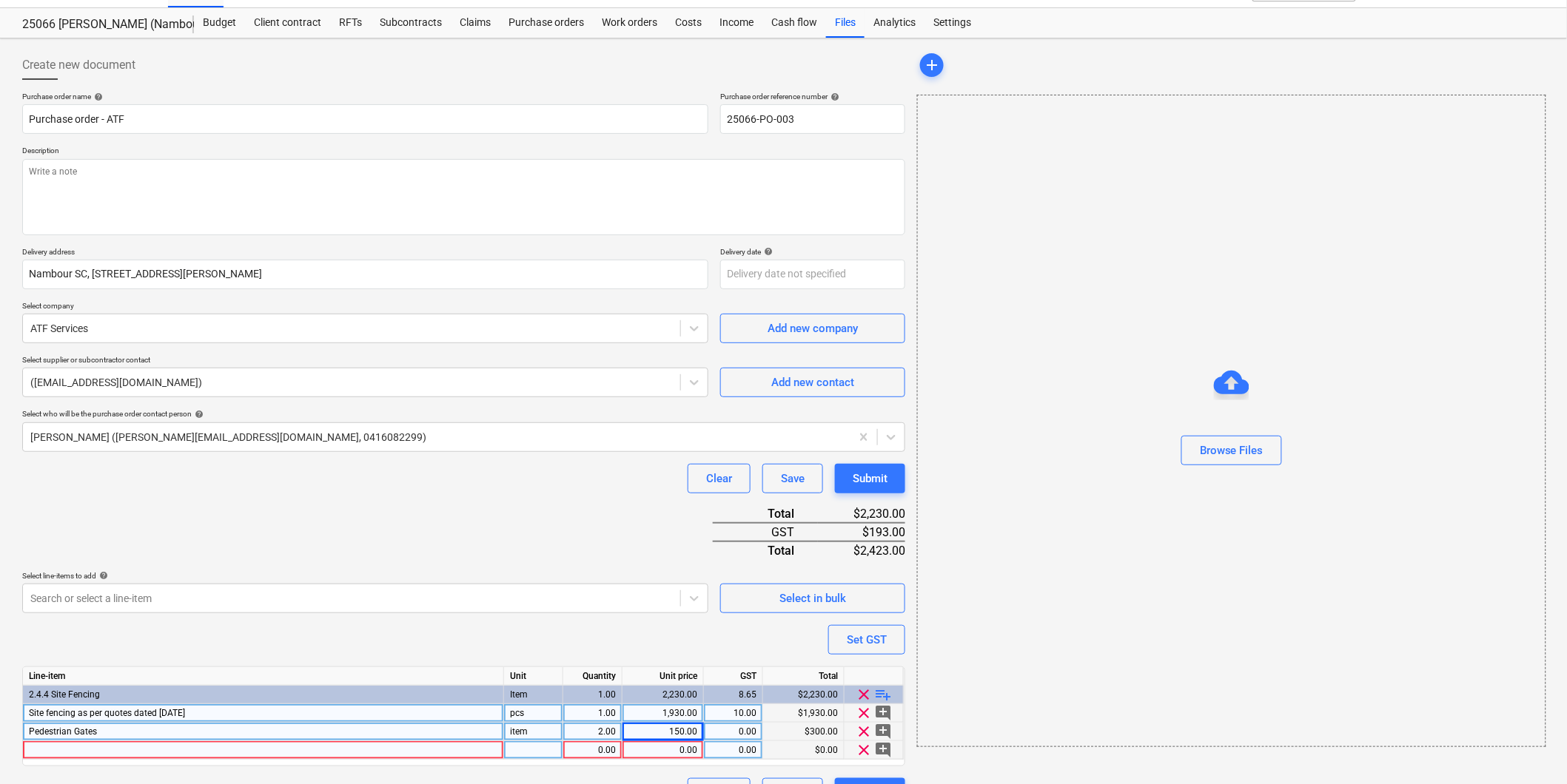
click at [83, 748] on div at bounding box center [263, 750] width 481 height 19
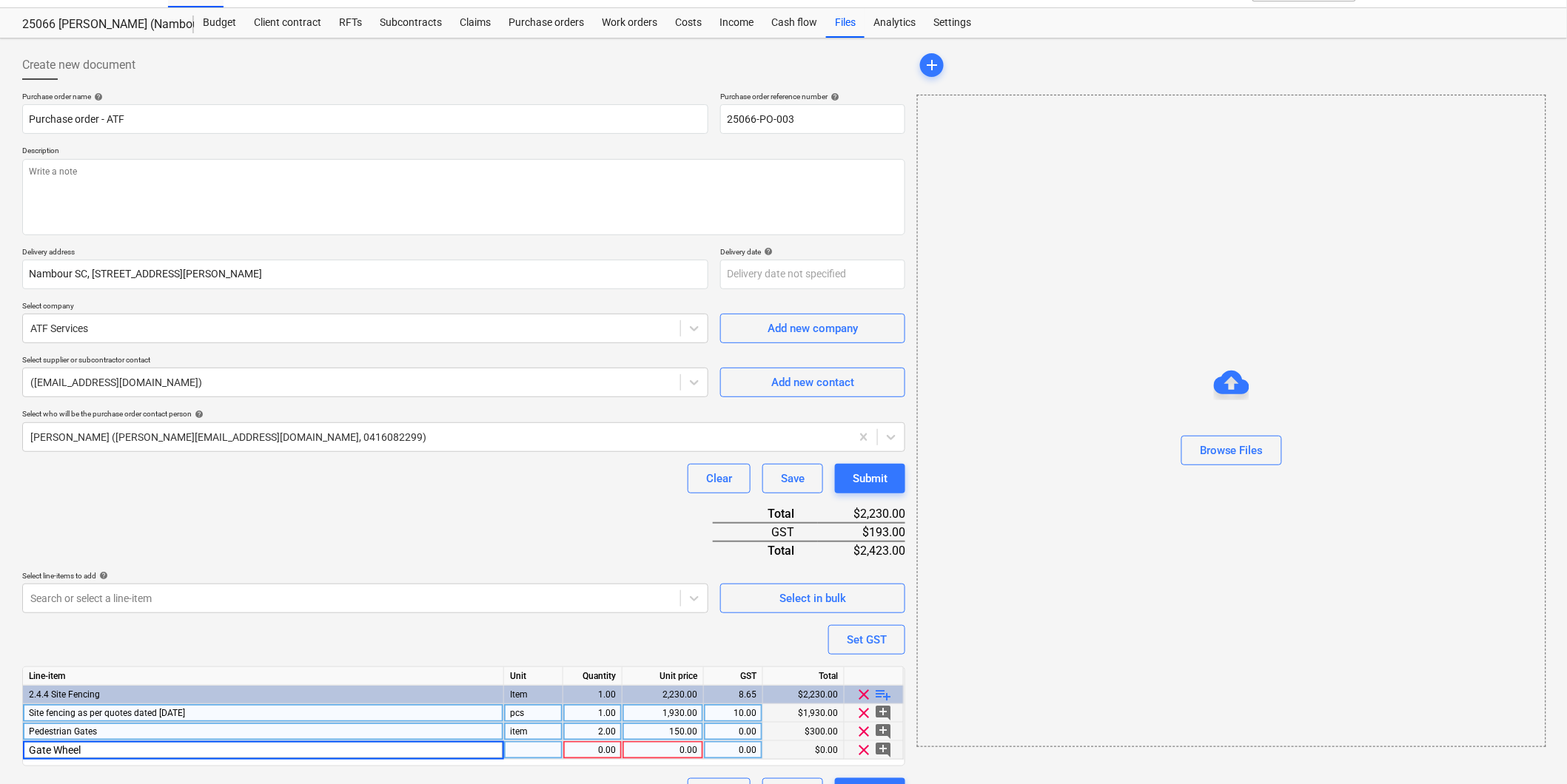
type input "Gate Wheels"
type textarea "x"
click at [376, 638] on div "Purchase order name help Purchase order - ATF Purchase order reference number h…" at bounding box center [463, 449] width 883 height 716
click at [590, 750] on div "1.00" at bounding box center [592, 750] width 47 height 19
type input "10"
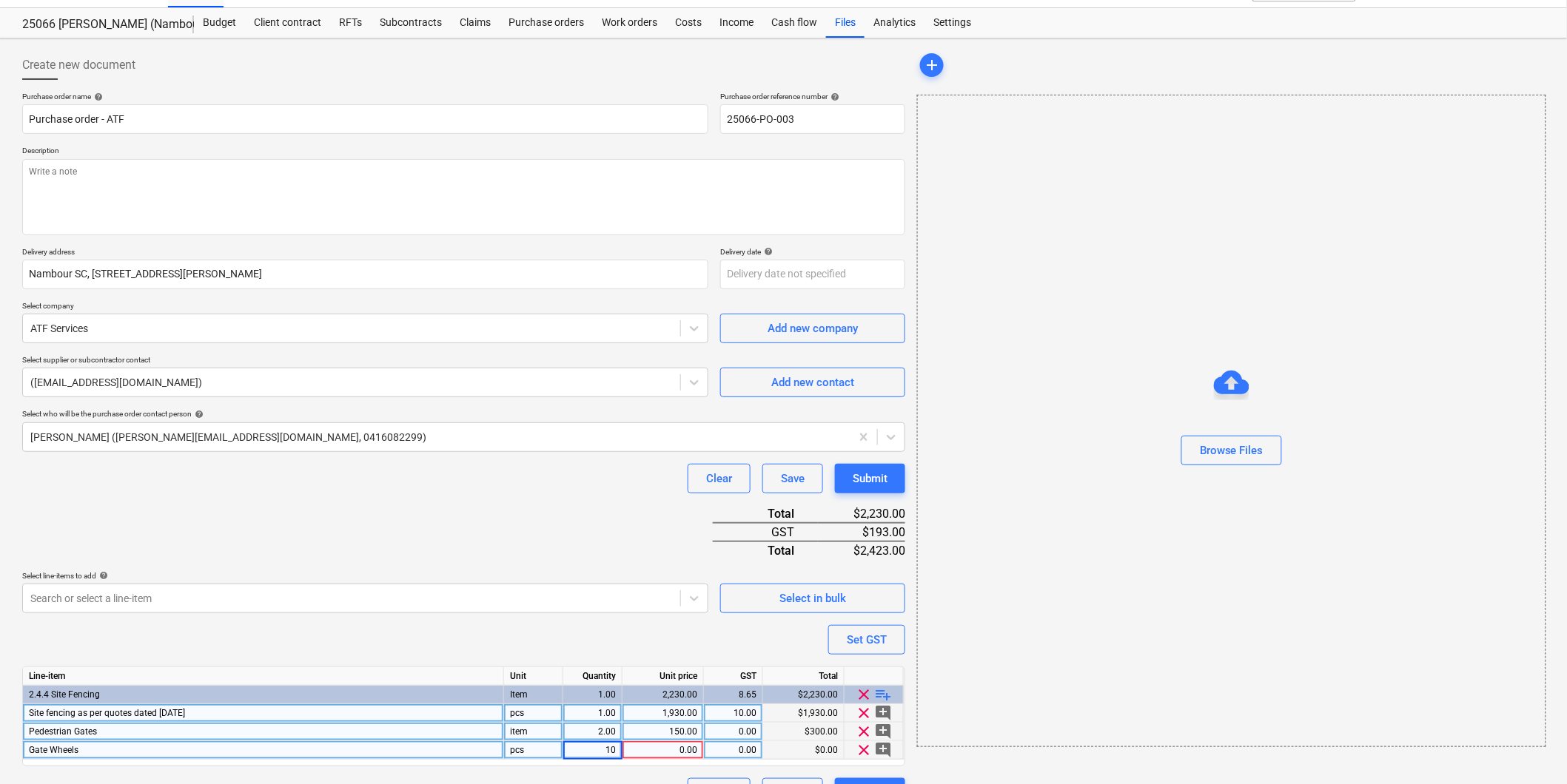
type textarea "x"
click at [667, 750] on div "0.00" at bounding box center [662, 750] width 69 height 19
type input "30"
type textarea "x"
click at [667, 620] on div "Purchase order name help Purchase order - ATF Purchase order reference number h…" at bounding box center [463, 449] width 883 height 716
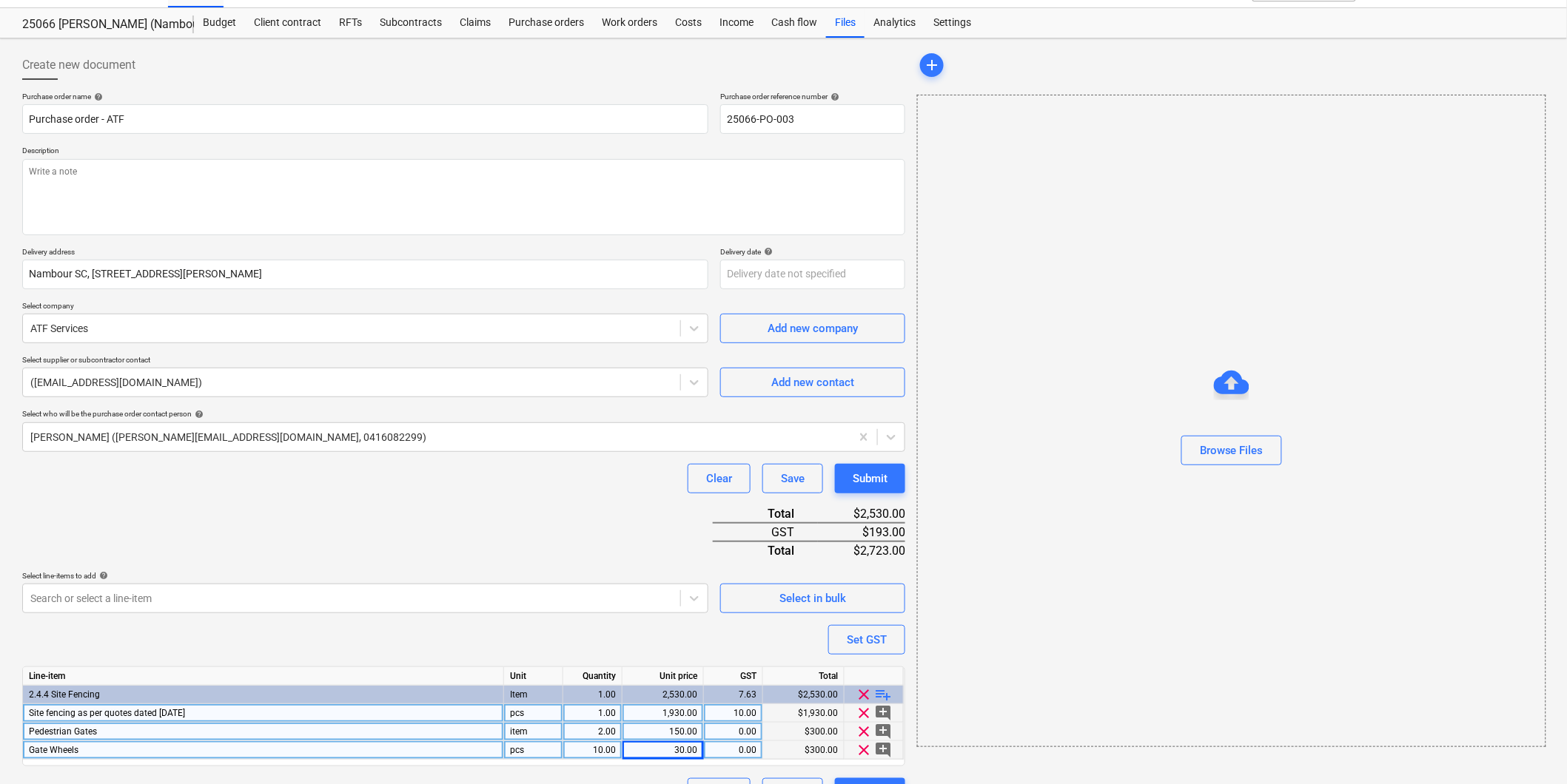
click at [730, 738] on div "0.00" at bounding box center [733, 731] width 47 height 19
type input "10"
type textarea "x"
click at [729, 745] on div "0.00" at bounding box center [733, 750] width 47 height 19
type input "10"
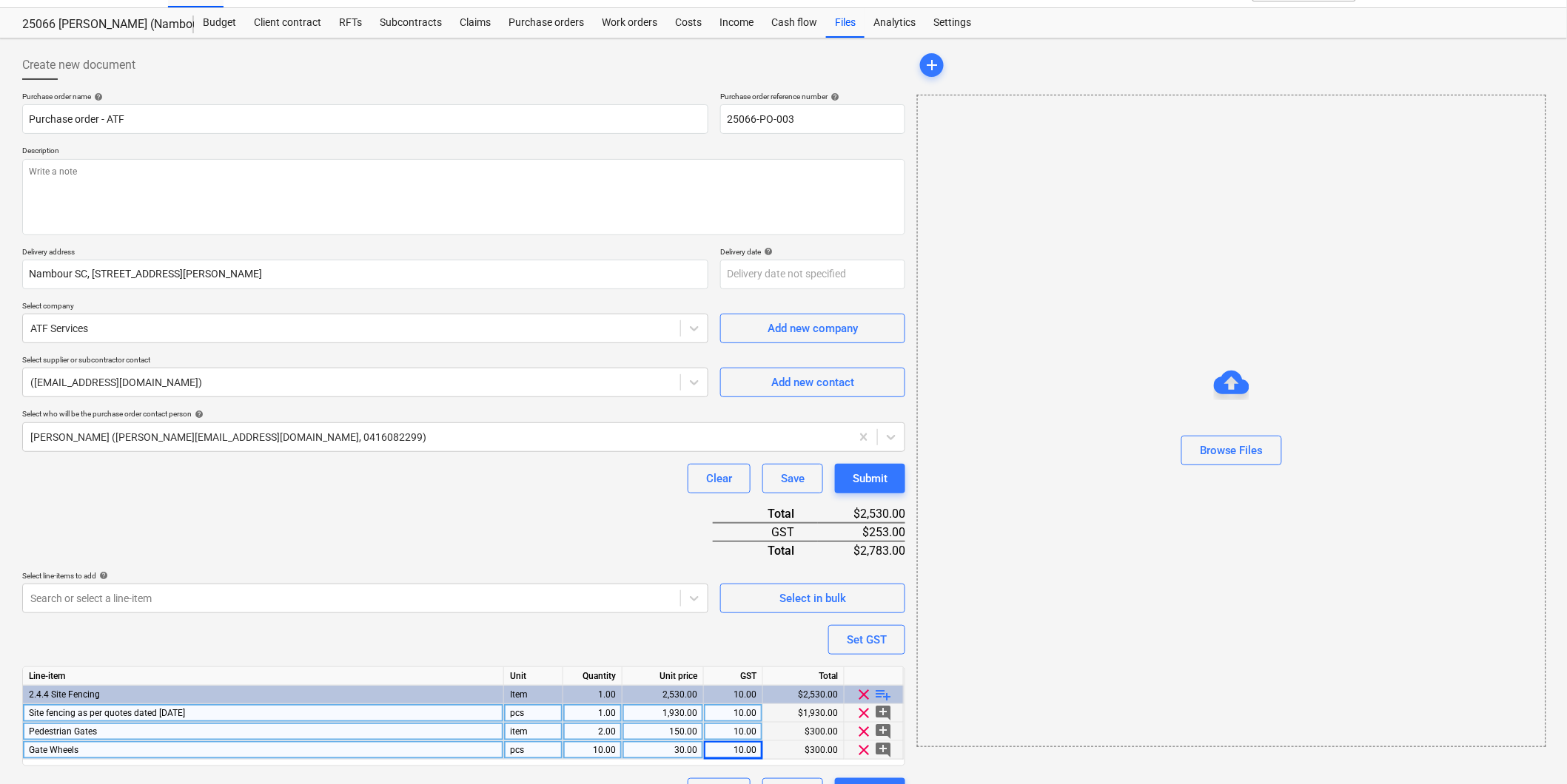
click at [604, 633] on div "Purchase order name help Purchase order - ATF Purchase order reference number h…" at bounding box center [463, 449] width 883 height 716
click at [599, 754] on div "10.00" at bounding box center [592, 750] width 47 height 19
click at [550, 636] on div "Purchase order name help Purchase order - ATF Purchase order reference number h…" at bounding box center [463, 449] width 883 height 716
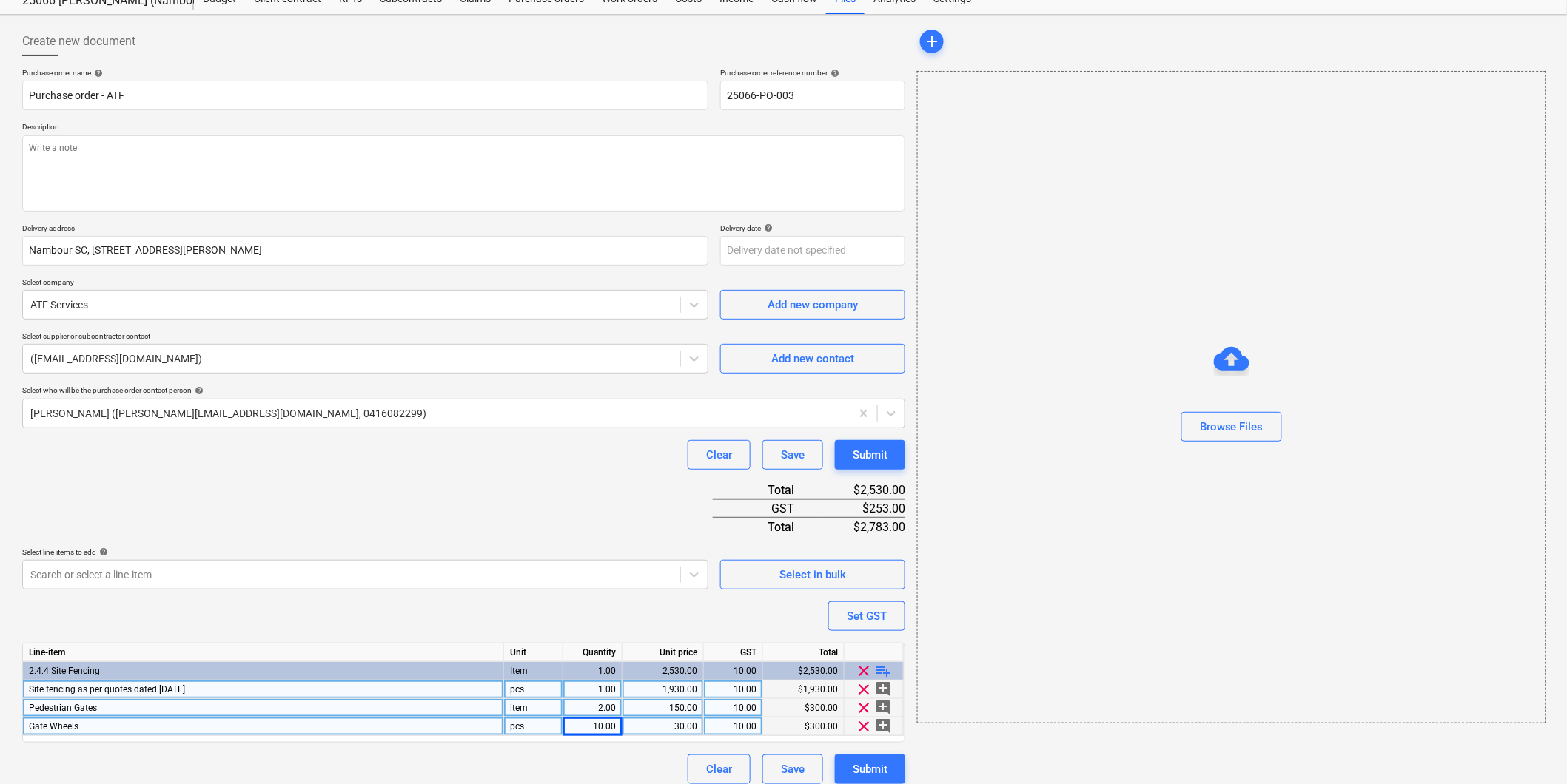
scroll to position [67, 0]
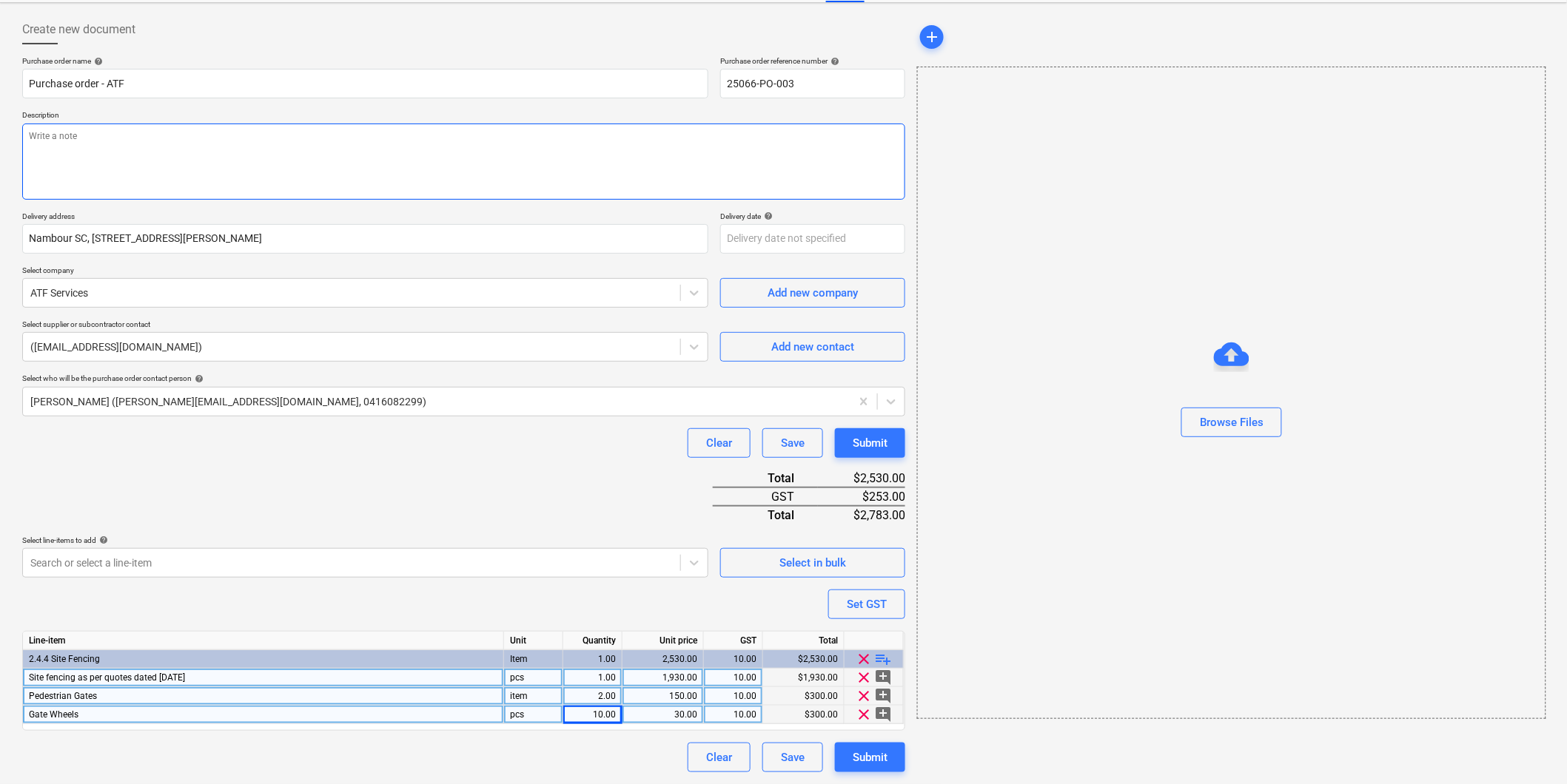
click at [89, 142] on textarea at bounding box center [463, 161] width 883 height 77
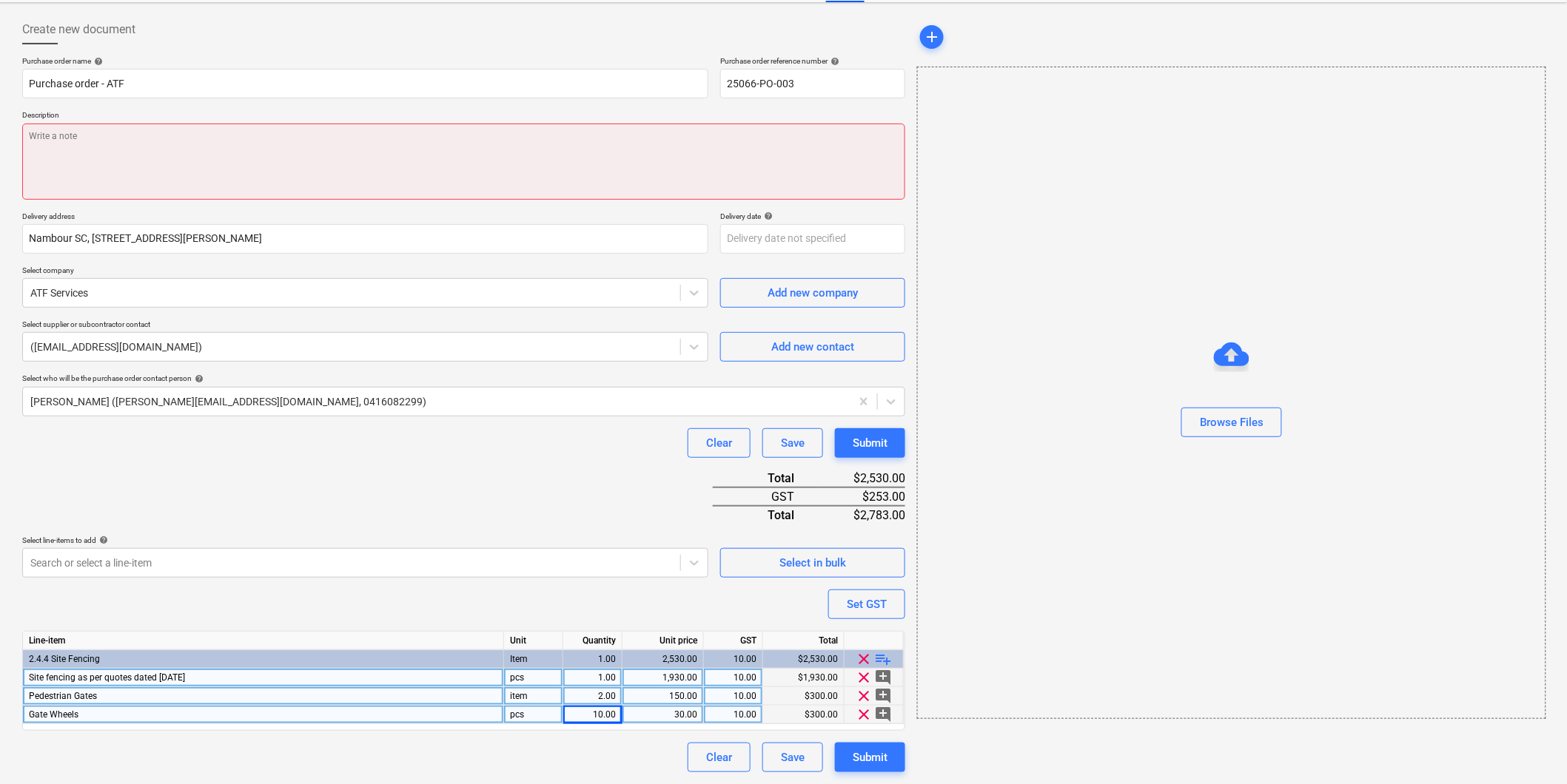
click at [78, 137] on textarea at bounding box center [463, 161] width 883 height 77
type textarea "x"
type textarea "P"
type textarea "x"
type textarea "Pa"
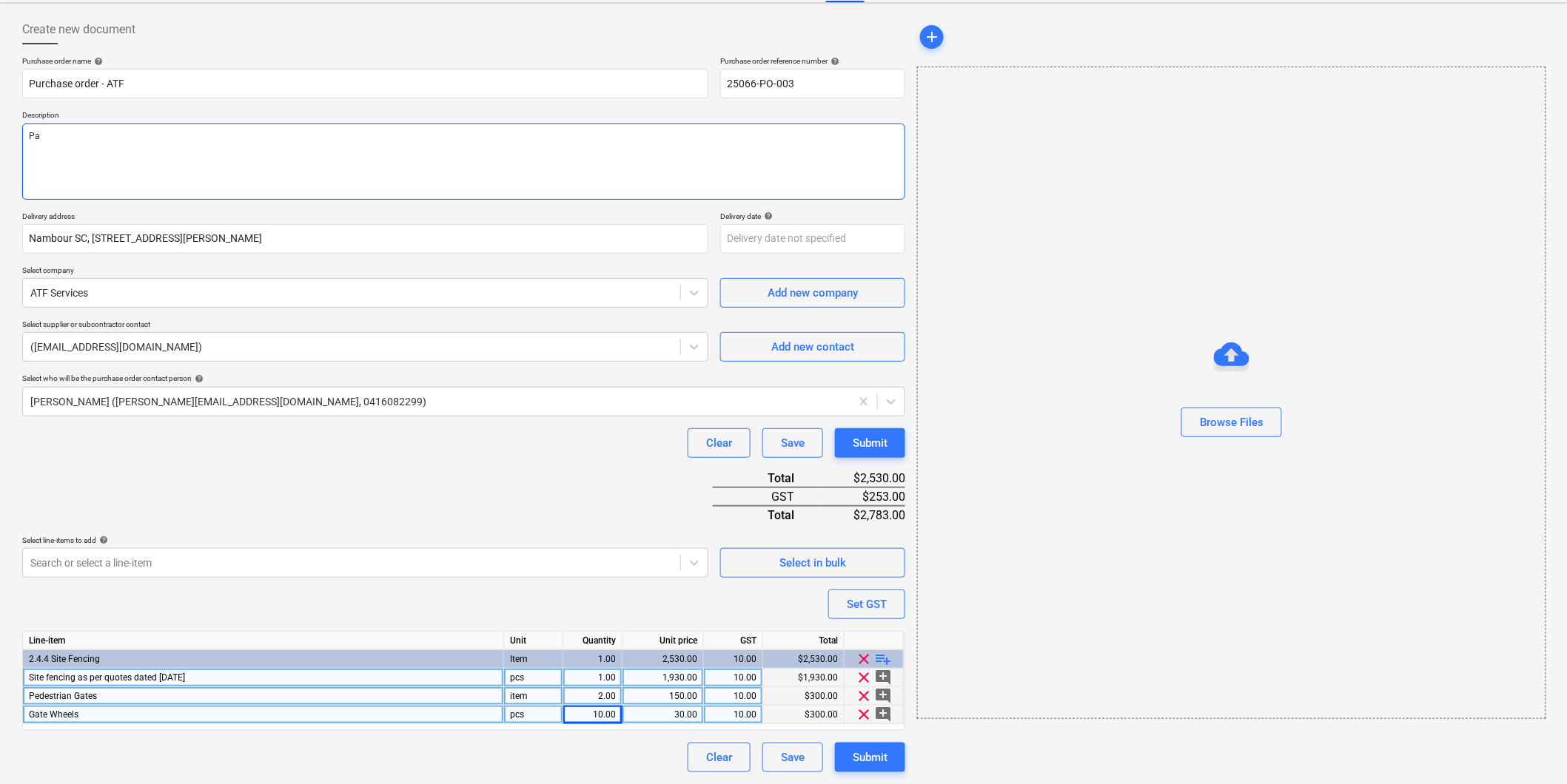
type textarea "x"
type textarea "Pay"
type textarea "x"
type textarea "Paym"
type textarea "x"
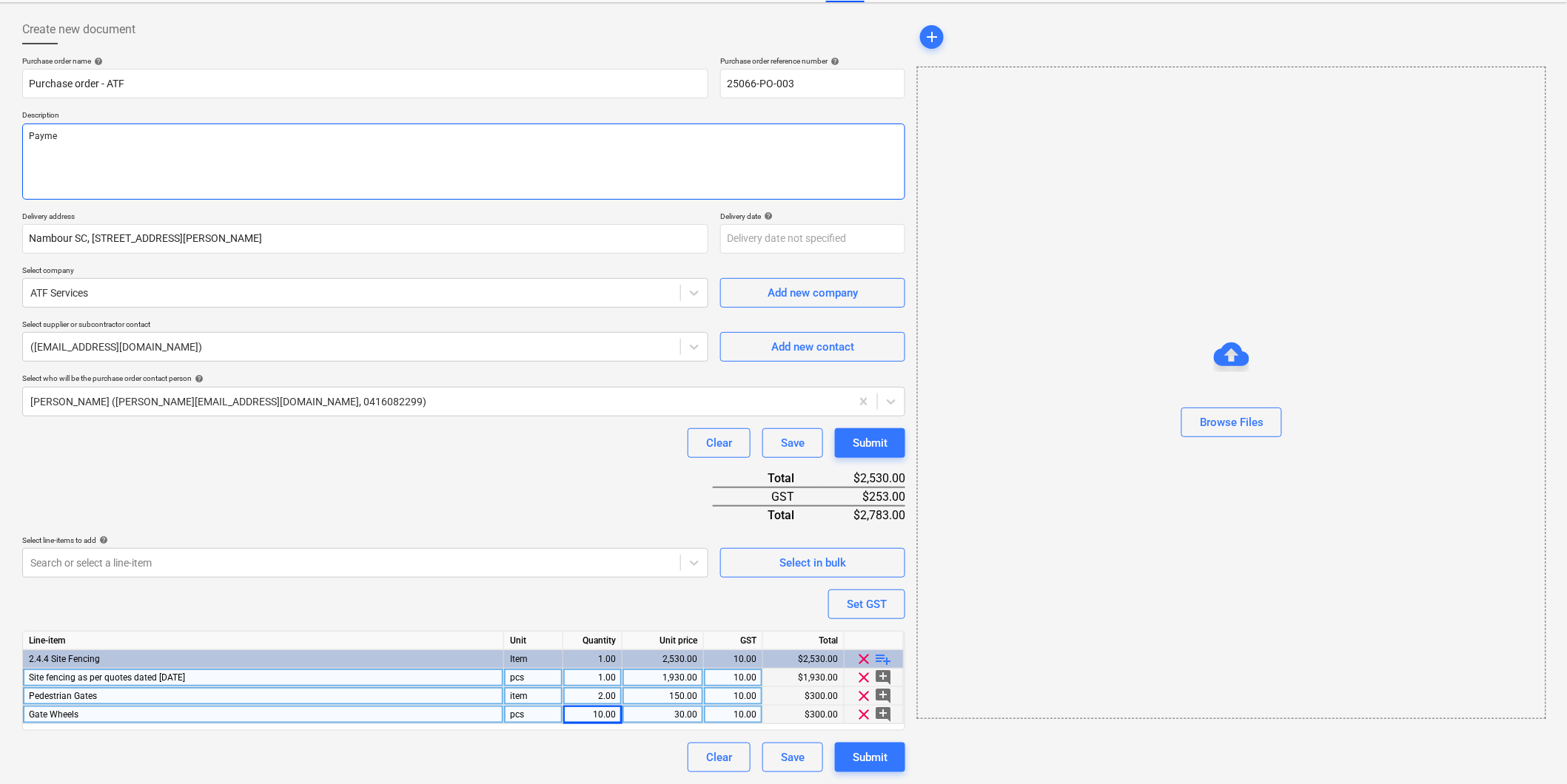
type textarea "Paymen"
type textarea "x"
type textarea "Payment"
type textarea "x"
type textarea "Payment"
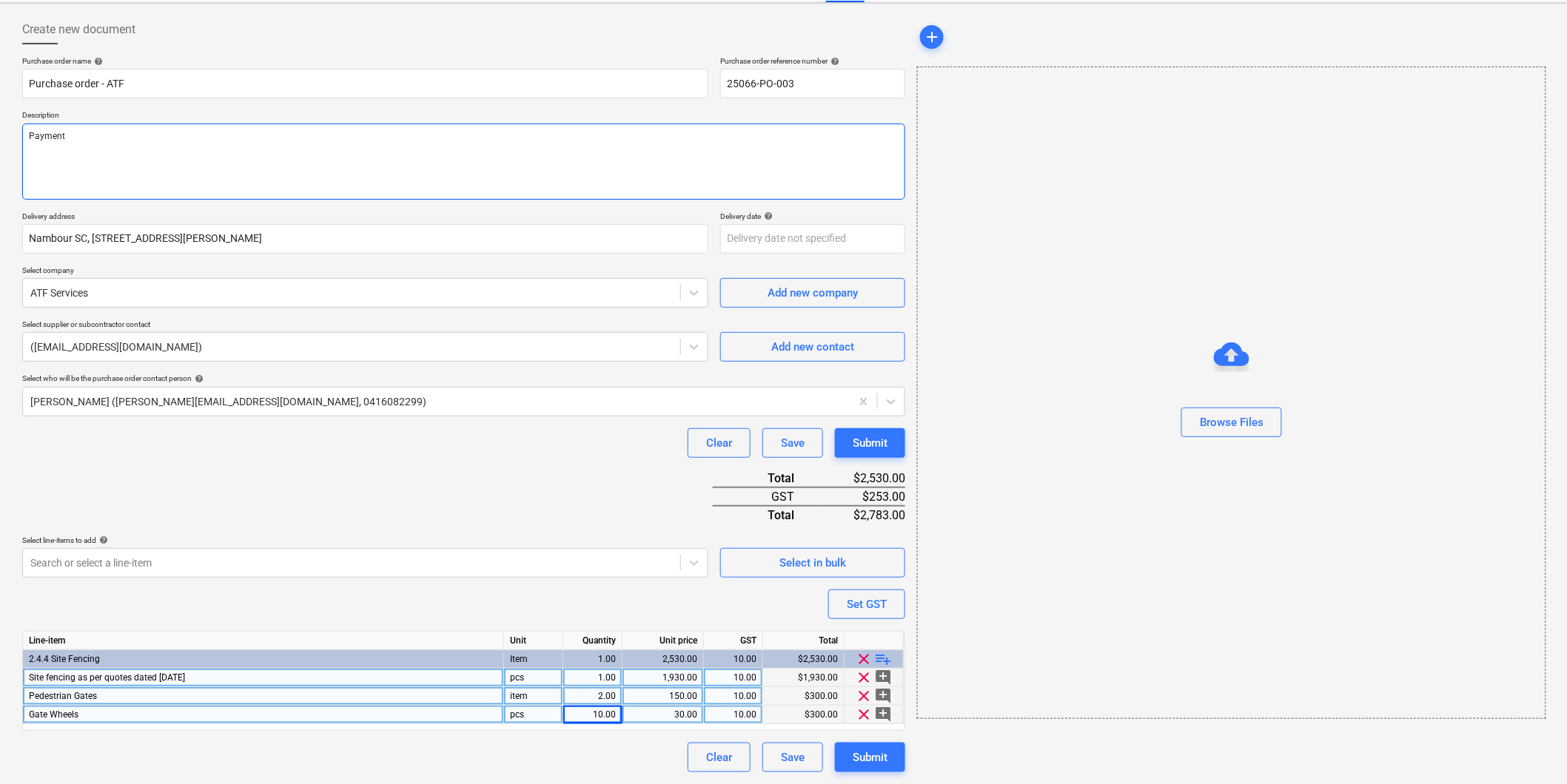
type textarea "x"
type textarea "Payment T"
type textarea "x"
type textarea "Payment Te"
type textarea "x"
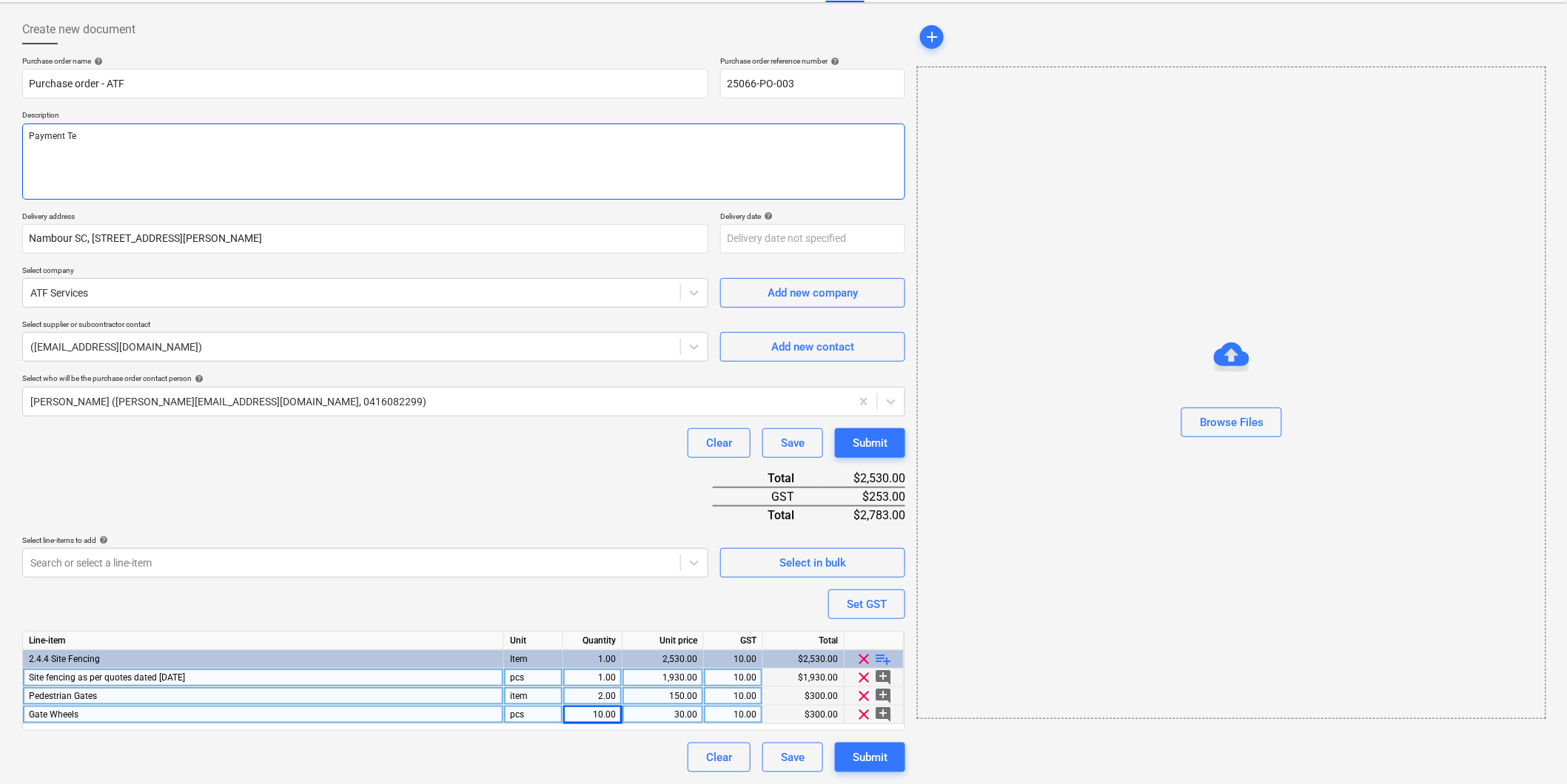
type textarea "Payment Ter"
type textarea "x"
type textarea "Payment Term"
type textarea "x"
type textarea "Payment Terms"
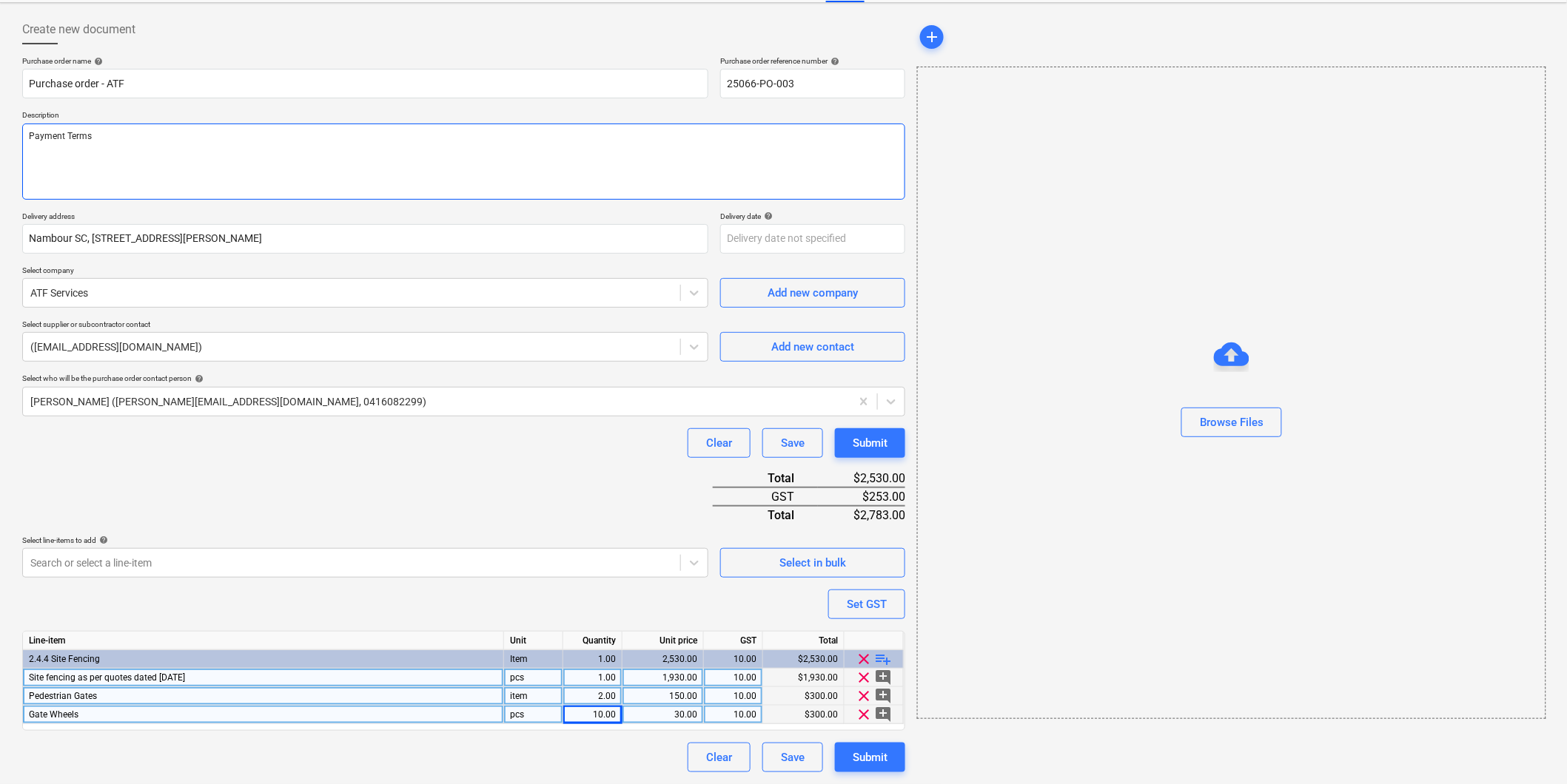
click at [109, 135] on textarea "Payment Terms" at bounding box center [463, 161] width 883 height 77
type textarea "x"
type textarea "Payment Terms:"
type textarea "x"
type textarea "Payment Terms:"
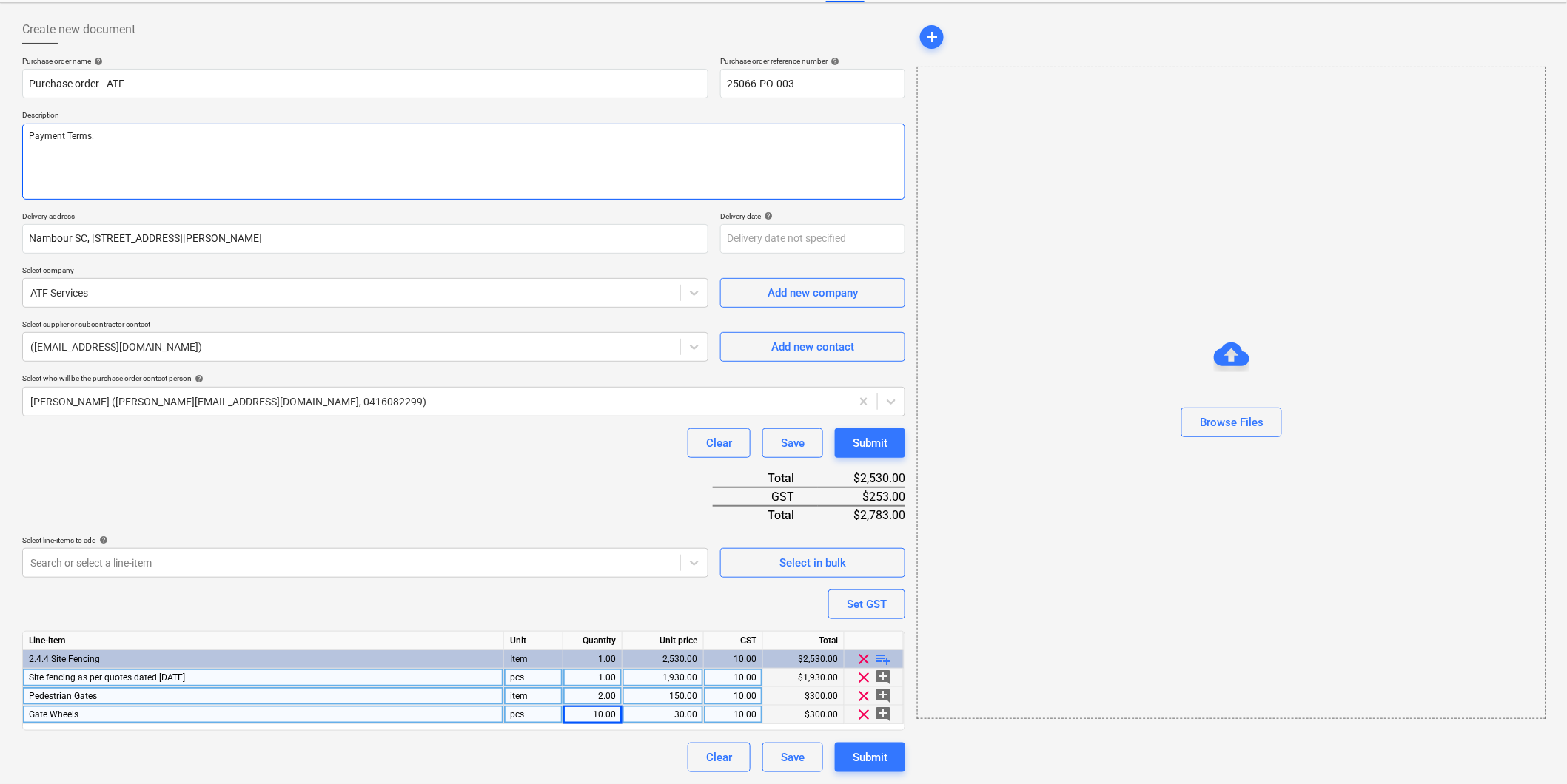
type textarea "x"
type textarea "Payment Terms: a"
type textarea "x"
type textarea "Payment Terms: as"
type textarea "x"
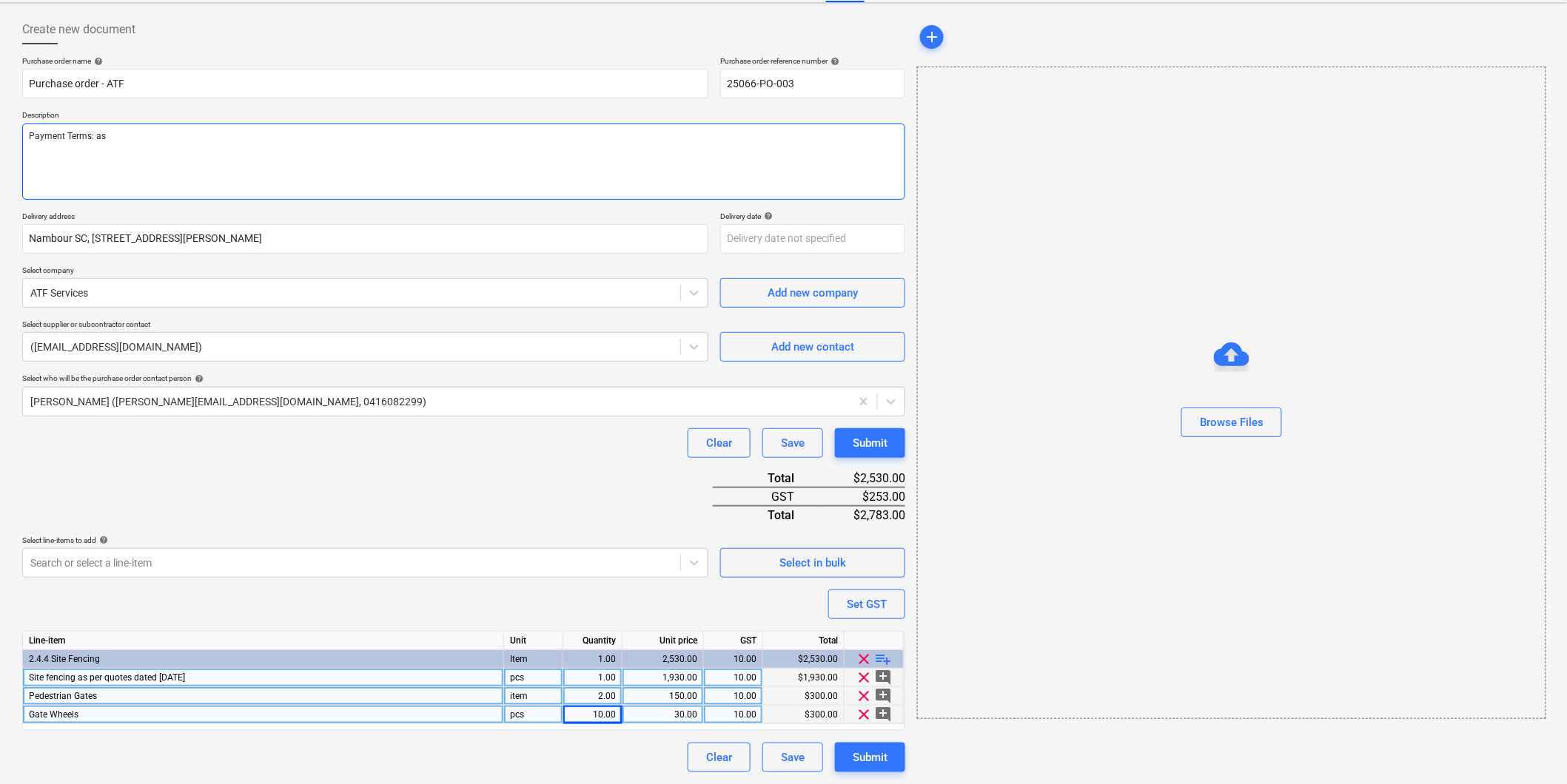
type textarea "Payment Terms: as"
type textarea "x"
type textarea "Payment Terms: as pe"
type textarea "x"
type textarea "Payment Terms: as per"
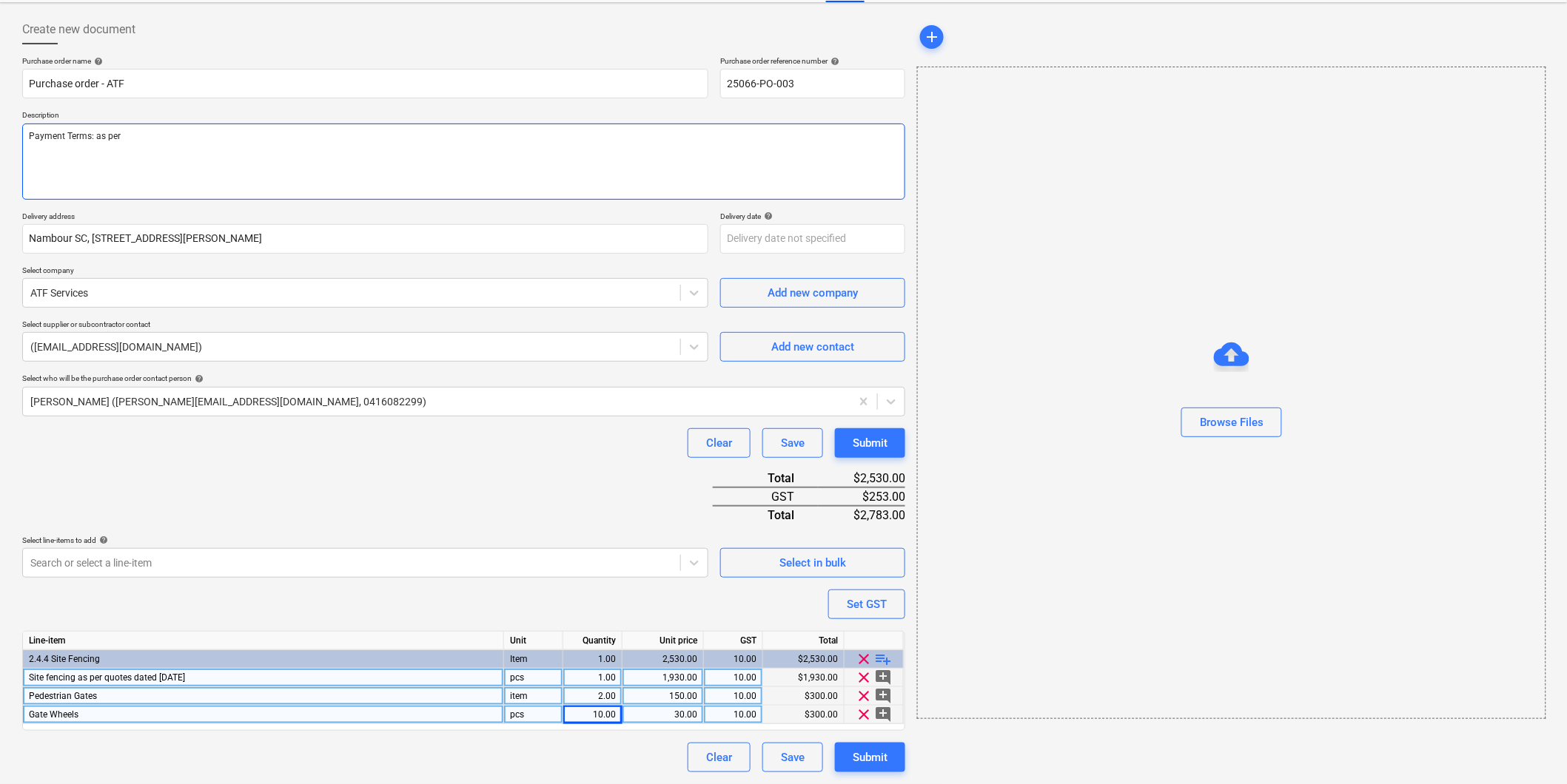
type textarea "x"
type textarea "Payment Terms: as per"
type textarea "x"
type textarea "Payment Terms: as per a"
type textarea "x"
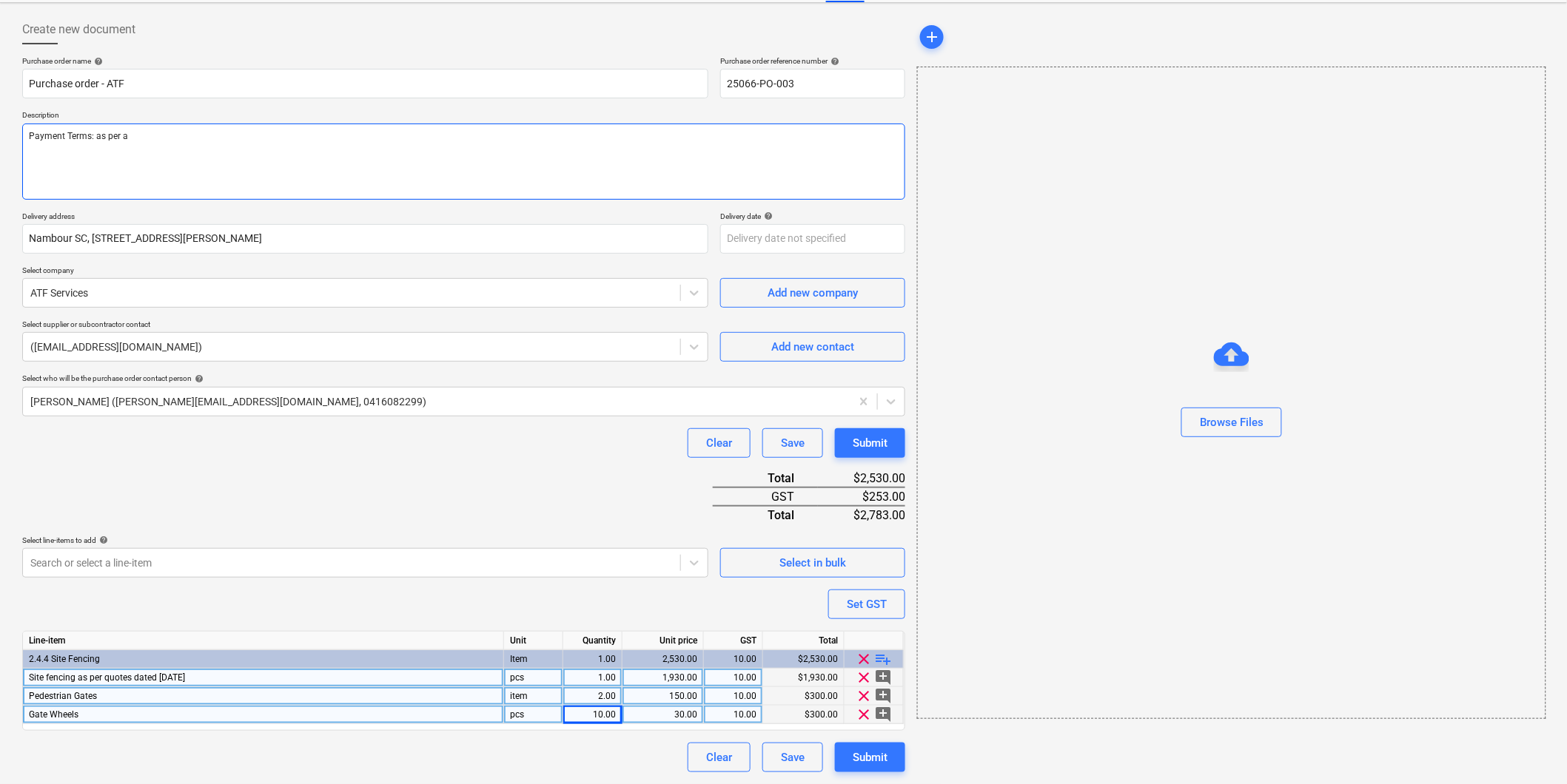
type textarea "Payment Terms: as per ac"
type textarea "x"
type textarea "Payment Terms: as per acc"
type textarea "x"
type textarea "Payment Terms: as per acco"
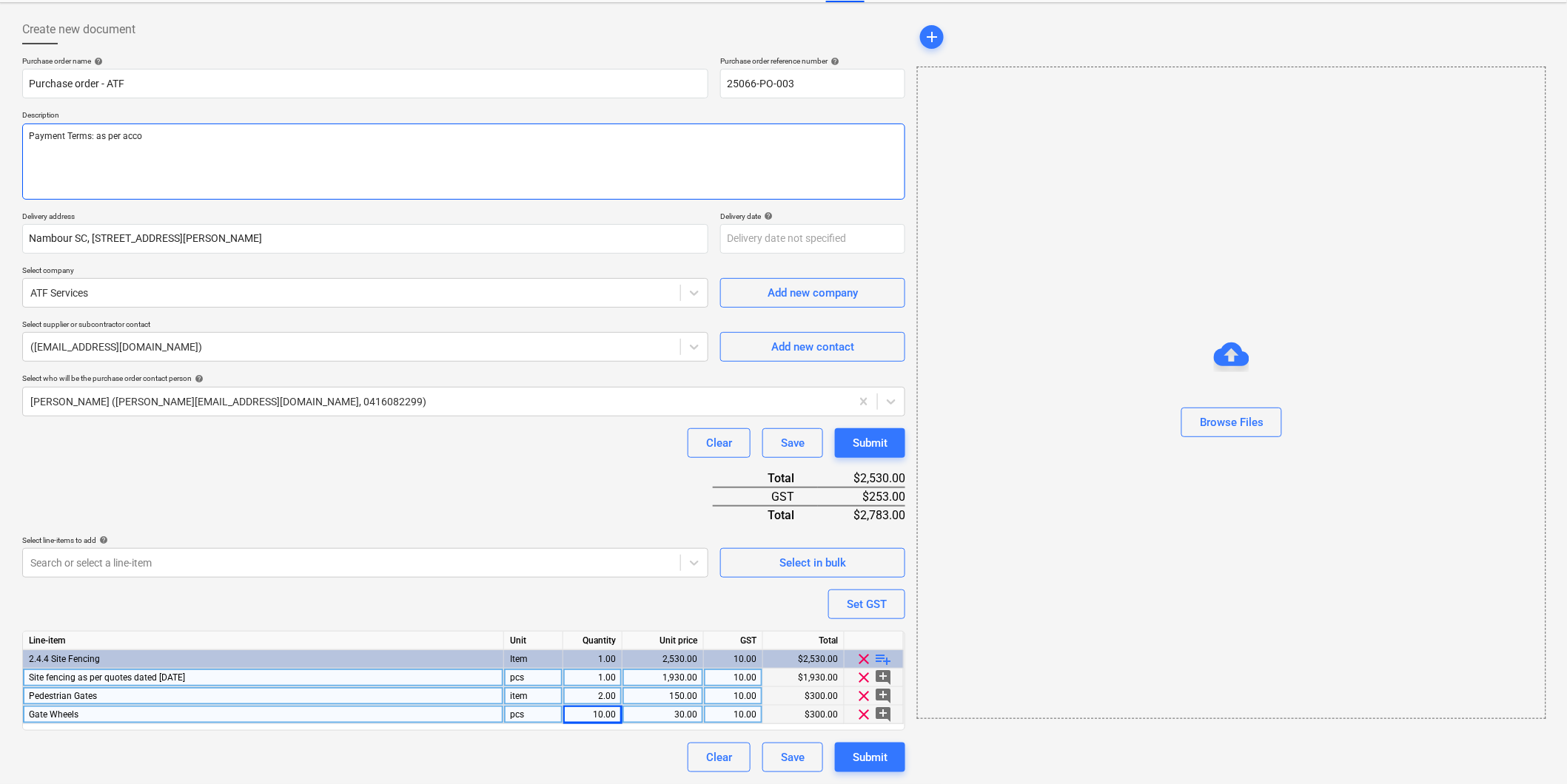
type textarea "x"
type textarea "Payment Terms: as per accou"
type textarea "x"
type textarea "Payment Terms: as per accoun"
type textarea "x"
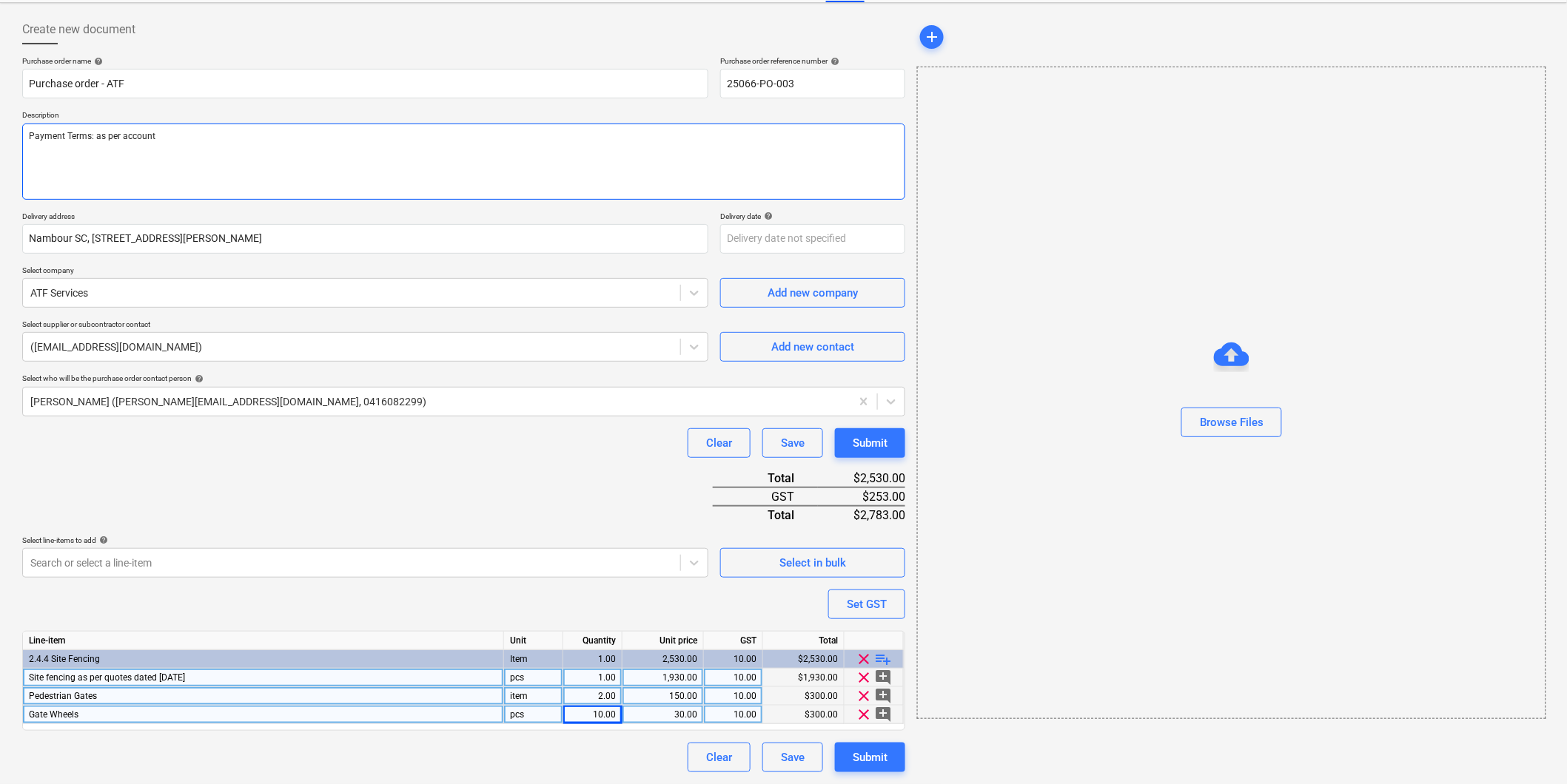
type textarea "Payment Terms: as per account"
click at [874, 759] on div "Submit" at bounding box center [870, 757] width 35 height 19
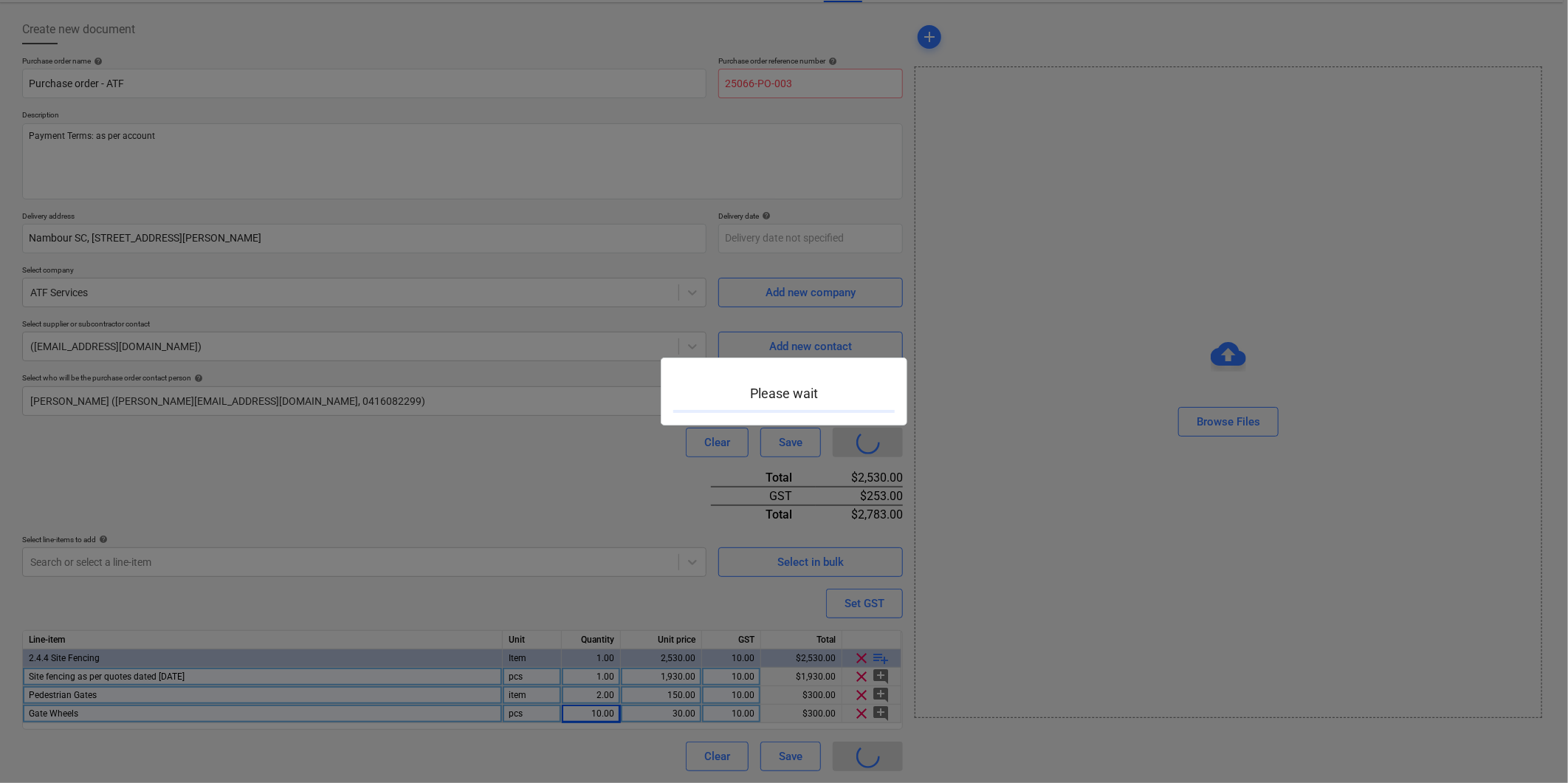
type textarea "x"
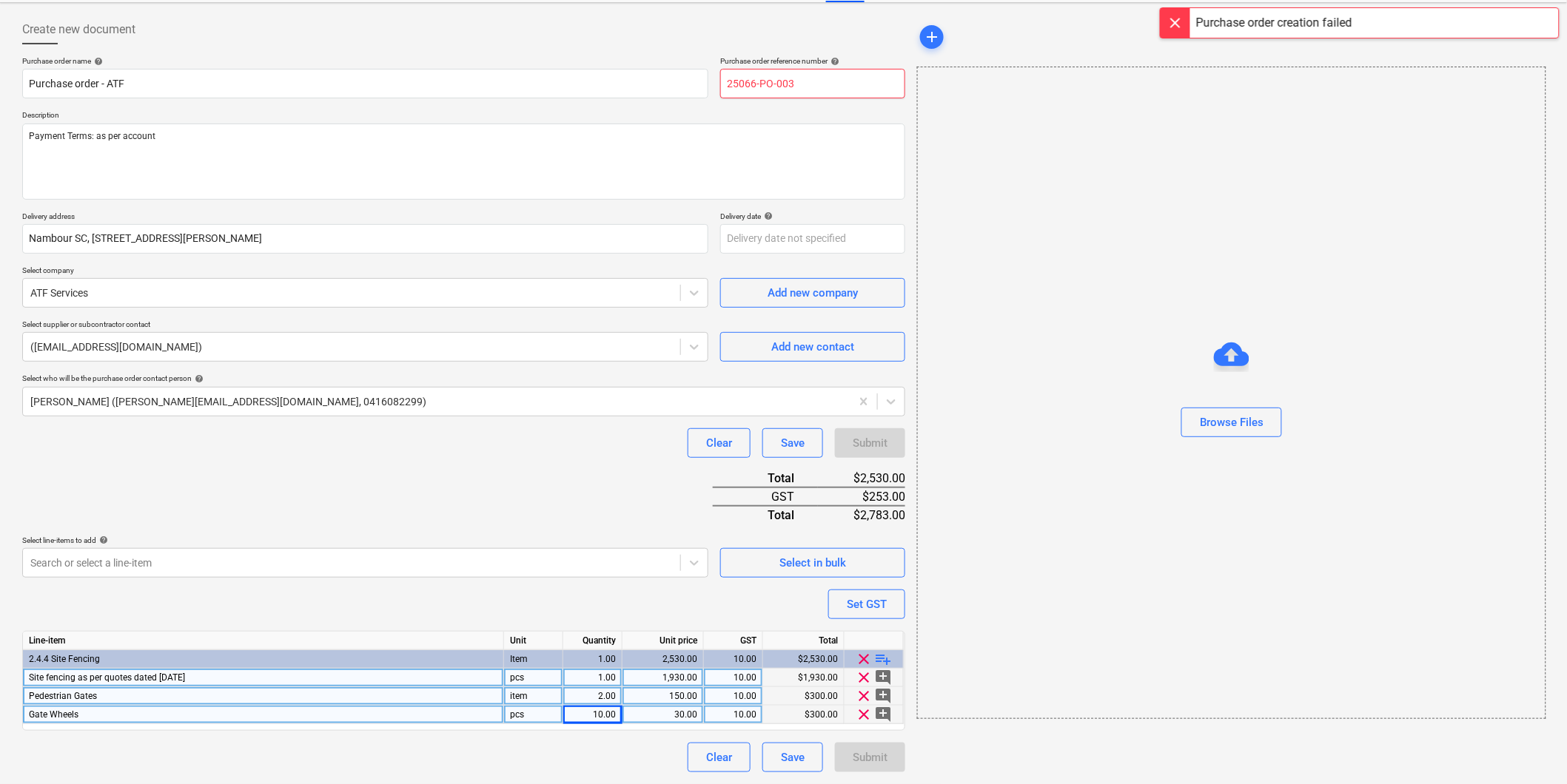
click at [820, 79] on input "25066-PO-003" at bounding box center [812, 83] width 185 height 30
type input "25066-PO-00"
type textarea "x"
type input "25066-PO-004"
click at [866, 757] on div "Submit" at bounding box center [870, 757] width 35 height 19
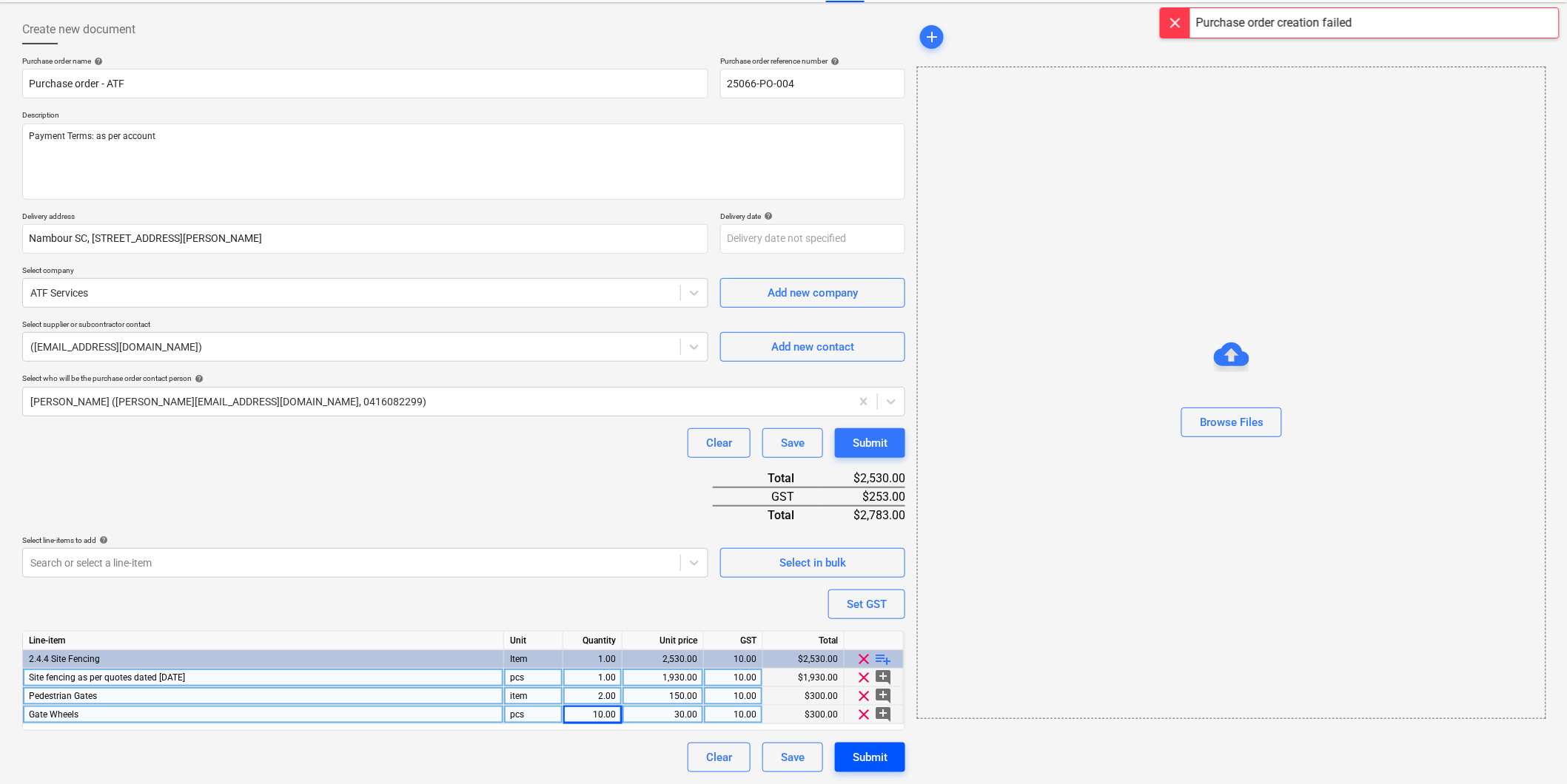
type textarea "x"
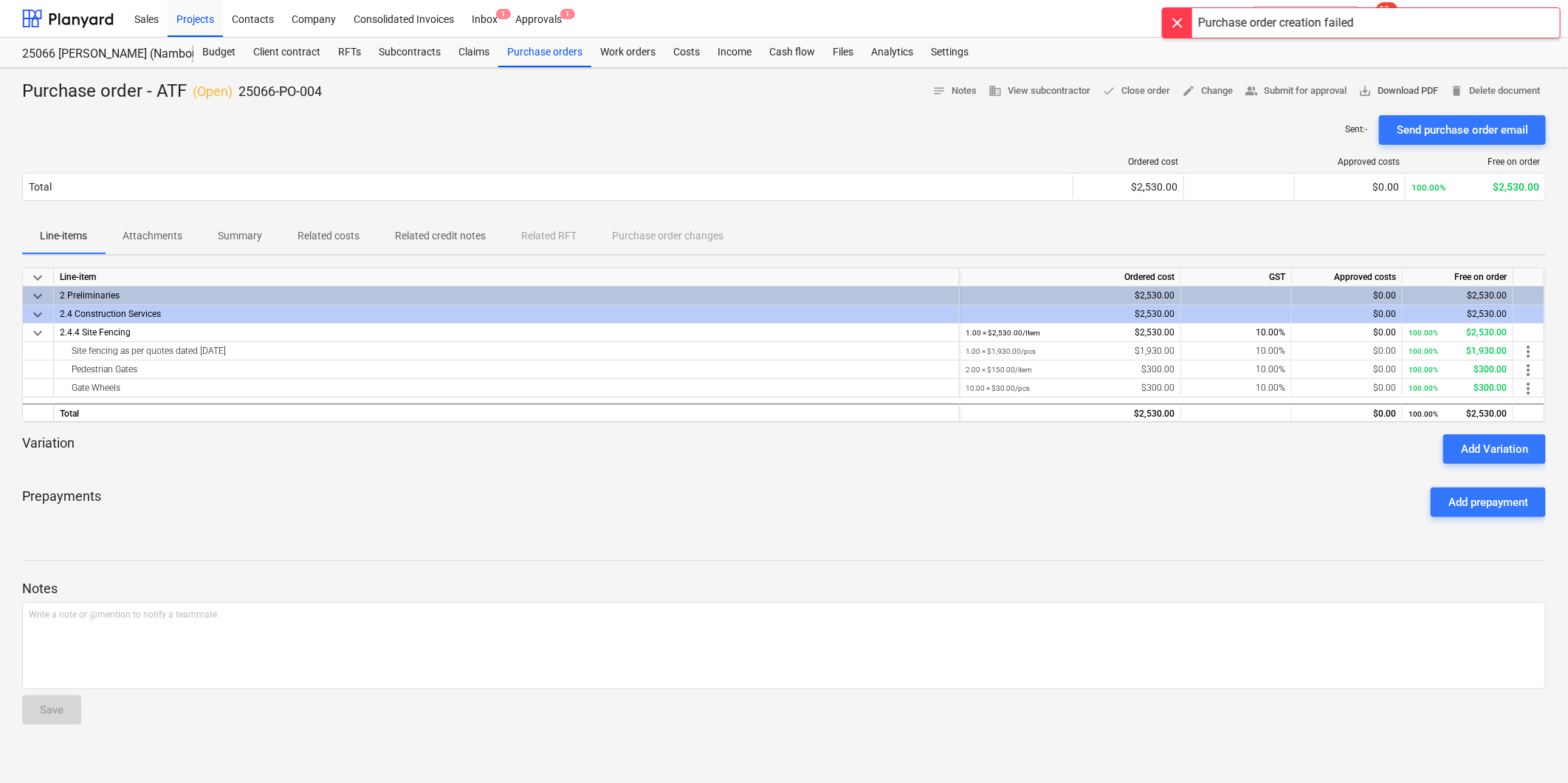
click at [1384, 85] on span "save_alt Download PDF" at bounding box center [1398, 90] width 79 height 17
